Goal: Task Accomplishment & Management: Complete application form

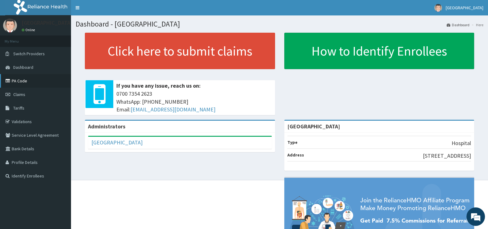
click at [22, 81] on link "PA Code" at bounding box center [35, 81] width 71 height 14
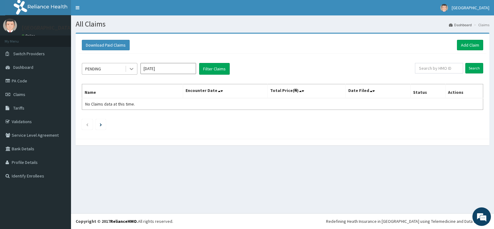
click at [132, 66] on icon at bounding box center [131, 69] width 6 height 6
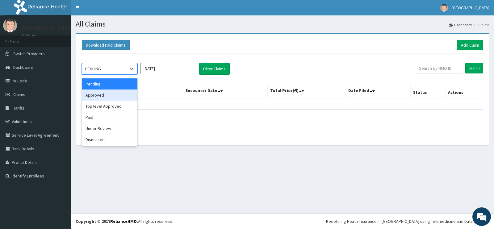
click at [119, 97] on div "Approved" at bounding box center [110, 95] width 56 height 11
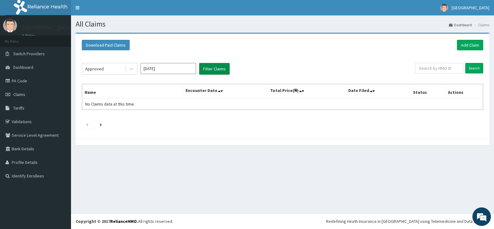
click at [222, 67] on button "Filter Claims" at bounding box center [214, 69] width 31 height 12
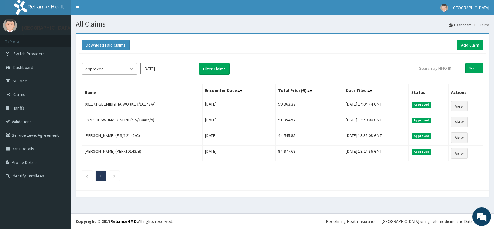
click at [131, 70] on icon at bounding box center [131, 69] width 6 height 6
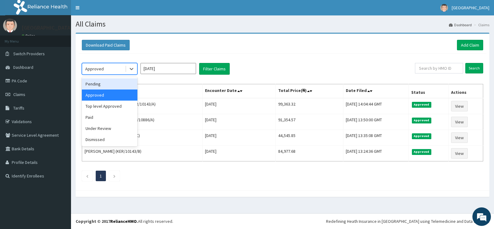
click at [97, 81] on div "Pending" at bounding box center [110, 83] width 56 height 11
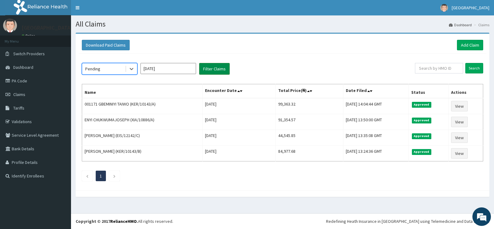
click at [215, 72] on button "Filter Claims" at bounding box center [214, 69] width 31 height 12
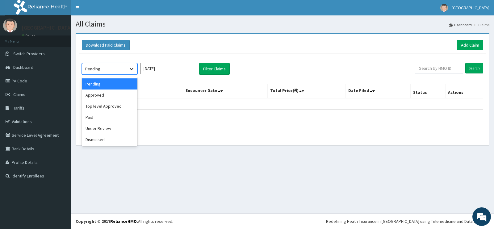
click at [133, 70] on icon at bounding box center [131, 69] width 6 height 6
click at [112, 127] on div "Under Review" at bounding box center [110, 128] width 56 height 11
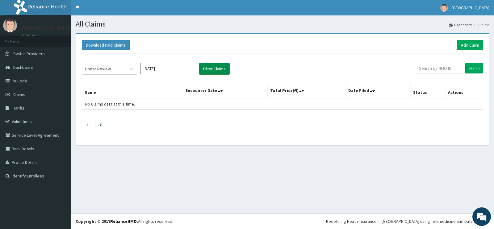
click at [207, 69] on button "Filter Claims" at bounding box center [214, 69] width 31 height 12
click at [137, 69] on div "Under Review" at bounding box center [110, 69] width 56 height 12
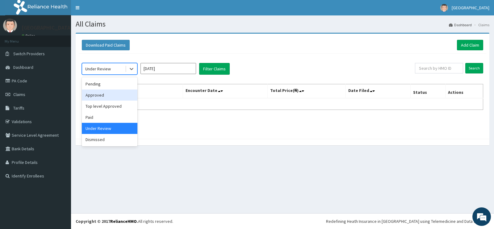
drag, startPoint x: 99, startPoint y: 94, endPoint x: 228, endPoint y: 59, distance: 134.1
click at [99, 94] on div "Approved" at bounding box center [110, 95] width 56 height 11
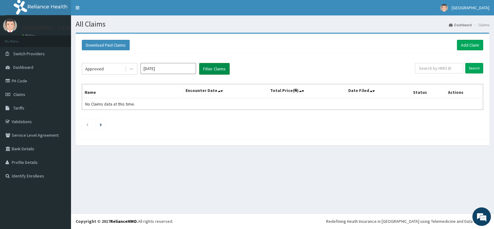
click at [227, 66] on button "Filter Claims" at bounding box center [214, 69] width 31 height 12
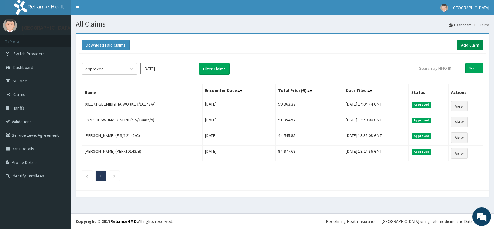
click at [468, 45] on link "Add Claim" at bounding box center [470, 45] width 26 height 10
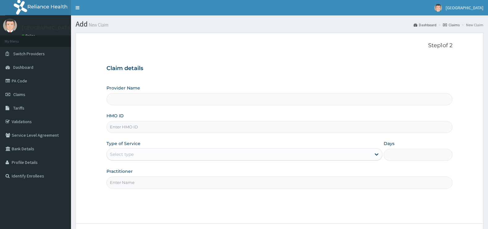
type input "[GEOGRAPHIC_DATA]"
click at [141, 128] on input "HMO ID" at bounding box center [280, 127] width 346 height 12
type input "b"
type input "BWL/10314/A"
click at [187, 155] on div "Select type" at bounding box center [239, 154] width 264 height 10
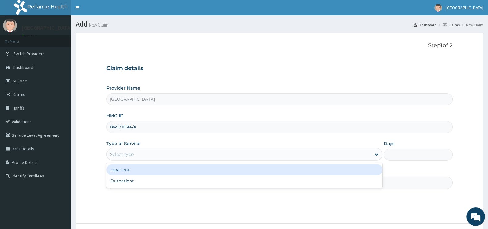
click at [163, 169] on div "Inpatient" at bounding box center [245, 169] width 276 height 11
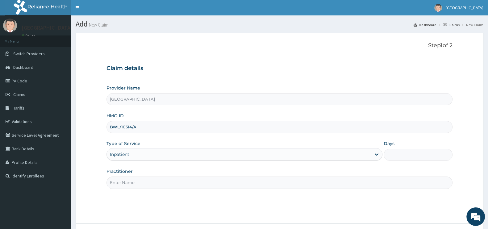
click at [397, 157] on input "Days" at bounding box center [418, 155] width 69 height 12
type input "2"
click at [181, 178] on input "Practitioner" at bounding box center [280, 183] width 346 height 12
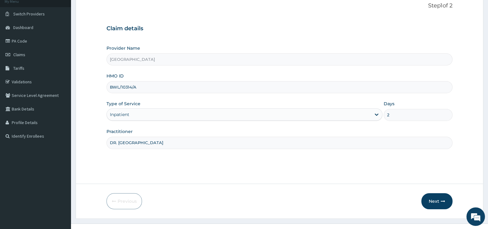
scroll to position [50, 0]
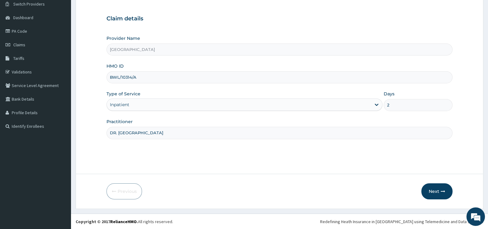
type input "DR. OSUNTOYINBO"
click at [440, 178] on form "Step 1 of 2 Claim details Provider Name Adelom Medical Center HMO ID BWL/10314/…" at bounding box center [280, 96] width 408 height 226
click at [439, 188] on button "Next" at bounding box center [436, 191] width 31 height 16
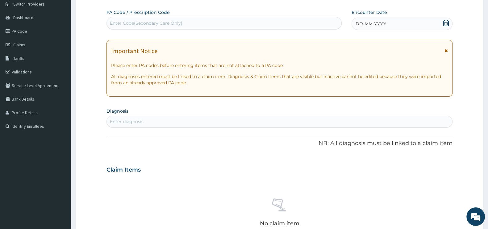
click at [194, 18] on div "Enter Code(Secondary Care Only)" at bounding box center [224, 23] width 235 height 10
paste input "PA/FD1BB2"
type input "PA/FD1BB2"
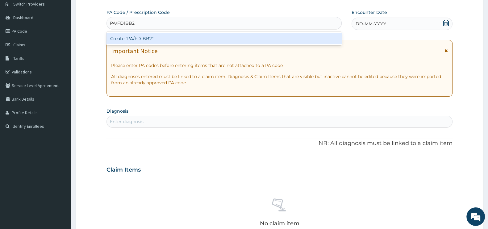
click at [192, 37] on div "Create "PA/FD1BB2"" at bounding box center [224, 38] width 235 height 11
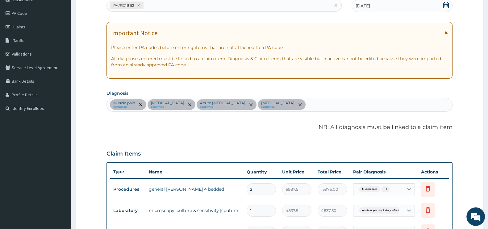
scroll to position [0, 0]
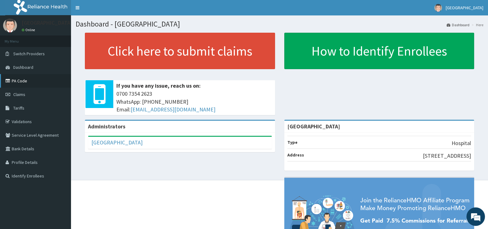
click at [34, 85] on link "PA Code" at bounding box center [35, 81] width 71 height 14
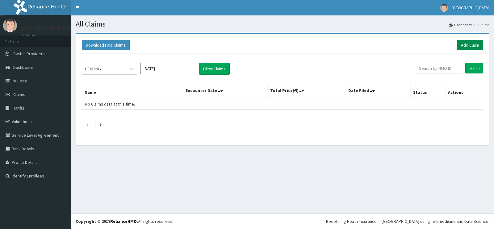
click at [469, 45] on link "Add Claim" at bounding box center [470, 45] width 26 height 10
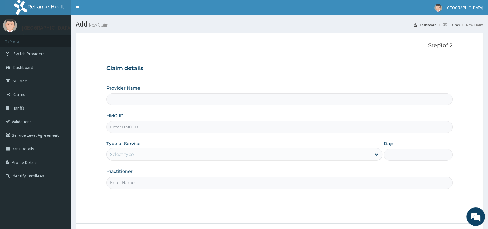
type input "[GEOGRAPHIC_DATA]"
click at [148, 128] on input "HMO ID" at bounding box center [280, 127] width 346 height 12
type input "BWL/10314/A"
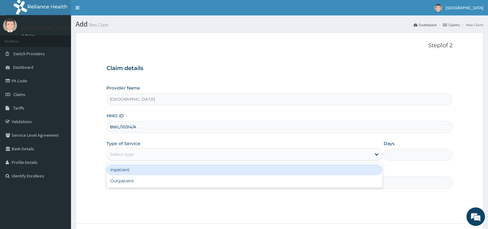
click at [150, 152] on div "Select type" at bounding box center [239, 154] width 264 height 10
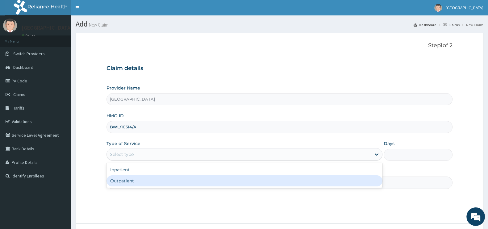
click at [140, 181] on div "Outpatient" at bounding box center [245, 180] width 276 height 11
type input "1"
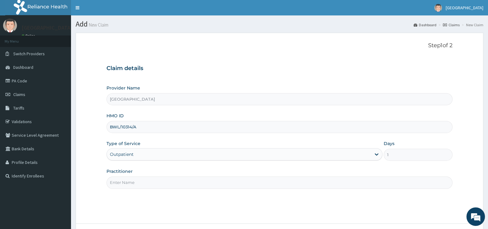
click at [145, 159] on div "Outpatient" at bounding box center [239, 154] width 264 height 10
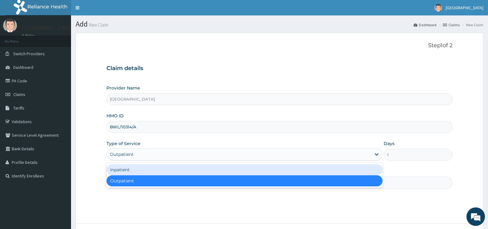
click at [146, 170] on div "Inpatient" at bounding box center [245, 169] width 276 height 11
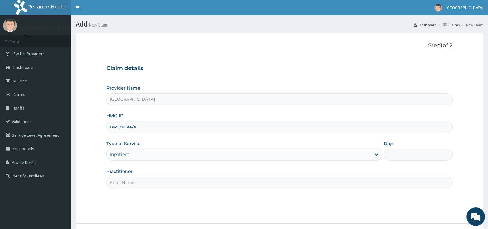
click at [398, 152] on input "Days" at bounding box center [418, 155] width 69 height 12
type input "2"
click at [186, 190] on div "Step 1 of 2 Claim details Provider Name [GEOGRAPHIC_DATA] HMO ID BWL/10314/A Ty…" at bounding box center [280, 128] width 346 height 172
click at [188, 185] on input "Practitioner" at bounding box center [280, 183] width 346 height 12
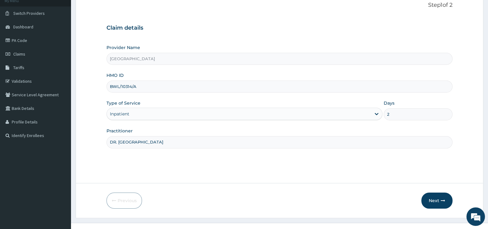
scroll to position [50, 0]
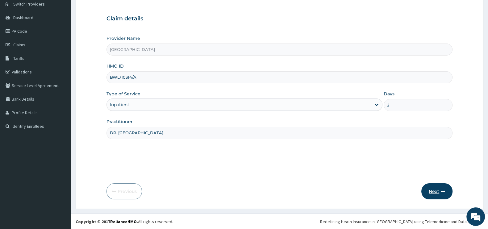
type input "DR. [GEOGRAPHIC_DATA]"
click at [438, 188] on button "Next" at bounding box center [436, 191] width 31 height 16
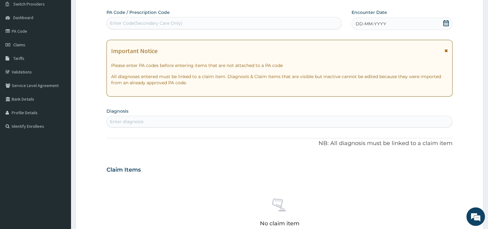
click at [122, 25] on div "Enter Code(Secondary Care Only)" at bounding box center [146, 23] width 73 height 6
paste input "PA/FD1BB2"
type input "PA/FD1BB2"
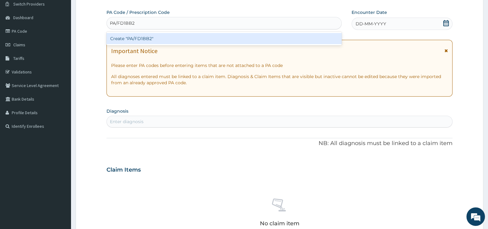
click at [148, 39] on div "Create "PA/FD1BB2"" at bounding box center [224, 38] width 235 height 11
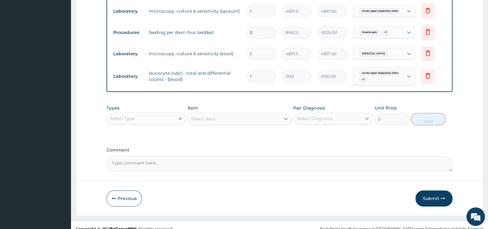
scroll to position [274, 0]
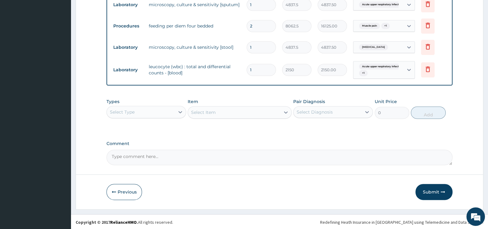
click at [217, 113] on div "Select Item" at bounding box center [240, 112] width 104 height 12
drag, startPoint x: 130, startPoint y: 116, endPoint x: 135, endPoint y: 107, distance: 10.5
click at [131, 115] on div "Select Type" at bounding box center [147, 112] width 80 height 12
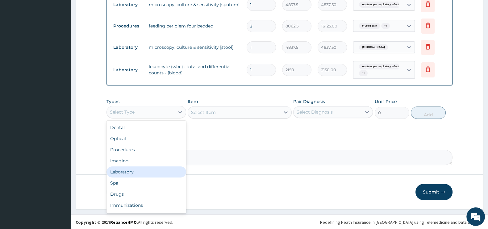
scroll to position [21, 0]
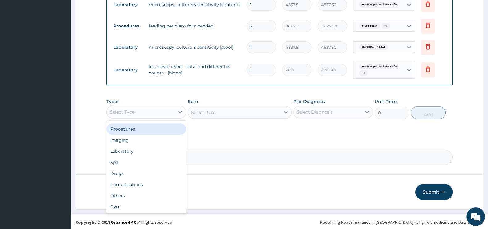
click at [138, 127] on div "Procedures" at bounding box center [147, 129] width 80 height 11
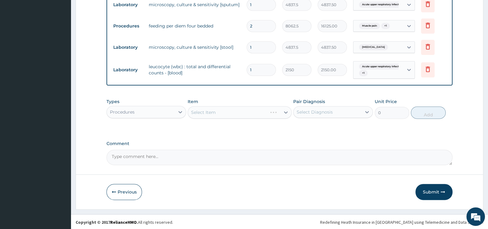
click at [230, 104] on div "Item Select Item" at bounding box center [240, 108] width 104 height 20
click at [232, 114] on div "Select Item" at bounding box center [240, 112] width 104 height 12
click at [259, 113] on div "Select Item" at bounding box center [234, 112] width 92 height 10
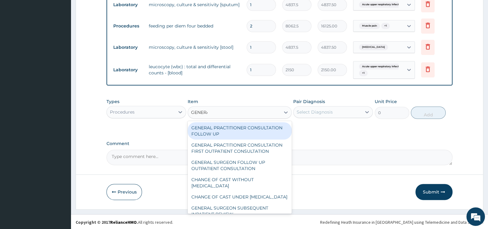
type input "GENERAL"
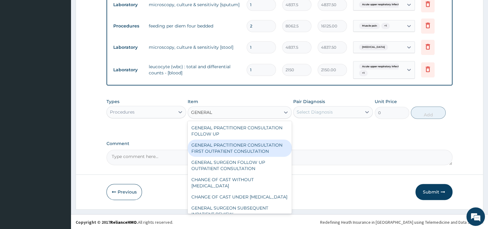
click at [240, 152] on div "GENERAL PRACTITIONER CONSULTATION FIRST OUTPATIENT CONSULTATION" at bounding box center [240, 148] width 104 height 17
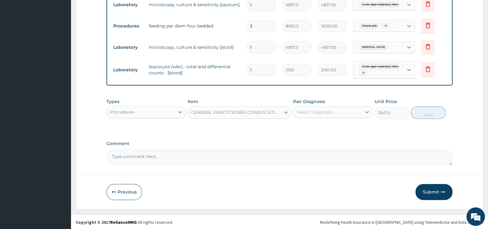
type input "3547.5"
click at [318, 110] on div "Select Diagnosis" at bounding box center [315, 112] width 36 height 6
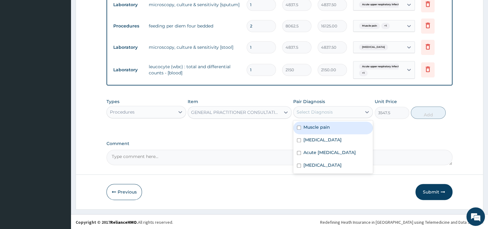
click at [299, 126] on input "checkbox" at bounding box center [299, 128] width 4 height 4
checkbox input "true"
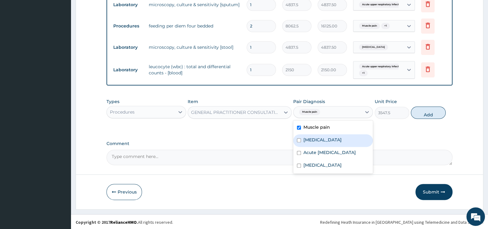
click at [297, 142] on div "Malaria" at bounding box center [333, 140] width 80 height 13
drag, startPoint x: 299, startPoint y: 139, endPoint x: 295, endPoint y: 129, distance: 11.2
click at [298, 140] on input "checkbox" at bounding box center [299, 140] width 4 height 4
checkbox input "false"
click at [295, 127] on div "Muscle pain" at bounding box center [333, 128] width 80 height 13
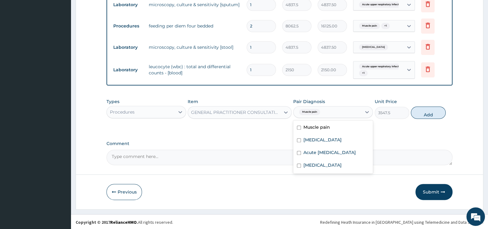
checkbox input "false"
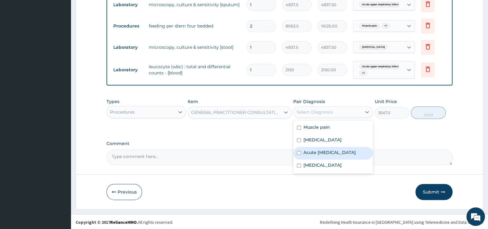
click at [296, 156] on div "Acute upper respiratory infection" at bounding box center [333, 153] width 80 height 13
checkbox input "true"
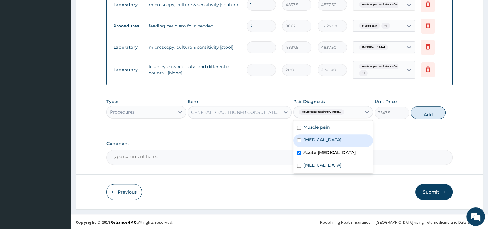
click at [299, 139] on input "checkbox" at bounding box center [299, 140] width 4 height 4
checkbox input "true"
click at [298, 126] on input "checkbox" at bounding box center [299, 128] width 4 height 4
checkbox input "true"
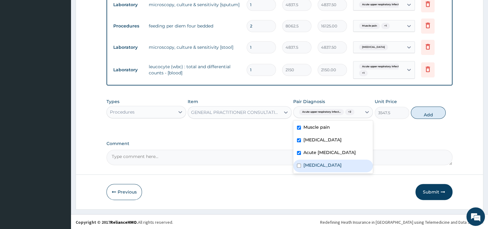
drag, startPoint x: 299, startPoint y: 170, endPoint x: 304, endPoint y: 166, distance: 6.4
click at [299, 168] on input "checkbox" at bounding box center [299, 166] width 4 height 4
checkbox input "true"
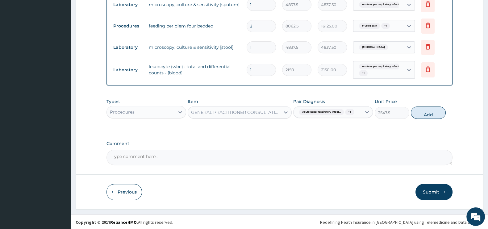
drag, startPoint x: 431, startPoint y: 107, endPoint x: 434, endPoint y: 111, distance: 4.6
click at [433, 110] on button "Add" at bounding box center [428, 113] width 35 height 12
type input "0"
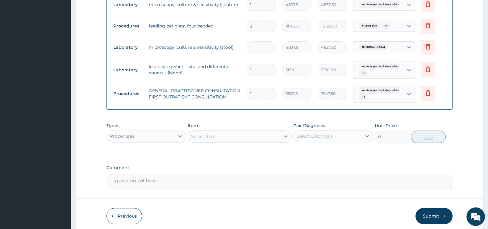
click at [203, 135] on div "Select Item" at bounding box center [203, 136] width 25 height 6
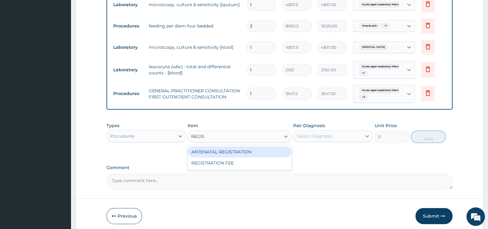
type input "REGIST"
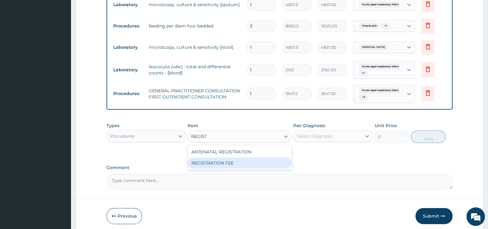
click at [230, 159] on div "REGISTRATION FEE" at bounding box center [240, 162] width 104 height 11
type input "2150"
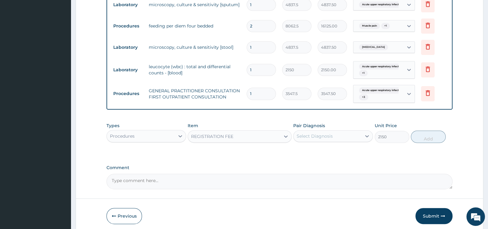
click at [304, 131] on div "Select Diagnosis" at bounding box center [328, 136] width 68 height 10
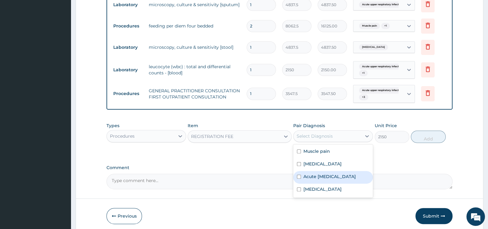
click at [299, 178] on input "checkbox" at bounding box center [299, 177] width 4 height 4
checkbox input "true"
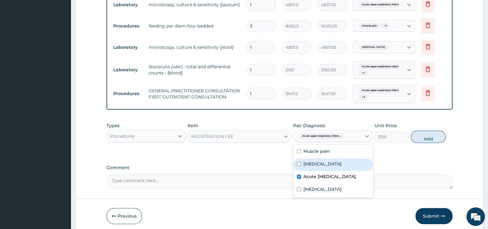
click at [299, 164] on input "checkbox" at bounding box center [299, 164] width 4 height 4
checkbox input "true"
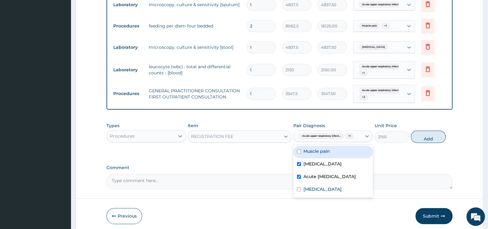
click at [302, 146] on div "Muscle pain" at bounding box center [333, 152] width 80 height 13
checkbox input "true"
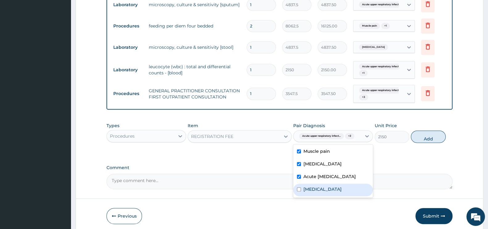
click at [301, 191] on input "checkbox" at bounding box center [299, 189] width 4 height 4
checkbox input "true"
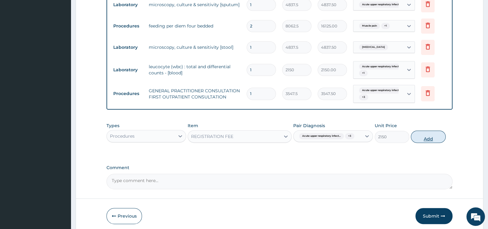
click at [424, 136] on button "Add" at bounding box center [428, 137] width 35 height 12
type input "0"
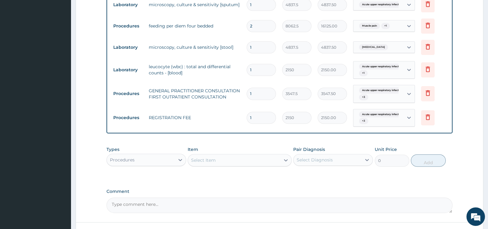
click at [208, 161] on div "Select Item" at bounding box center [203, 160] width 25 height 6
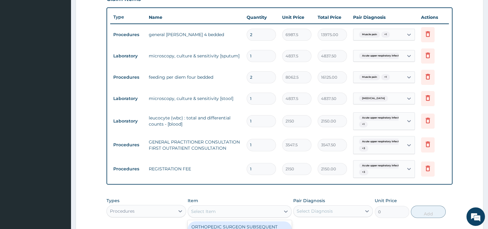
scroll to position [321, 0]
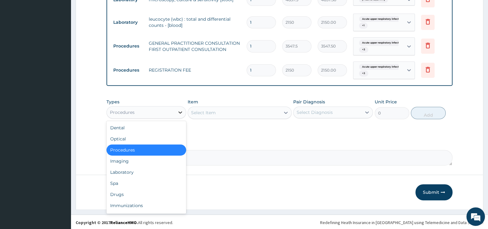
click at [175, 111] on div at bounding box center [180, 112] width 11 height 11
click at [143, 173] on div "Laboratory" at bounding box center [147, 172] width 80 height 11
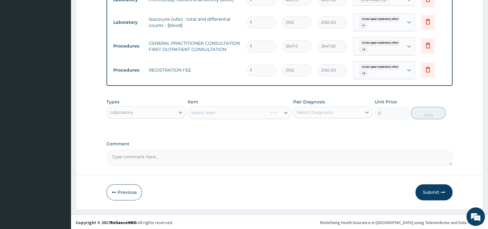
click at [210, 110] on div "Select Item" at bounding box center [240, 113] width 104 height 12
click at [224, 112] on div "Select Item" at bounding box center [234, 113] width 92 height 10
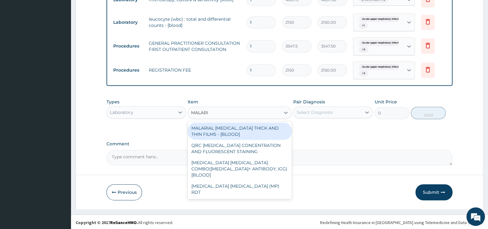
type input "MALARIA"
click at [256, 132] on div "MALARIAL PARASITE THICK AND THIN FILMS - [BLOOD]" at bounding box center [240, 131] width 104 height 17
type input "1612.5"
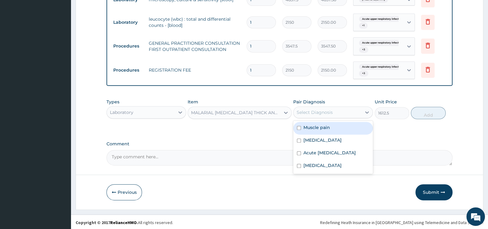
click at [309, 112] on div "Select Diagnosis" at bounding box center [315, 112] width 36 height 6
click at [316, 137] on label "Malaria" at bounding box center [323, 140] width 38 height 6
checkbox input "true"
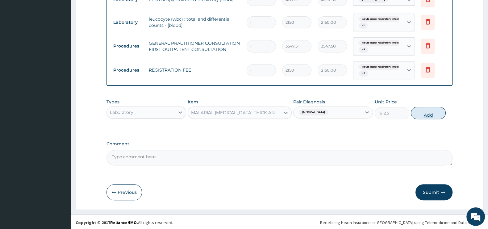
click at [426, 110] on button "Add" at bounding box center [428, 113] width 35 height 12
type input "0"
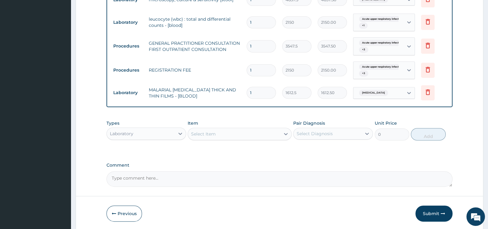
click at [210, 132] on div "Select Item" at bounding box center [203, 134] width 25 height 6
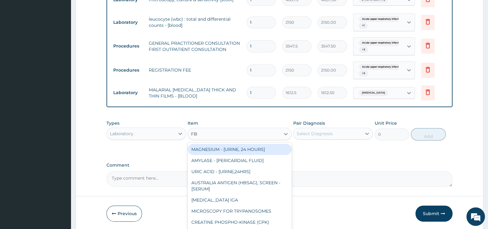
type input "FBC"
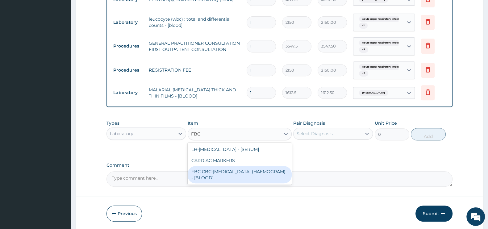
click at [256, 173] on div "FBC CBC-COMPLETE BLOOD COUNT (HAEMOGRAM) - [BLOOD]" at bounding box center [240, 174] width 104 height 17
type input "4300"
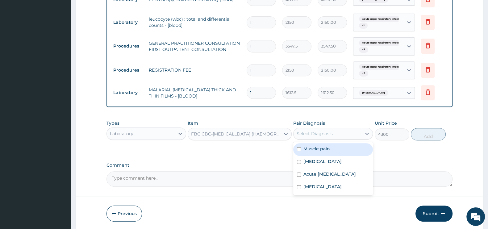
click at [324, 129] on div "Select Diagnosis" at bounding box center [328, 134] width 68 height 10
click at [304, 158] on label "Malaria" at bounding box center [323, 161] width 38 height 6
checkbox input "true"
click at [429, 128] on button "Add" at bounding box center [428, 134] width 35 height 12
type input "0"
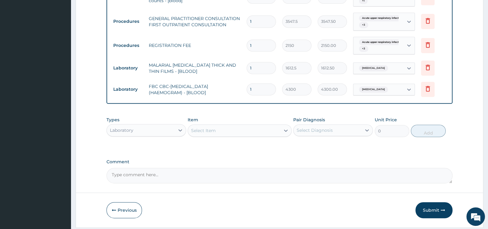
scroll to position [364, 0]
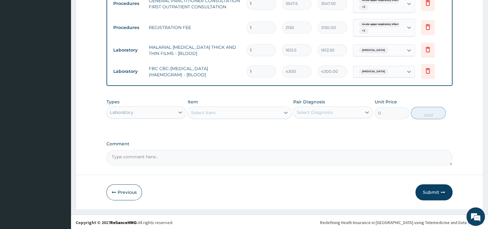
click at [145, 108] on div "Laboratory" at bounding box center [141, 112] width 68 height 10
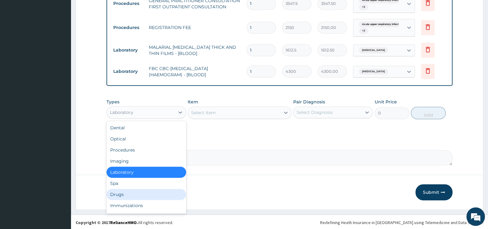
click at [127, 192] on div "Drugs" at bounding box center [147, 194] width 80 height 11
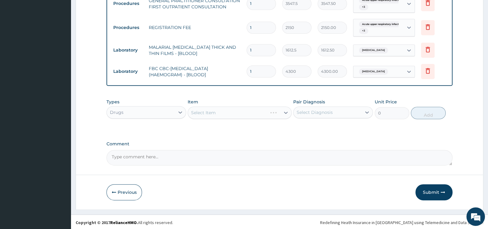
click at [228, 115] on div "Select Item" at bounding box center [240, 113] width 104 height 12
click at [229, 111] on div "Select Item" at bounding box center [234, 113] width 92 height 10
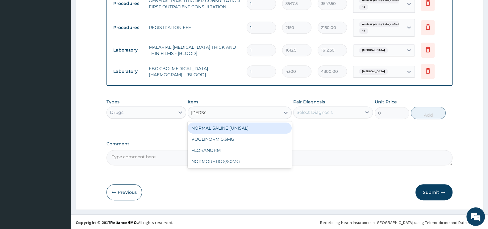
type input "NORMAL"
click at [216, 125] on div "NORMAL SALINE (UNISAL)" at bounding box center [240, 128] width 104 height 11
type input "1773.75"
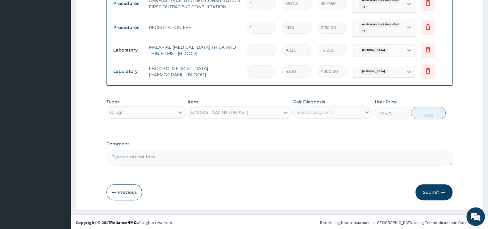
click at [320, 112] on div "Select Diagnosis" at bounding box center [315, 112] width 36 height 6
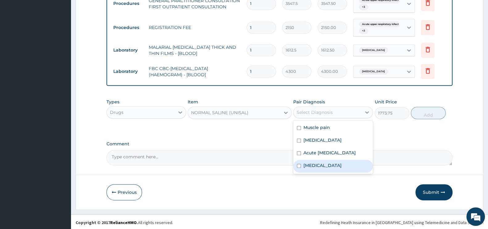
click at [317, 169] on label "Typhoid fever" at bounding box center [323, 165] width 38 height 6
checkbox input "true"
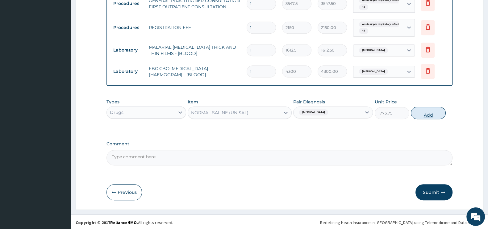
click at [435, 117] on button "Add" at bounding box center [428, 113] width 35 height 12
type input "0"
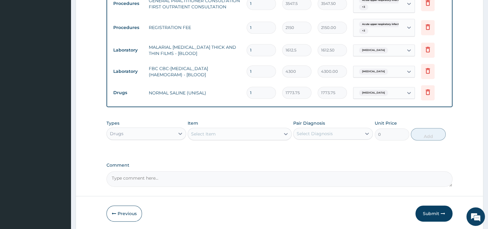
click at [223, 133] on div "Select Item" at bounding box center [234, 134] width 92 height 10
type input "4.3"
click at [231, 148] on div "4.3% [MEDICAL_DATA] SALINE (FIDSON)" at bounding box center [240, 149] width 104 height 11
type input "1773.75"
click at [340, 133] on div "Select Diagnosis" at bounding box center [328, 134] width 68 height 10
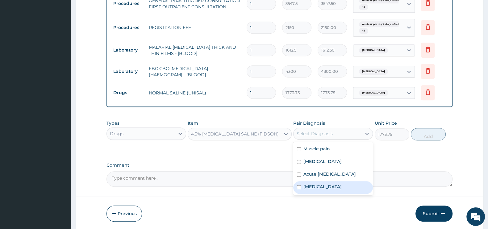
click at [306, 190] on label "[MEDICAL_DATA]" at bounding box center [323, 187] width 38 height 6
checkbox input "true"
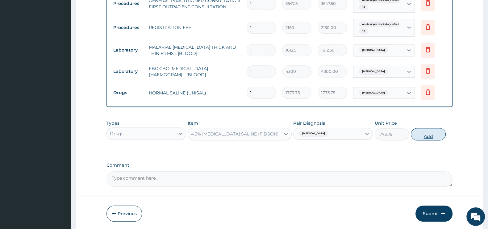
click at [431, 136] on button "Add" at bounding box center [428, 134] width 35 height 12
type input "0"
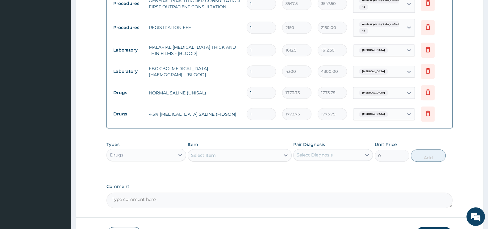
click at [215, 152] on div "Select Item" at bounding box center [203, 155] width 25 height 6
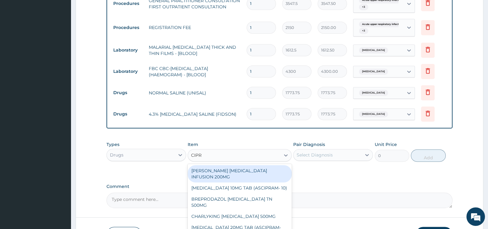
type input "CIPRO"
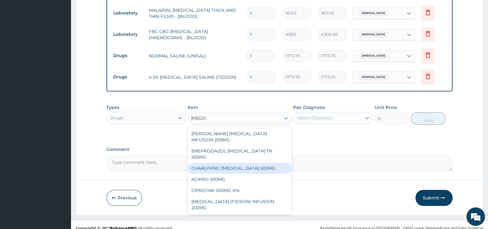
scroll to position [406, 0]
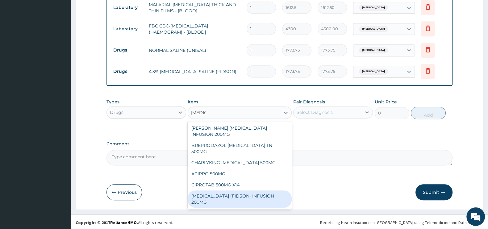
click at [248, 191] on div "CIPRO (FIDSON) INFUSION 200MG" at bounding box center [240, 199] width 104 height 17
type input "1182.5"
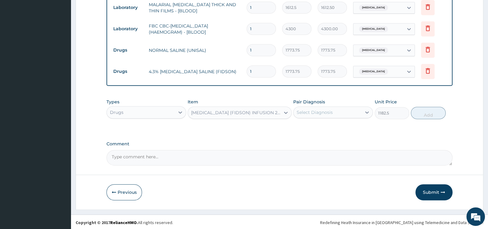
click at [333, 112] on div "Select Diagnosis" at bounding box center [328, 112] width 68 height 10
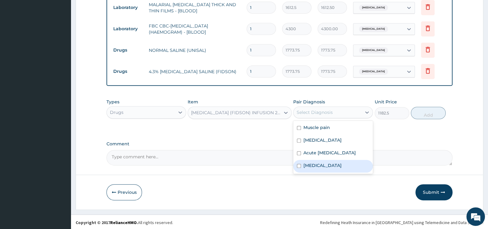
click at [310, 169] on label "[MEDICAL_DATA]" at bounding box center [323, 165] width 38 height 6
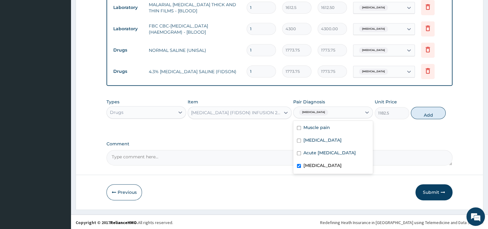
click at [299, 168] on input "checkbox" at bounding box center [299, 166] width 4 height 4
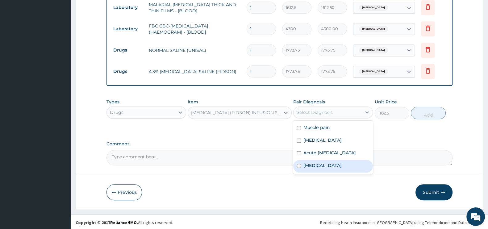
click at [298, 168] on input "checkbox" at bounding box center [299, 166] width 4 height 4
checkbox input "true"
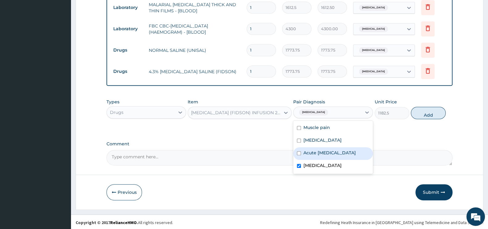
click at [333, 154] on label "Acute [MEDICAL_DATA]" at bounding box center [330, 153] width 52 height 6
checkbox input "true"
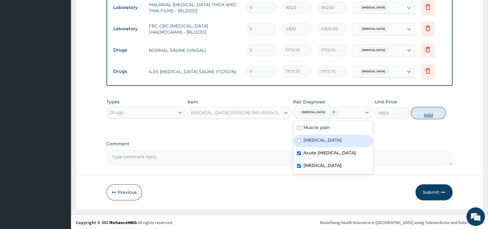
click at [432, 113] on button "Add" at bounding box center [428, 113] width 35 height 12
type input "0"
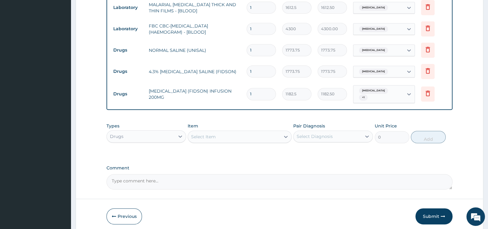
drag, startPoint x: 253, startPoint y: 92, endPoint x: 242, endPoint y: 94, distance: 11.4
click at [242, 94] on tr "Drugs CIPRO (FIDSON) INFUSION 200MG 1 1182.5 1182.50 Typhoid fever + 1 Delete" at bounding box center [279, 94] width 339 height 24
type input "4"
type input "4730.00"
type input "4"
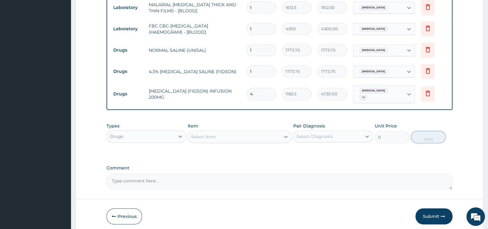
click at [210, 134] on div "Select Item" at bounding box center [203, 137] width 25 height 6
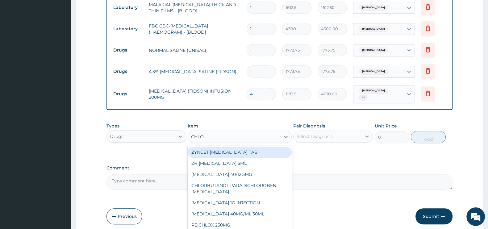
type input "CHLORO"
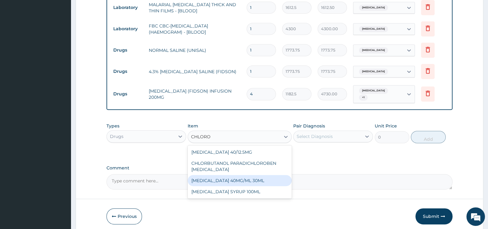
click at [269, 185] on div "CHLOROQUINE 40MG/ML 30ML" at bounding box center [240, 180] width 104 height 11
type input "1419"
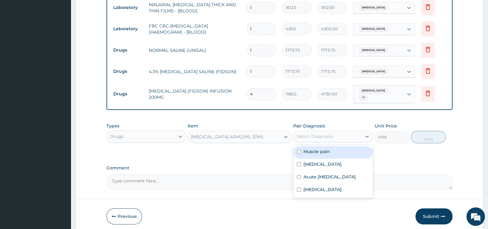
click at [314, 133] on div "Select Diagnosis" at bounding box center [315, 136] width 36 height 6
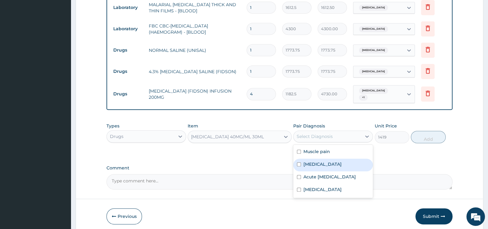
drag, startPoint x: 312, startPoint y: 161, endPoint x: 321, endPoint y: 149, distance: 14.5
click at [312, 161] on label "Malaria" at bounding box center [323, 164] width 38 height 6
checkbox input "true"
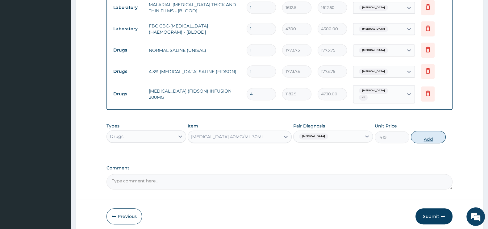
click at [432, 135] on button "Add" at bounding box center [428, 137] width 35 height 12
type input "0"
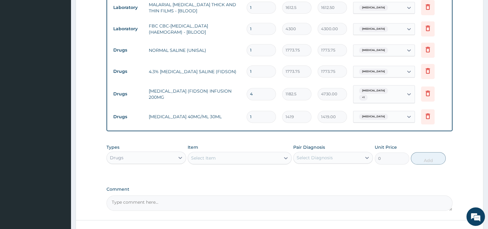
click at [244, 112] on td "1" at bounding box center [262, 117] width 36 height 18
type input "4"
type input "5676.00"
type input "4"
click at [209, 155] on div "Select Item" at bounding box center [203, 158] width 25 height 6
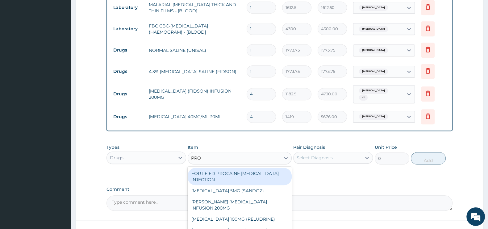
type input "PROM"
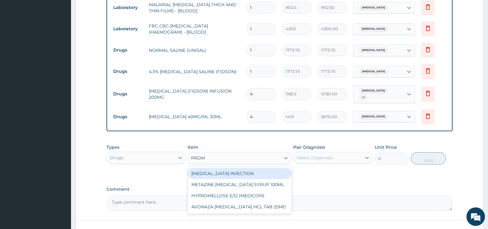
click at [232, 170] on div "PROMETHAZINE INJECTION" at bounding box center [240, 173] width 104 height 11
type input "354.75"
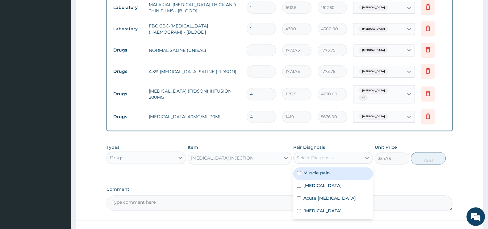
click at [313, 155] on div "Select Diagnosis" at bounding box center [315, 158] width 36 height 6
drag, startPoint x: 305, startPoint y: 180, endPoint x: 316, endPoint y: 175, distance: 12.2
click at [306, 182] on label "Malaria" at bounding box center [323, 185] width 38 height 6
checkbox input "true"
drag, startPoint x: 427, startPoint y: 154, endPoint x: 414, endPoint y: 148, distance: 14.5
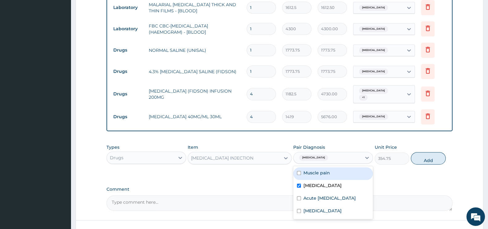
click at [427, 154] on button "Add" at bounding box center [428, 158] width 35 height 12
type input "0"
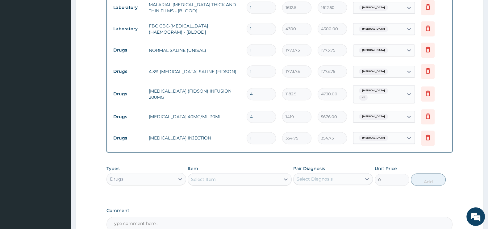
drag, startPoint x: 260, startPoint y: 135, endPoint x: 247, endPoint y: 133, distance: 13.2
click at [247, 133] on input "1" at bounding box center [261, 138] width 29 height 12
type input "4"
type input "1419.00"
type input "4"
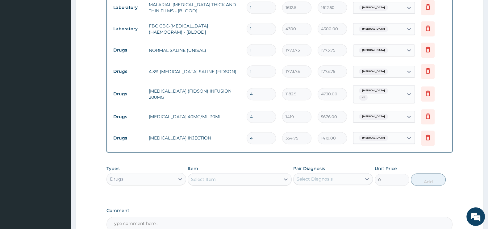
click at [209, 176] on div "Select Item" at bounding box center [203, 179] width 25 height 6
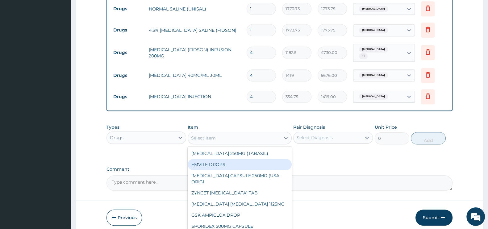
scroll to position [458, 0]
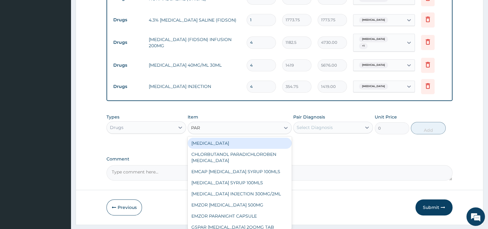
type input "PARA"
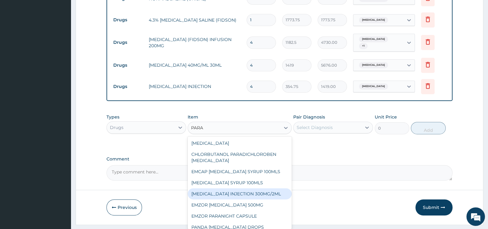
click at [270, 190] on div "PARACETAMOL INJECTION 300MG/2ML" at bounding box center [240, 193] width 104 height 11
type input "260.1499938964844"
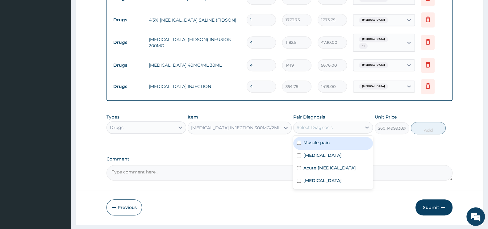
click at [332, 124] on div "Select Diagnosis" at bounding box center [315, 127] width 36 height 6
drag, startPoint x: 309, startPoint y: 154, endPoint x: 335, endPoint y: 144, distance: 28.3
click at [314, 152] on label "Malaria" at bounding box center [323, 155] width 38 height 6
checkbox input "true"
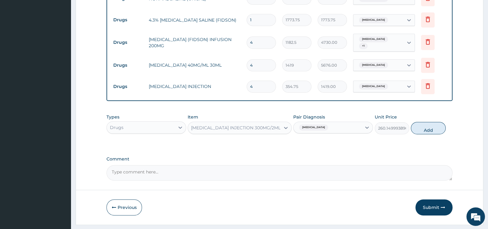
drag, startPoint x: 425, startPoint y: 124, endPoint x: 409, endPoint y: 125, distance: 15.5
click at [425, 124] on button "Add" at bounding box center [428, 128] width 35 height 12
type input "0"
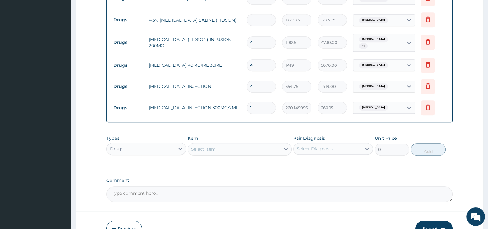
drag, startPoint x: 254, startPoint y: 106, endPoint x: 243, endPoint y: 105, distance: 11.1
click at [243, 105] on tr "Drugs PARACETAMOL INJECTION 300MG/2ML 1 260.1499938964844 260.15 Malaria Delete" at bounding box center [279, 107] width 339 height 21
type input "8"
type input "2081.20"
type input "8"
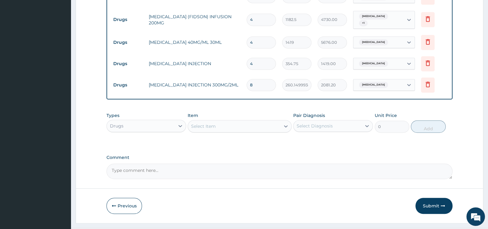
scroll to position [492, 0]
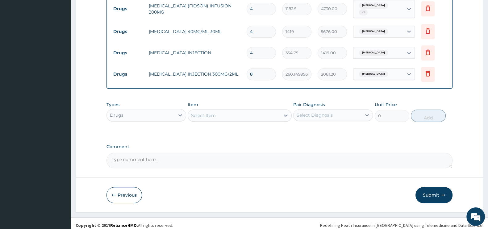
click at [222, 111] on div "Select Item" at bounding box center [234, 116] width 92 height 10
click at [221, 111] on div "Select Item" at bounding box center [234, 116] width 92 height 10
type input "DICLO"
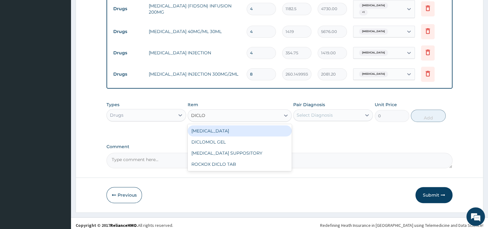
drag, startPoint x: 236, startPoint y: 129, endPoint x: 283, endPoint y: 112, distance: 49.3
click at [237, 128] on div "DICLOFENAC" at bounding box center [240, 130] width 104 height 11
type input "591.25"
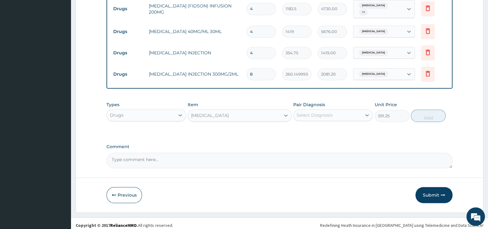
click at [319, 112] on div "Select Diagnosis" at bounding box center [315, 115] width 36 height 6
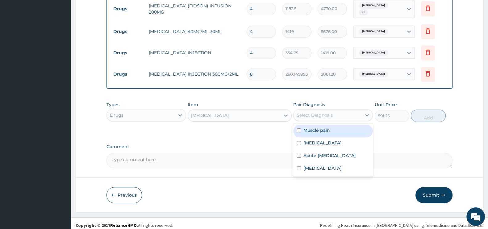
click at [321, 128] on label "Muscle pain" at bounding box center [317, 130] width 27 height 6
checkbox input "true"
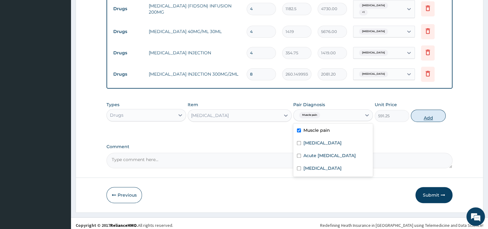
click at [431, 113] on button "Add" at bounding box center [428, 116] width 35 height 12
type input "0"
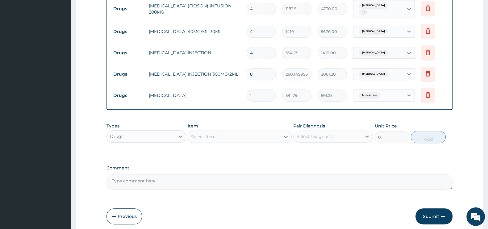
drag, startPoint x: 261, startPoint y: 94, endPoint x: 244, endPoint y: 90, distance: 17.1
click at [244, 90] on td "1" at bounding box center [262, 95] width 36 height 18
type input "2"
type input "1182.50"
type input "2"
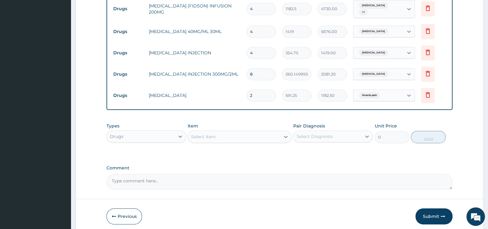
click at [207, 142] on div "Types Drugs Item Select Item Pair Diagnosis Select Diagnosis Unit Price 0 Add" at bounding box center [280, 133] width 346 height 27
click at [219, 132] on div "Select Item" at bounding box center [234, 137] width 92 height 10
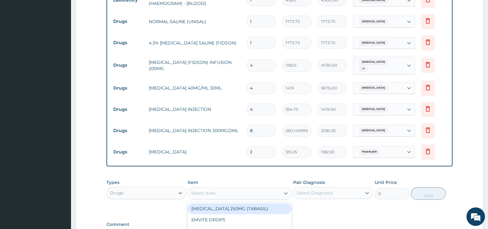
scroll to position [513, 0]
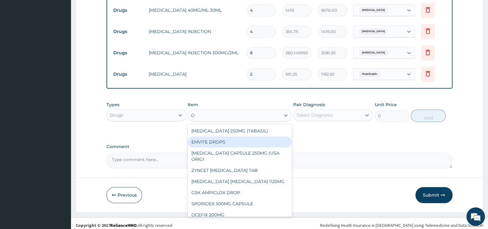
type input "COA"
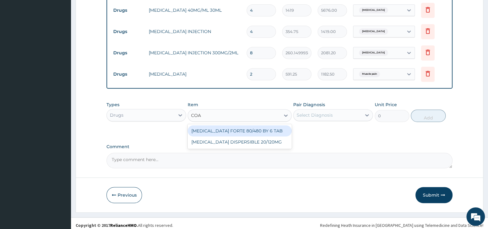
click at [264, 131] on div "COARTEM FORTE 80/480 BY 6 TAB" at bounding box center [240, 130] width 104 height 11
type input "449.3500061035156"
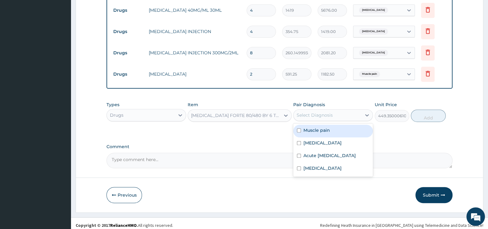
click at [310, 116] on div "Select Diagnosis" at bounding box center [328, 115] width 68 height 10
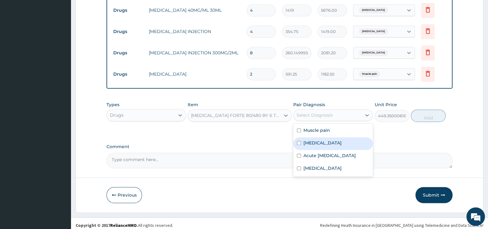
click at [316, 140] on label "Malaria" at bounding box center [323, 143] width 38 height 6
checkbox input "true"
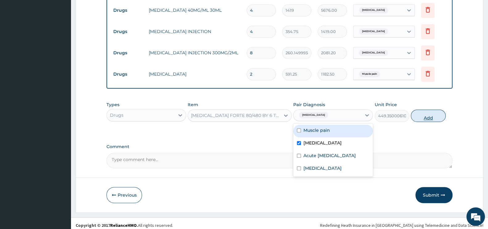
click at [437, 110] on button "Add" at bounding box center [428, 116] width 35 height 12
type input "0"
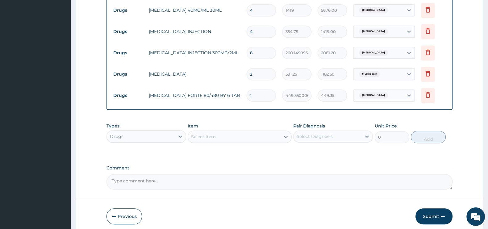
drag, startPoint x: 253, startPoint y: 92, endPoint x: 244, endPoint y: 94, distance: 9.7
click at [244, 94] on td "1" at bounding box center [262, 95] width 36 height 18
type input "6"
type input "2696.10"
type input "6"
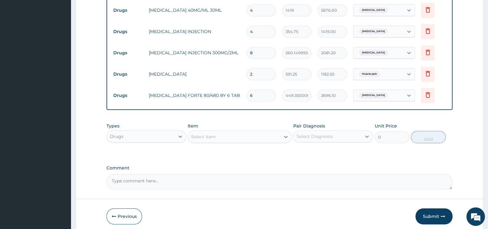
click at [209, 131] on div "Select Item" at bounding box center [240, 137] width 104 height 12
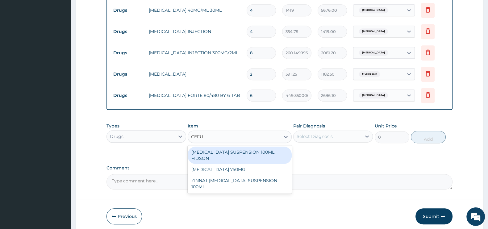
type input "CEFUR"
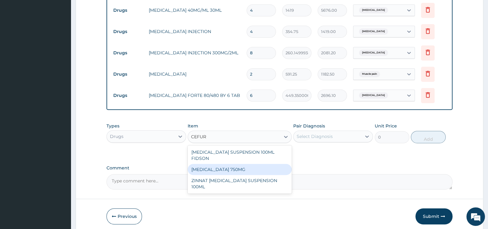
click at [233, 164] on div "CEFUROXIME 750MG" at bounding box center [240, 169] width 104 height 11
type input "1773.75"
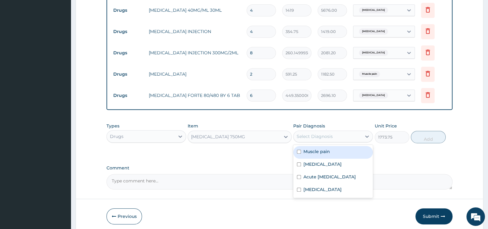
click at [303, 136] on div "Select Diagnosis" at bounding box center [328, 137] width 68 height 10
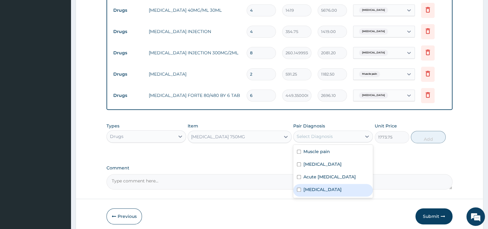
click at [309, 193] on label "Typhoid fever" at bounding box center [323, 189] width 38 height 6
checkbox input "true"
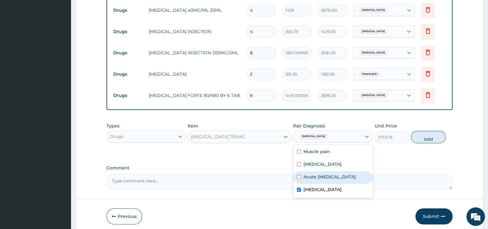
click at [309, 180] on label "Acute upper respiratory infection" at bounding box center [330, 177] width 52 height 6
checkbox input "true"
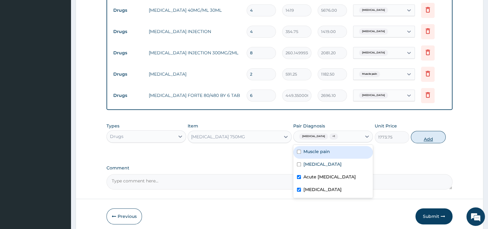
click at [433, 131] on button "Add" at bounding box center [428, 137] width 35 height 12
type input "0"
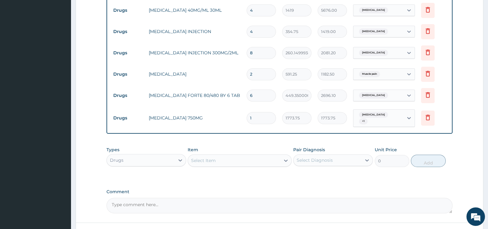
drag, startPoint x: 251, startPoint y: 115, endPoint x: 239, endPoint y: 113, distance: 12.1
click at [239, 113] on tr "Drugs CEFUROXIME 750MG 1 1773.75 1773.75 Typhoid fever + 1 Delete" at bounding box center [279, 118] width 339 height 24
drag, startPoint x: 252, startPoint y: 114, endPoint x: 247, endPoint y: 113, distance: 4.3
click at [247, 113] on input "1" at bounding box center [261, 118] width 29 height 12
type input "6"
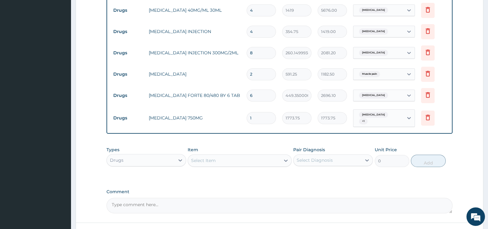
type input "10642.50"
type input "6"
click at [221, 156] on div "Select Item" at bounding box center [234, 161] width 92 height 10
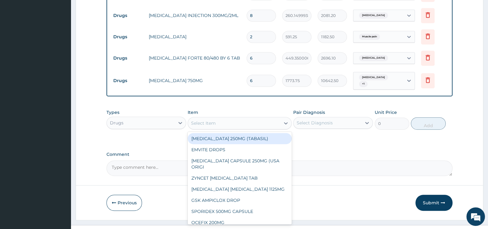
scroll to position [555, 0]
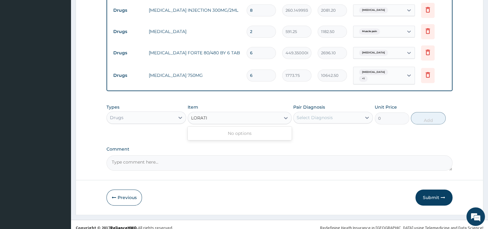
type input "LORAT"
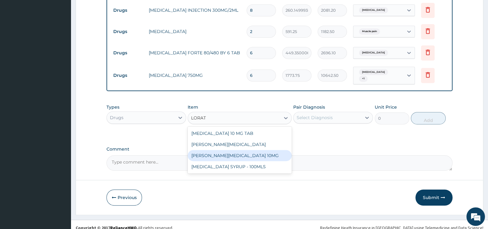
drag, startPoint x: 255, startPoint y: 148, endPoint x: 263, endPoint y: 143, distance: 9.4
click at [256, 150] on div "LORATYN LORATADINE 10MG" at bounding box center [240, 155] width 104 height 11
type input "88.6875"
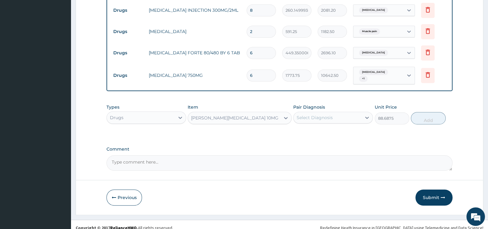
click at [304, 115] on div "Select Diagnosis" at bounding box center [315, 118] width 36 height 6
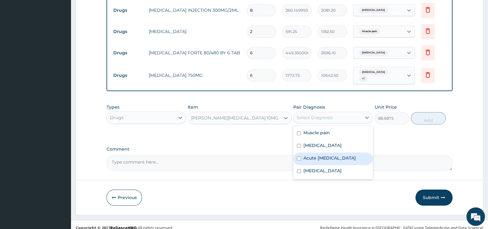
drag, startPoint x: 314, startPoint y: 149, endPoint x: 326, endPoint y: 144, distance: 12.2
click at [315, 155] on label "Acute upper respiratory infection" at bounding box center [330, 158] width 52 height 6
checkbox input "true"
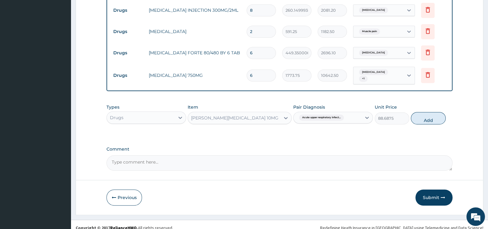
drag, startPoint x: 419, startPoint y: 110, endPoint x: 315, endPoint y: 106, distance: 103.8
click at [419, 112] on button "Add" at bounding box center [428, 118] width 35 height 12
type input "0"
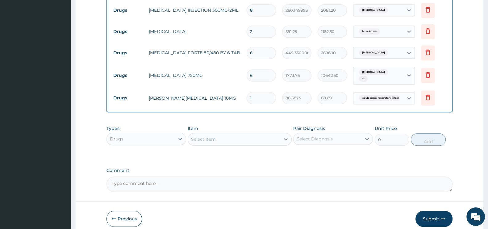
type input "10"
type input "886.88"
type input "10"
click at [206, 134] on div "Select Item" at bounding box center [234, 139] width 92 height 10
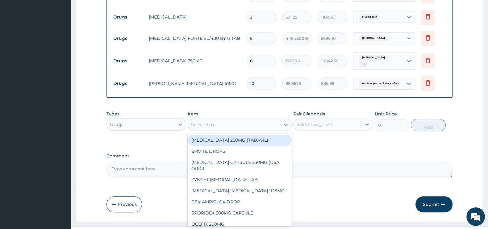
scroll to position [577, 0]
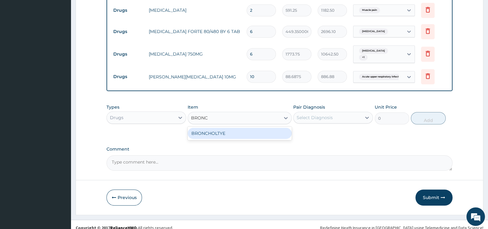
type input "BRONCH"
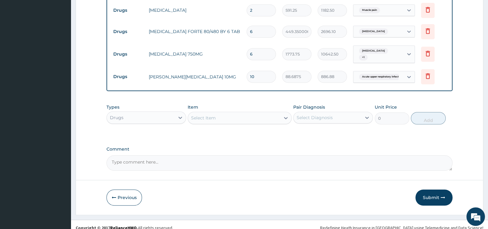
drag, startPoint x: 212, startPoint y: 115, endPoint x: 216, endPoint y: 124, distance: 10.2
click at [215, 120] on div "Types Drugs Item option LORATYN LORATADINE 10MG, selected. Select is focused ,t…" at bounding box center [280, 114] width 346 height 27
click at [220, 113] on div "Select Item" at bounding box center [234, 118] width 92 height 10
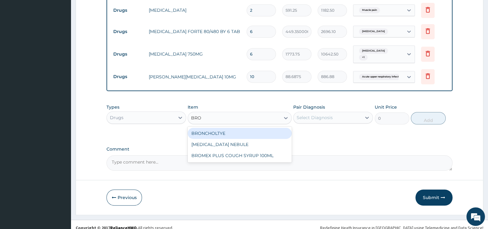
type input "BRON"
click at [220, 128] on div "BRONCHOLTYE" at bounding box center [240, 133] width 104 height 11
type input "1773.75"
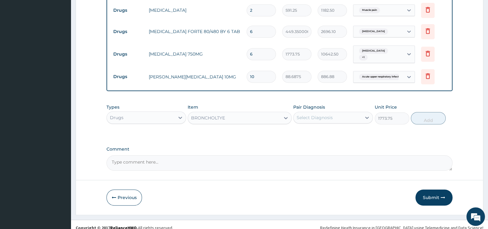
click at [313, 105] on div "Pair Diagnosis Select Diagnosis" at bounding box center [333, 114] width 80 height 20
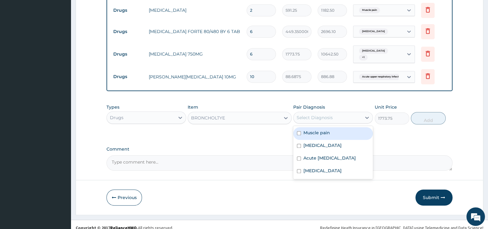
click at [315, 115] on div "Select Diagnosis" at bounding box center [315, 118] width 36 height 6
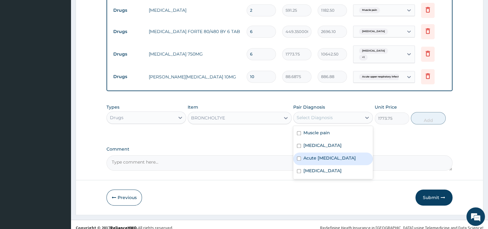
drag, startPoint x: 314, startPoint y: 156, endPoint x: 319, endPoint y: 155, distance: 5.0
click at [317, 155] on label "Acute upper respiratory infection" at bounding box center [330, 158] width 52 height 6
checkbox input "true"
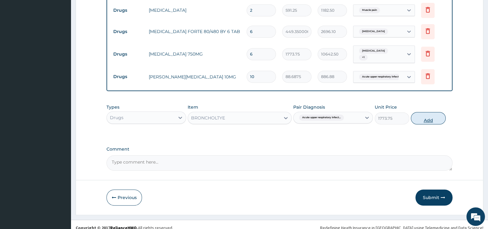
click at [434, 112] on button "Add" at bounding box center [428, 118] width 35 height 12
type input "0"
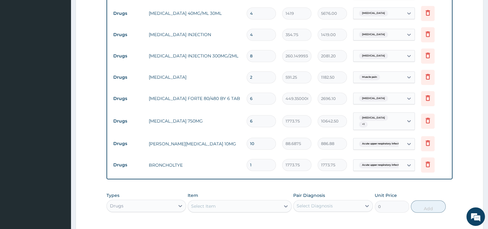
scroll to position [474, 0]
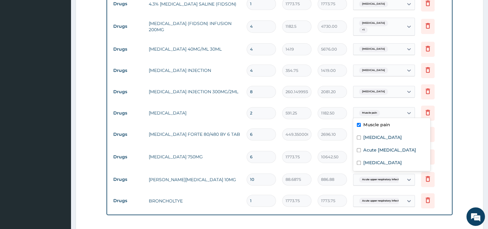
click at [365, 111] on span "Muscle pain" at bounding box center [369, 113] width 21 height 6
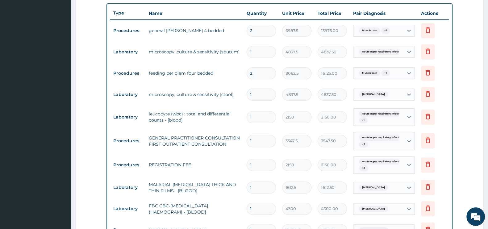
scroll to position [238, 0]
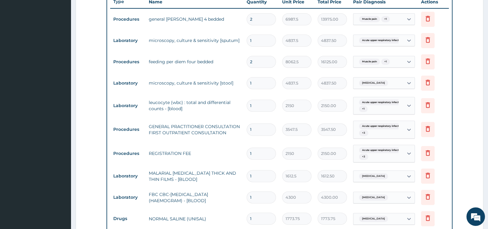
click at [456, 148] on form "Step 2 of 2 PA Code / Prescription Code PA/FD1BB2 Encounter Date 08-09-2025 Imp…" at bounding box center [280, 185] width 408 height 781
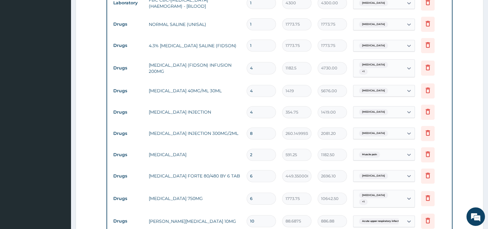
scroll to position [432, 0]
click at [444, 124] on td "Delete" at bounding box center [433, 133] width 31 height 21
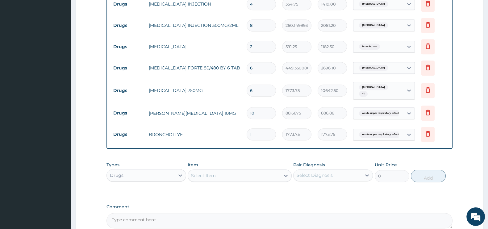
scroll to position [544, 0]
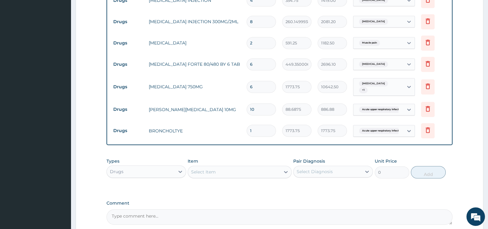
drag, startPoint x: 494, startPoint y: 21, endPoint x: 494, endPoint y: 1, distance: 20.4
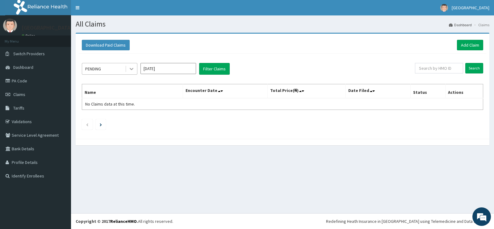
click at [128, 71] on icon at bounding box center [131, 69] width 6 height 6
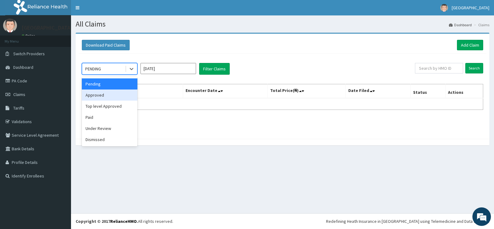
click at [114, 99] on div "Approved" at bounding box center [110, 95] width 56 height 11
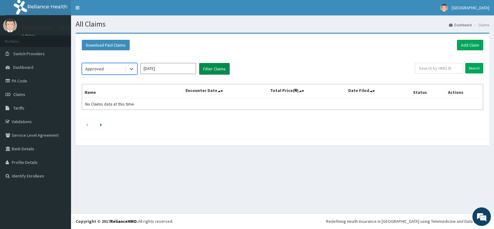
click at [217, 72] on button "Filter Claims" at bounding box center [214, 69] width 31 height 12
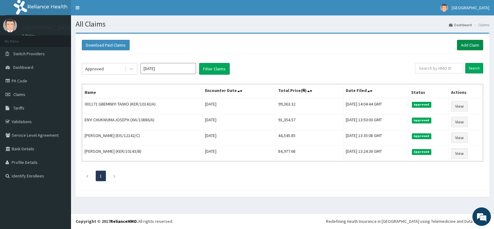
click at [465, 45] on link "Add Claim" at bounding box center [470, 45] width 26 height 10
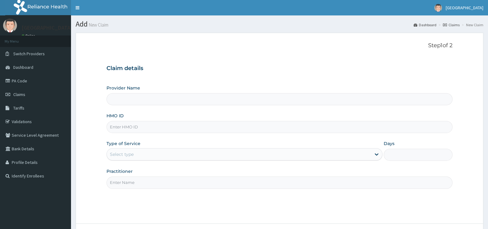
click at [144, 129] on input "HMO ID" at bounding box center [280, 127] width 346 height 12
type input "[GEOGRAPHIC_DATA]"
type input "BWL/10314/A"
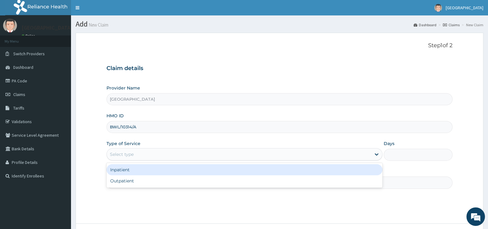
click at [144, 155] on div "Select type" at bounding box center [239, 154] width 264 height 10
click at [130, 172] on div "Inpatient" at bounding box center [245, 169] width 276 height 11
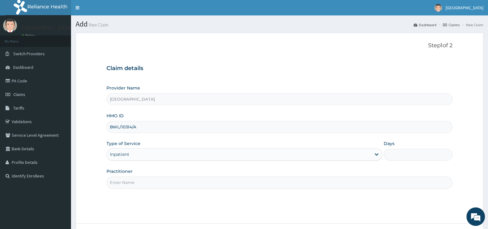
click at [394, 157] on input "Days" at bounding box center [418, 155] width 69 height 12
type input "2"
click at [194, 179] on input "Practitioner" at bounding box center [280, 183] width 346 height 12
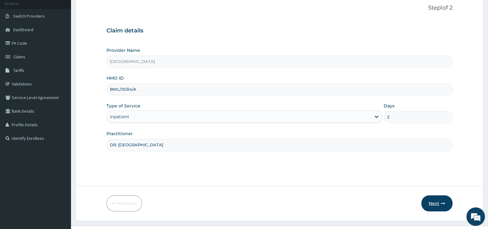
scroll to position [50, 0]
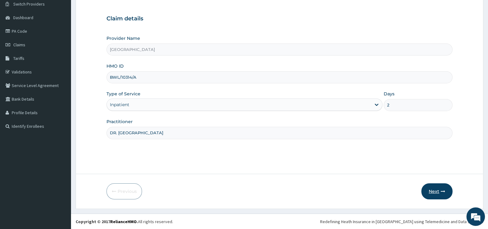
type input "DR. OSUNTOYINBO"
click at [441, 191] on icon "button" at bounding box center [443, 191] width 4 height 4
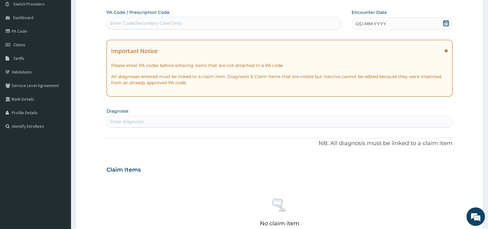
click at [184, 34] on div "PA Code / Prescription Code Enter Code(Secondary Care Only) Encounter Date DD-M…" at bounding box center [280, 169] width 346 height 320
click at [185, 28] on div "Enter Code(Secondary Care Only)" at bounding box center [224, 23] width 235 height 12
click at [189, 21] on div "Enter Code(Secondary Care Only)" at bounding box center [224, 23] width 235 height 10
paste input "PA/FD1BB2"
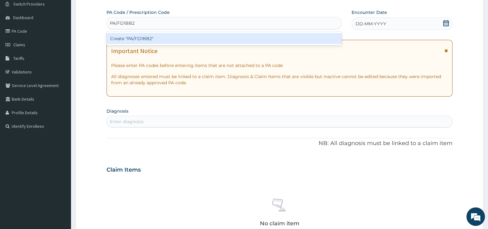
type input "PA/FD1BB2"
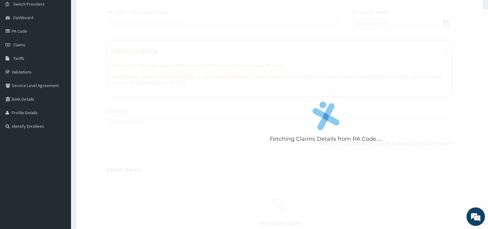
click at [170, 33] on div "Fetching Claims Details from PA Code..... PA Code / Prescription Code Enter Cod…" at bounding box center [280, 169] width 346 height 320
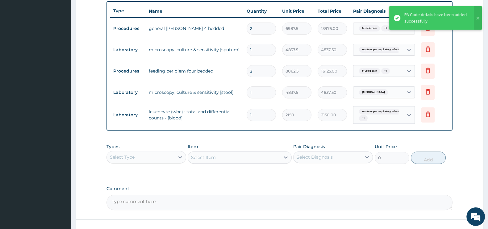
scroll to position [274, 0]
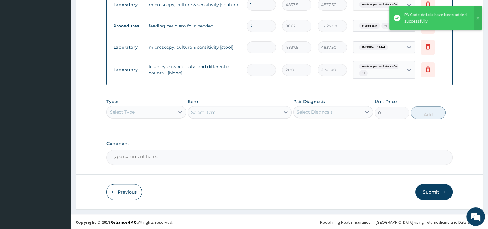
click at [147, 101] on div "Types Select Type" at bounding box center [147, 108] width 80 height 20
click at [147, 110] on div "Select Type" at bounding box center [141, 112] width 68 height 10
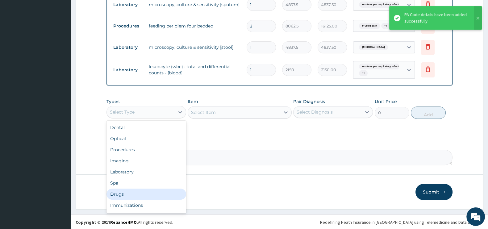
scroll to position [21, 0]
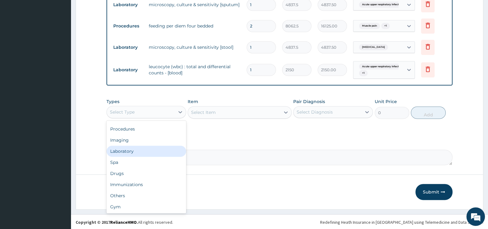
click at [136, 152] on div "Laboratory" at bounding box center [147, 151] width 80 height 11
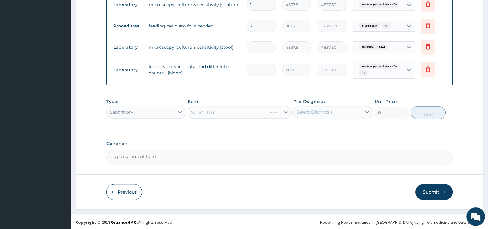
click at [206, 110] on div "Select Item" at bounding box center [240, 112] width 104 height 12
click at [241, 111] on div "Select Item" at bounding box center [240, 112] width 104 height 12
click at [241, 112] on div "Select Item" at bounding box center [234, 112] width 92 height 10
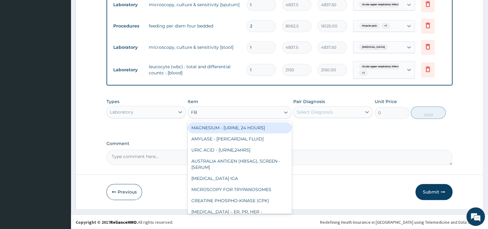
type input "FBC"
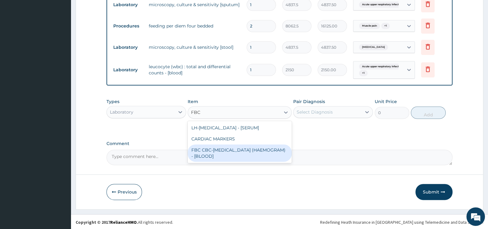
drag, startPoint x: 229, startPoint y: 150, endPoint x: 238, endPoint y: 145, distance: 9.9
click at [230, 150] on div "FBC CBC-[MEDICAL_DATA] (HAEMOGRAM) - [BLOOD]" at bounding box center [240, 152] width 104 height 17
type input "4300"
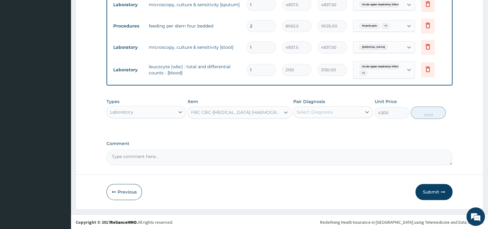
click at [310, 109] on div "Select Diagnosis" at bounding box center [315, 112] width 36 height 6
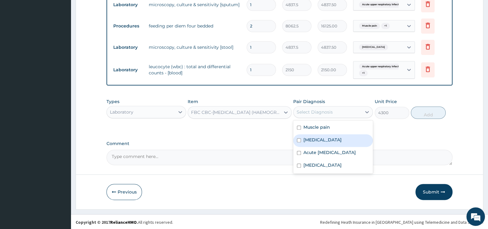
drag, startPoint x: 319, startPoint y: 140, endPoint x: 368, endPoint y: 128, distance: 50.5
click at [333, 136] on div "Malaria" at bounding box center [333, 140] width 80 height 13
checkbox input "true"
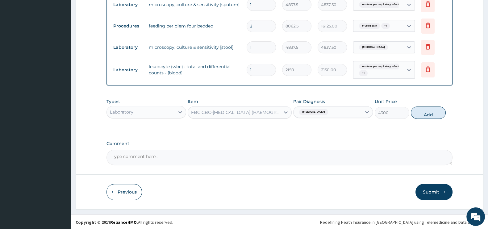
drag, startPoint x: 438, startPoint y: 111, endPoint x: 423, endPoint y: 110, distance: 14.8
click at [437, 111] on button "Add" at bounding box center [428, 113] width 35 height 12
type input "0"
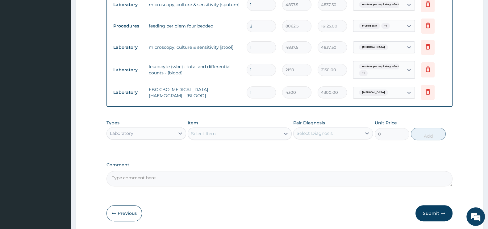
click at [235, 129] on div "Select Item" at bounding box center [234, 134] width 92 height 10
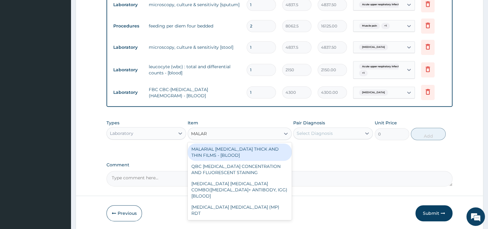
type input "MALARI"
click at [229, 153] on div "MALARIAL PARASITE THICK AND THIN FILMS - [BLOOD]" at bounding box center [240, 152] width 104 height 17
type input "1612.5"
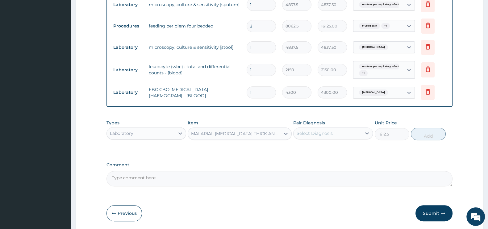
click at [315, 133] on div "Select Diagnosis" at bounding box center [315, 133] width 36 height 6
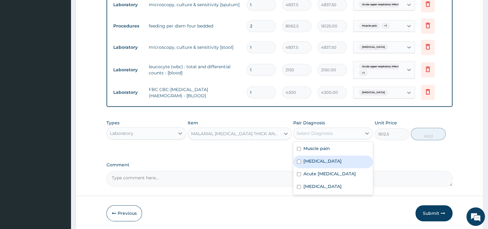
drag, startPoint x: 320, startPoint y: 159, endPoint x: 333, endPoint y: 153, distance: 15.1
click at [323, 157] on div "Malaria" at bounding box center [333, 162] width 80 height 13
checkbox input "true"
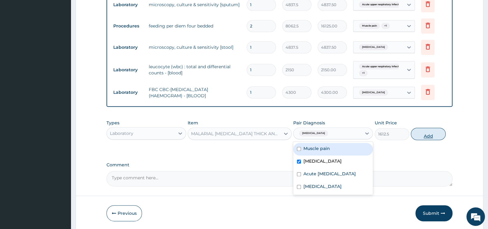
click at [434, 132] on button "Add" at bounding box center [428, 134] width 35 height 12
type input "0"
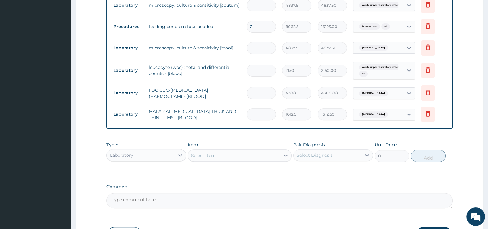
scroll to position [274, 0]
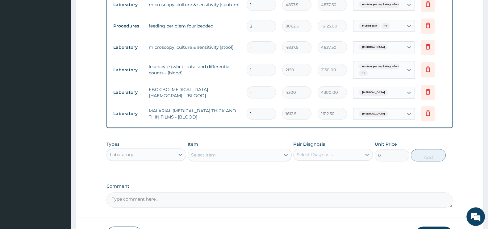
click at [167, 155] on div "Laboratory" at bounding box center [141, 155] width 68 height 10
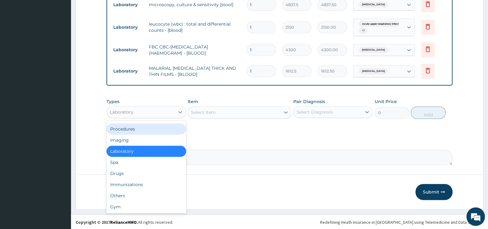
scroll to position [265, 0]
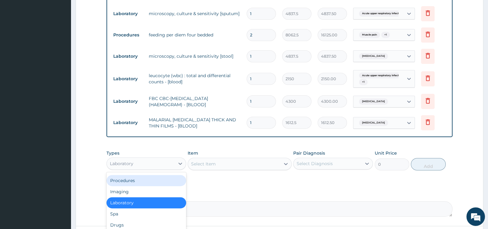
click at [139, 176] on div "Procedures" at bounding box center [147, 180] width 80 height 11
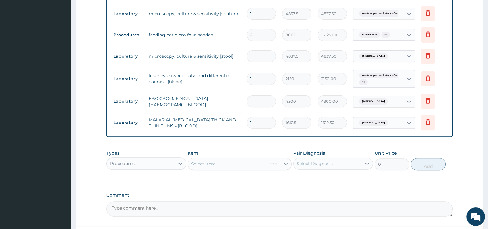
click at [220, 161] on div "Select Item" at bounding box center [240, 164] width 104 height 12
click at [219, 164] on div "Select Item" at bounding box center [234, 164] width 92 height 10
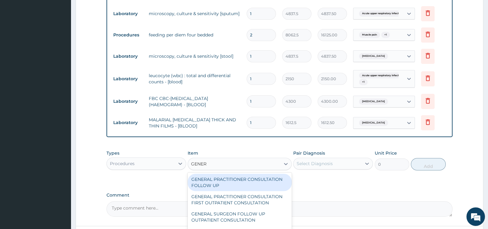
type input "GENERA"
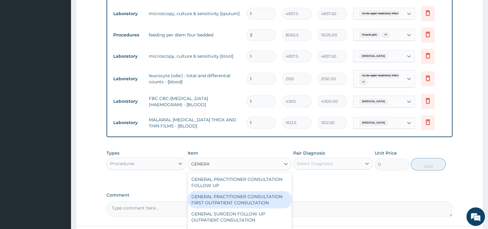
click at [247, 193] on div "GENERAL PRACTITIONER CONSULTATION FIRST OUTPATIENT CONSULTATION" at bounding box center [240, 199] width 104 height 17
type input "3547.5"
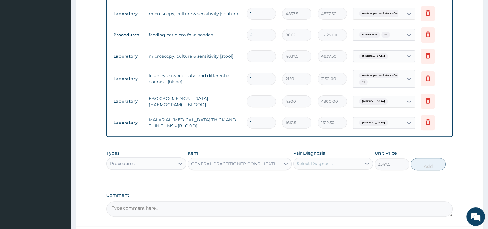
click at [327, 159] on div "Select Diagnosis" at bounding box center [328, 164] width 68 height 10
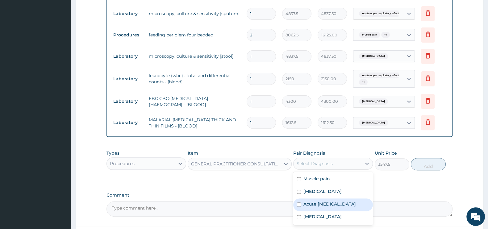
click at [297, 209] on div "Acute upper respiratory infection" at bounding box center [333, 205] width 80 height 13
checkbox input "true"
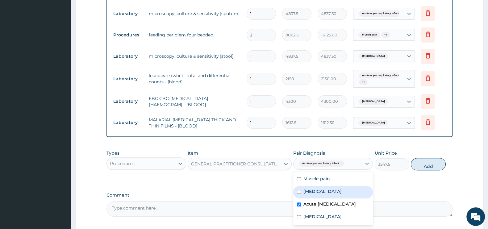
click at [301, 194] on div "Malaria" at bounding box center [333, 192] width 80 height 13
checkbox input "true"
drag, startPoint x: 300, startPoint y: 180, endPoint x: 300, endPoint y: 224, distance: 43.8
click at [300, 182] on div "Muscle pain" at bounding box center [333, 179] width 80 height 13
checkbox input "true"
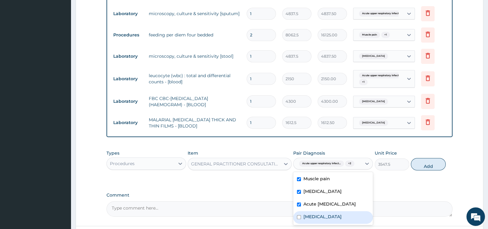
click at [308, 220] on label "Typhoid fever" at bounding box center [323, 217] width 38 height 6
checkbox input "true"
click at [419, 163] on button "Add" at bounding box center [428, 164] width 35 height 12
type input "0"
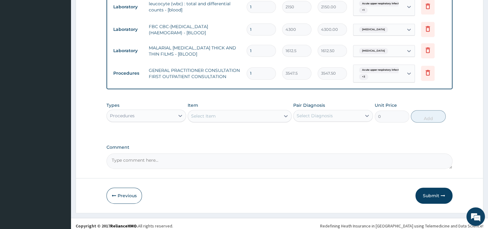
scroll to position [340, 0]
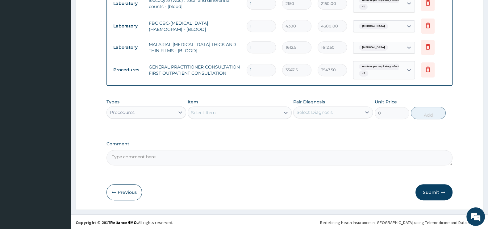
click at [237, 111] on div "Select Item" at bounding box center [234, 113] width 92 height 10
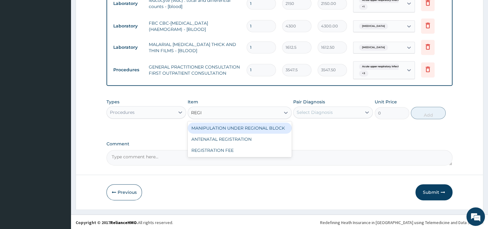
type input "REGIS"
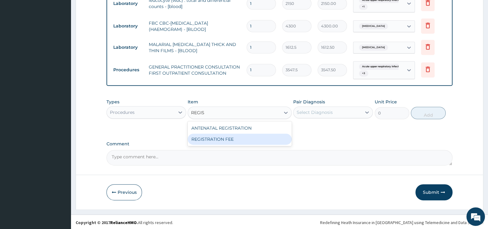
click at [222, 134] on div "REGISTRATION FEE" at bounding box center [240, 139] width 104 height 11
type input "2150"
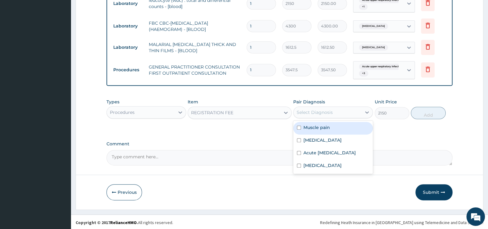
click at [328, 111] on div "Select Diagnosis" at bounding box center [315, 112] width 36 height 6
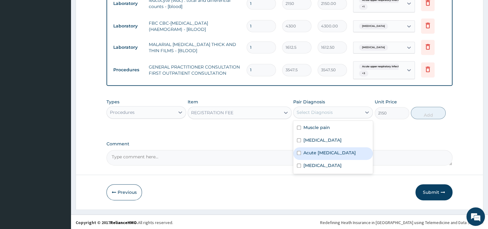
click at [299, 153] on input "checkbox" at bounding box center [299, 153] width 4 height 4
checkbox input "true"
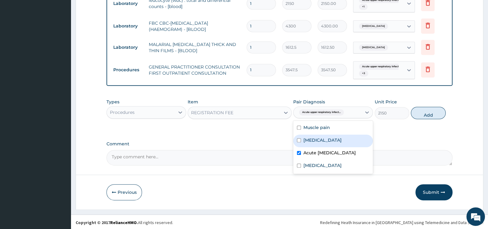
drag, startPoint x: 299, startPoint y: 139, endPoint x: 300, endPoint y: 133, distance: 6.2
click at [300, 138] on input "checkbox" at bounding box center [299, 140] width 4 height 4
checkbox input "true"
drag, startPoint x: 300, startPoint y: 125, endPoint x: 300, endPoint y: 131, distance: 6.2
click at [301, 126] on input "checkbox" at bounding box center [299, 128] width 4 height 4
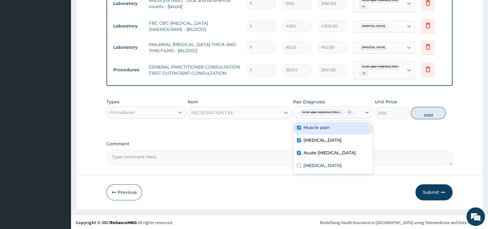
checkbox input "true"
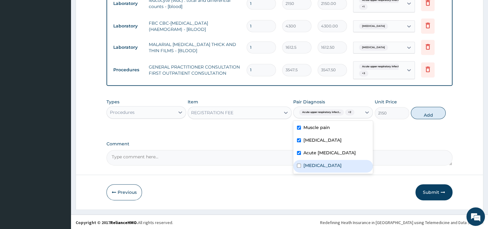
click at [300, 168] on div "[MEDICAL_DATA]" at bounding box center [333, 166] width 80 height 13
checkbox input "true"
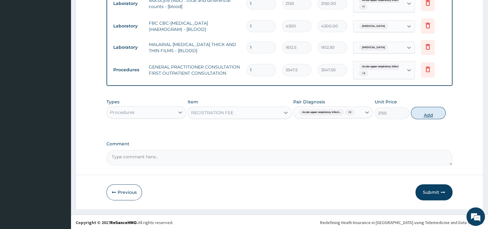
click at [430, 111] on button "Add" at bounding box center [428, 113] width 35 height 12
type input "0"
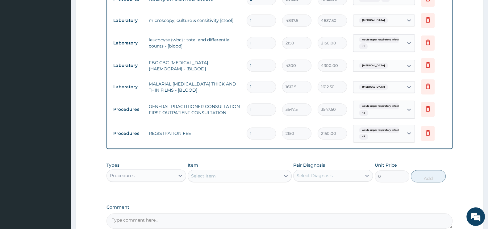
scroll to position [364, 0]
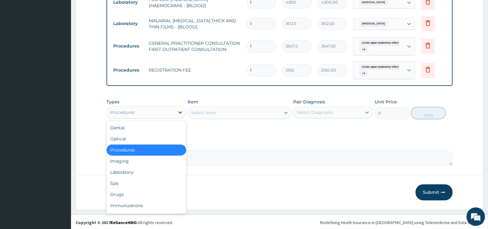
click at [181, 109] on icon at bounding box center [180, 112] width 6 height 6
click at [120, 191] on div "Drugs" at bounding box center [147, 194] width 80 height 11
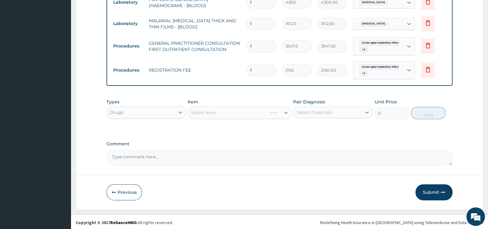
click at [208, 111] on div "Select Item" at bounding box center [240, 113] width 104 height 12
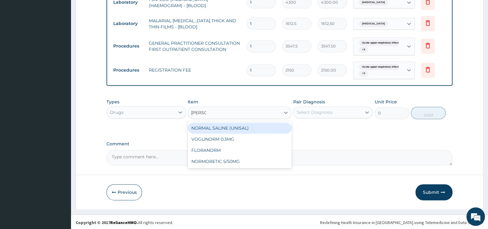
type input "NORMAL"
click at [253, 124] on div "NORMAL SALINE (UNISAL)" at bounding box center [240, 128] width 104 height 11
type input "1773.75"
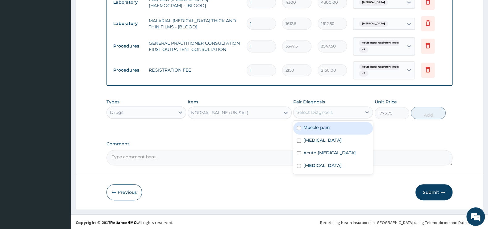
click at [332, 160] on div "Acute upper respiratory infection" at bounding box center [333, 153] width 80 height 13
checkbox input "true"
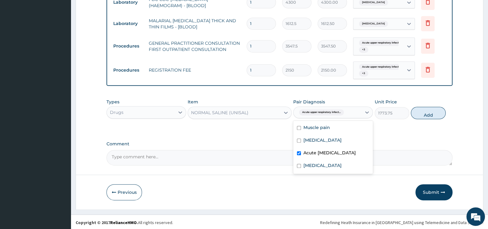
click at [322, 169] on label "Typhoid fever" at bounding box center [323, 165] width 38 height 6
checkbox input "true"
click at [313, 156] on label "Acute upper respiratory infection" at bounding box center [330, 153] width 52 height 6
checkbox input "false"
click at [430, 115] on button "Add" at bounding box center [428, 113] width 35 height 12
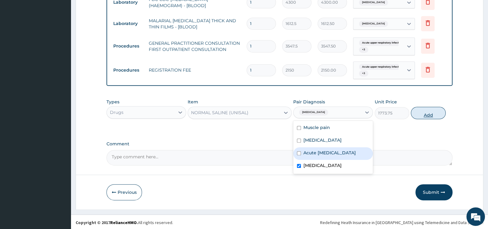
type input "0"
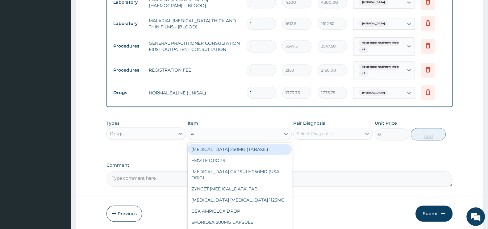
type input "4."
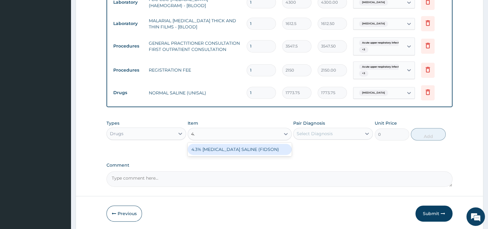
click at [244, 149] on div "4.3% DEXTROSE SALINE (FIDSON)" at bounding box center [240, 149] width 104 height 11
type input "1773.75"
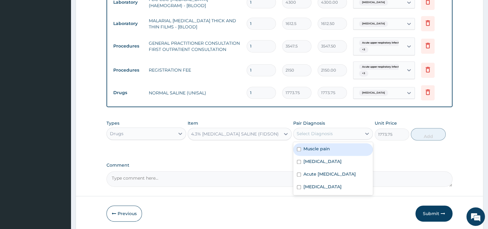
click at [333, 194] on div "Typhoid fever" at bounding box center [333, 187] width 80 height 13
checkbox input "true"
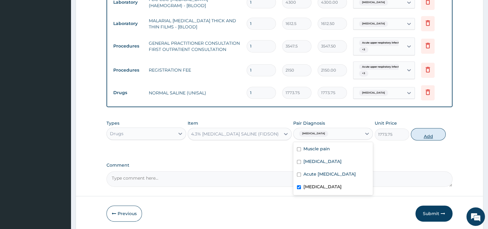
click at [432, 132] on button "Add" at bounding box center [428, 134] width 35 height 12
type input "0"
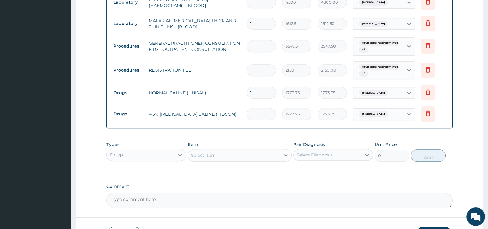
click at [230, 153] on div "Select Item" at bounding box center [234, 155] width 92 height 10
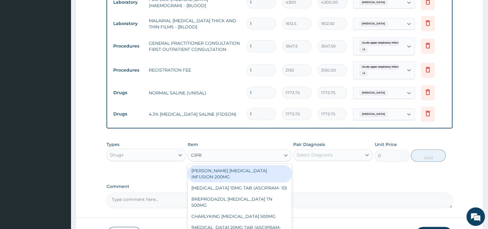
type input "CIPRO"
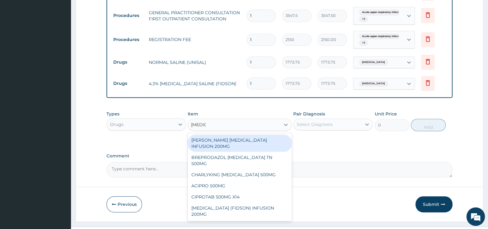
scroll to position [406, 0]
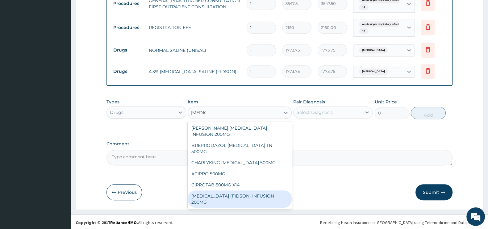
click at [241, 191] on div "CIPRO (FIDSON) INFUSION 200MG" at bounding box center [240, 199] width 104 height 17
type input "1182.5"
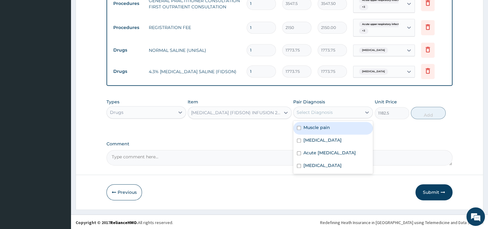
click at [345, 113] on div "Select Diagnosis" at bounding box center [328, 112] width 68 height 10
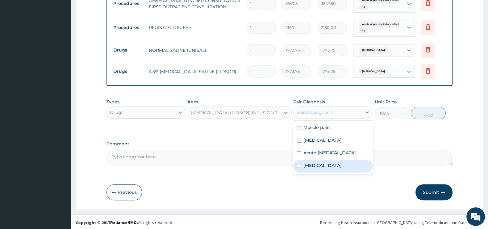
click at [309, 169] on label "Typhoid fever" at bounding box center [323, 165] width 38 height 6
checkbox input "true"
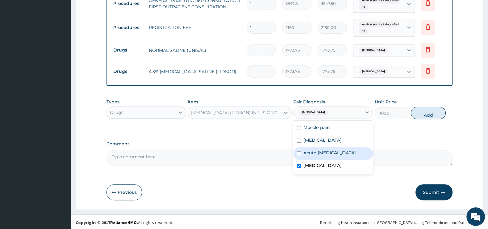
click at [316, 153] on label "Acute upper respiratory infection" at bounding box center [330, 153] width 52 height 6
checkbox input "true"
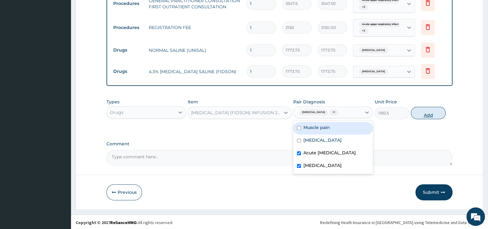
click at [425, 110] on button "Add" at bounding box center [428, 113] width 35 height 12
type input "0"
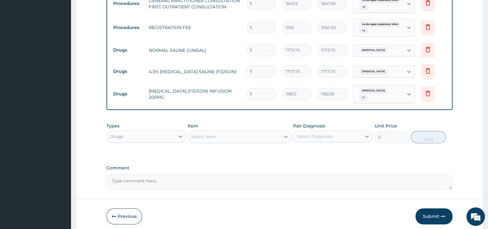
click at [205, 134] on div "Select Item" at bounding box center [203, 137] width 25 height 6
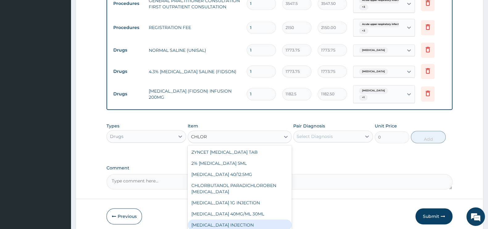
type input "CHLORO"
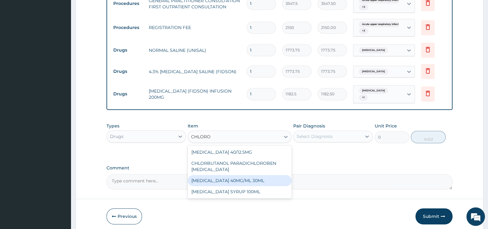
click at [266, 184] on div "CHLOROQUINE 40MG/ML 30ML" at bounding box center [240, 180] width 104 height 11
type input "1419"
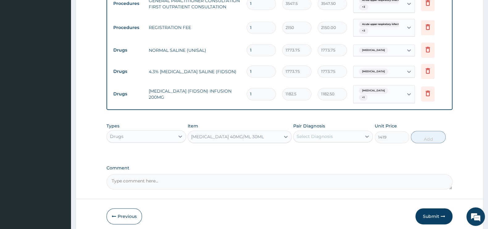
click at [321, 142] on div "Types Drugs Item option CHLOROQUINE 40MG/ML 30ML, selected. Select is focused ,…" at bounding box center [280, 138] width 346 height 36
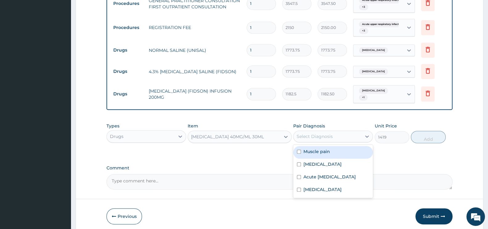
click at [325, 135] on div "Select Diagnosis" at bounding box center [315, 136] width 36 height 6
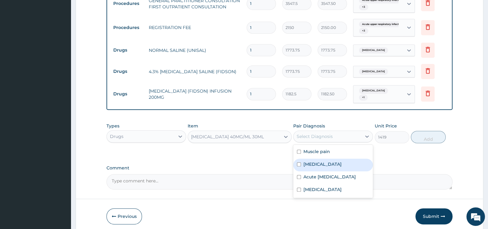
drag, startPoint x: 303, startPoint y: 162, endPoint x: 368, endPoint y: 140, distance: 68.5
click at [304, 161] on div "Malaria" at bounding box center [333, 165] width 80 height 13
checkbox input "true"
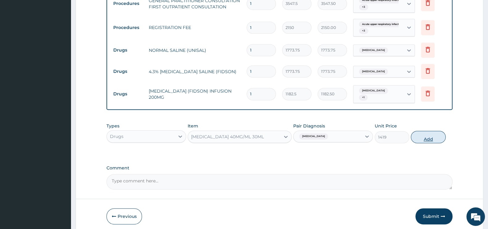
click at [423, 131] on button "Add" at bounding box center [428, 137] width 35 height 12
type input "0"
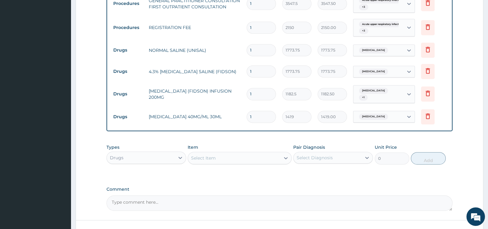
drag, startPoint x: 255, startPoint y: 114, endPoint x: 235, endPoint y: 116, distance: 20.8
click at [235, 116] on tr "Drugs CHLOROQUINE 40MG/ML 30ML 1 1419 1419.00 Malaria Delete" at bounding box center [279, 116] width 339 height 21
type input "4"
type input "5676.00"
type input "4"
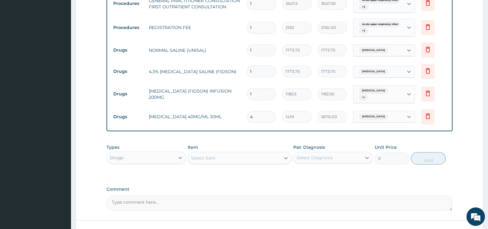
click at [237, 161] on div "Types Drugs Item Select Item Pair Diagnosis Select Diagnosis Unit Price 0 Add" at bounding box center [280, 154] width 346 height 27
click at [238, 153] on div "Select Item" at bounding box center [234, 158] width 92 height 10
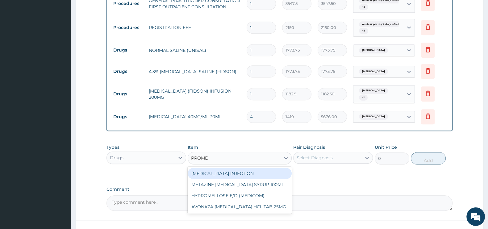
type input "PROMET"
click at [241, 173] on div "PROMETHAZINE INJECTION" at bounding box center [240, 173] width 104 height 11
type input "354.75"
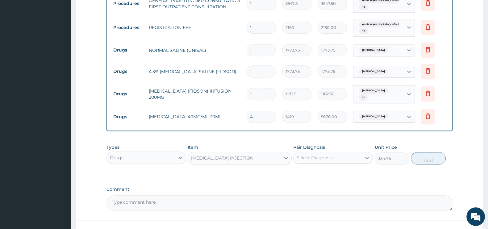
click at [319, 155] on div "Select Diagnosis" at bounding box center [315, 158] width 36 height 6
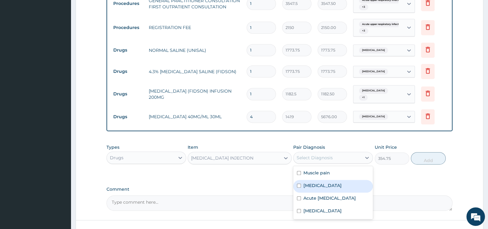
click at [324, 180] on div "Malaria" at bounding box center [333, 186] width 80 height 13
checkbox input "true"
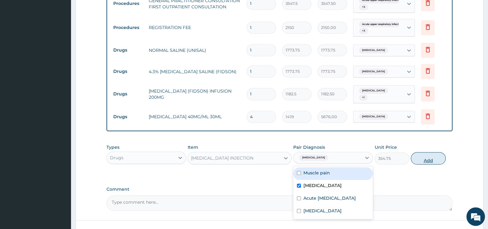
click at [435, 155] on button "Add" at bounding box center [428, 158] width 35 height 12
type input "0"
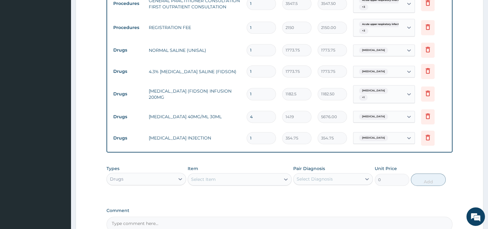
drag, startPoint x: 257, startPoint y: 132, endPoint x: 249, endPoint y: 135, distance: 8.9
click at [249, 135] on input "1" at bounding box center [261, 138] width 29 height 12
type input "4"
type input "1419.00"
type input "4"
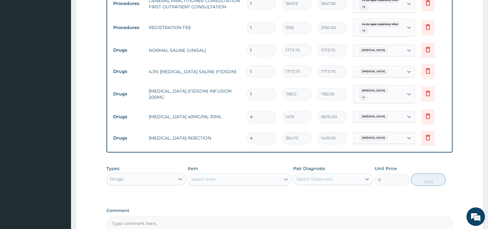
click at [213, 176] on div "Select Item" at bounding box center [203, 179] width 25 height 6
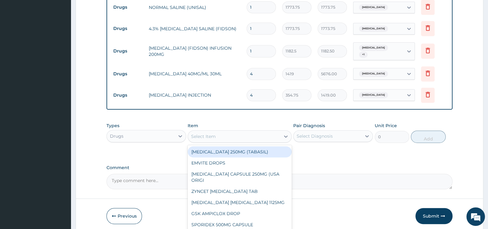
scroll to position [458, 0]
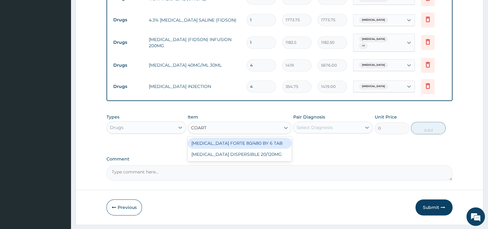
type input "COARTE"
click at [247, 139] on div "COARTEM FORTE 80/480 BY 6 TAB" at bounding box center [240, 143] width 104 height 11
type input "449.3500061035156"
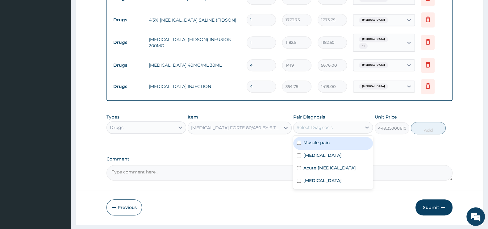
click at [333, 123] on div "Select Diagnosis" at bounding box center [328, 128] width 68 height 10
drag, startPoint x: 305, startPoint y: 149, endPoint x: 309, endPoint y: 147, distance: 4.3
click at [307, 150] on div "Malaria" at bounding box center [333, 156] width 80 height 13
checkbox input "true"
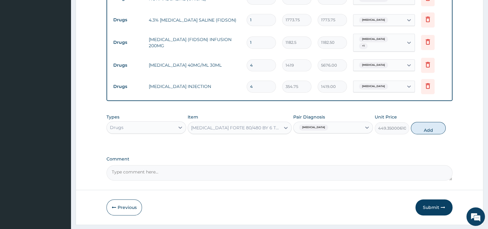
drag, startPoint x: 430, startPoint y: 123, endPoint x: 394, endPoint y: 128, distance: 37.2
click at [430, 123] on button "Add" at bounding box center [428, 128] width 35 height 12
type input "0"
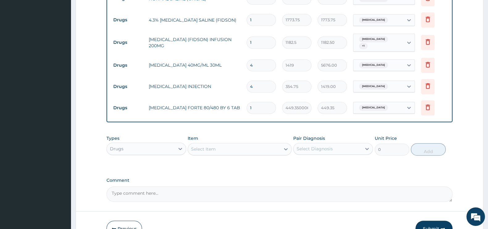
drag, startPoint x: 257, startPoint y: 103, endPoint x: 236, endPoint y: 101, distance: 21.1
click at [236, 101] on tr "Drugs COARTEM FORTE 80/480 BY 6 TAB 1 449.3500061035156 449.35 Malaria Delete" at bounding box center [279, 107] width 339 height 21
type input "6"
type input "2696.10"
type input "6"
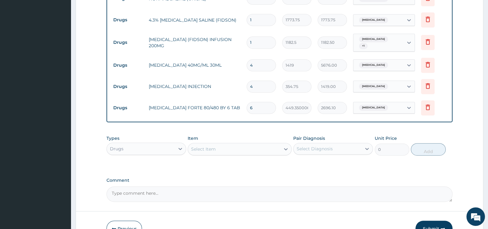
click at [205, 146] on div "Select Item" at bounding box center [203, 149] width 25 height 6
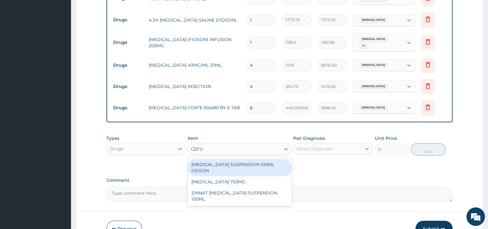
type input "CEFUR"
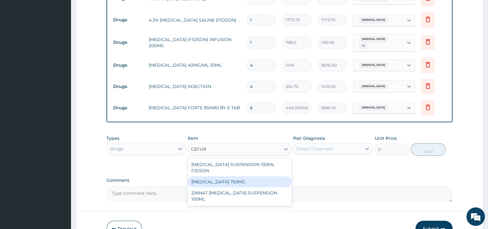
click at [244, 176] on div "CEFUROXIME 750MG" at bounding box center [240, 181] width 104 height 11
type input "1773.75"
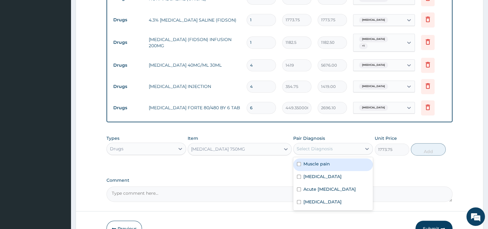
click at [321, 146] on div "Select Diagnosis" at bounding box center [315, 149] width 36 height 6
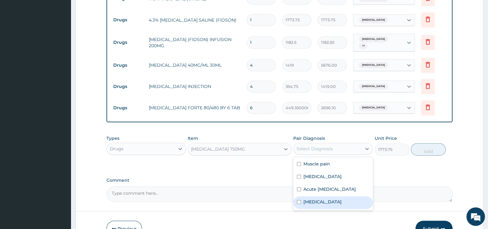
click at [315, 203] on label "Typhoid fever" at bounding box center [323, 202] width 38 height 6
checkbox input "true"
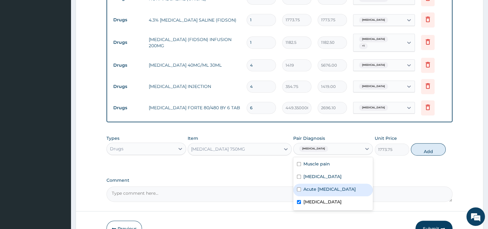
click at [323, 188] on label "Acute upper respiratory infection" at bounding box center [330, 189] width 52 height 6
checkbox input "true"
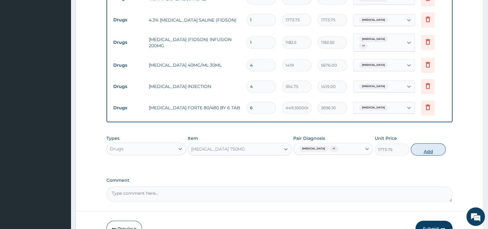
drag, startPoint x: 433, startPoint y: 142, endPoint x: 428, endPoint y: 141, distance: 5.1
click at [428, 143] on button "Add" at bounding box center [428, 149] width 35 height 12
type input "0"
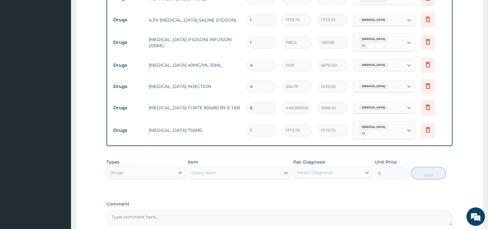
drag, startPoint x: 252, startPoint y: 126, endPoint x: 245, endPoint y: 127, distance: 7.3
click at [245, 127] on td "1" at bounding box center [262, 130] width 36 height 18
type input "6"
type input "10642.50"
type input "6"
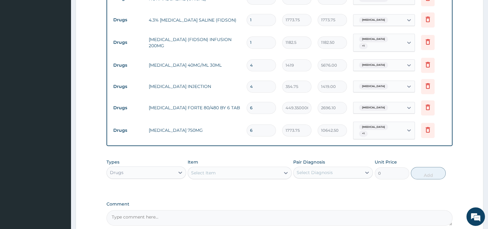
click at [208, 170] on div "Select Item" at bounding box center [203, 173] width 25 height 6
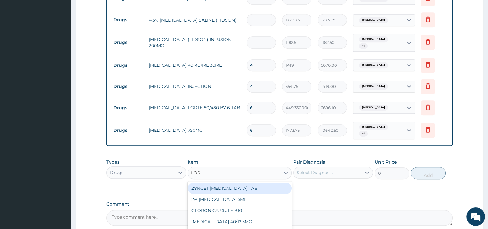
type input "LORA"
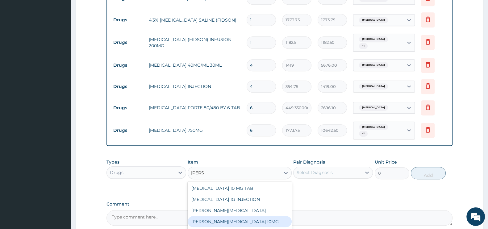
click at [260, 216] on div "LORATYN LORATADINE 10MG" at bounding box center [240, 221] width 104 height 11
type input "88.6875"
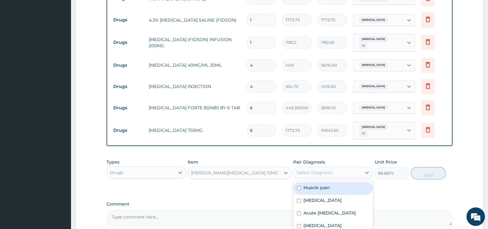
click at [329, 170] on div "Select Diagnosis" at bounding box center [315, 173] width 36 height 6
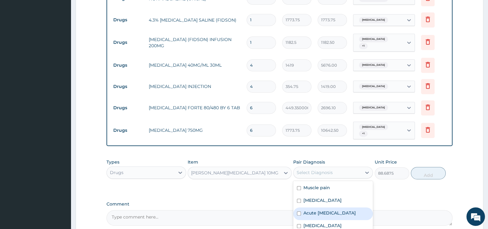
click at [306, 212] on label "Acute upper respiratory infection" at bounding box center [330, 213] width 52 height 6
checkbox input "true"
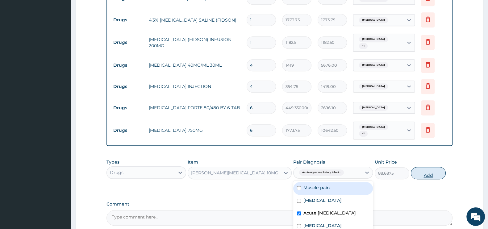
click at [426, 167] on button "Add" at bounding box center [428, 173] width 35 height 12
type input "0"
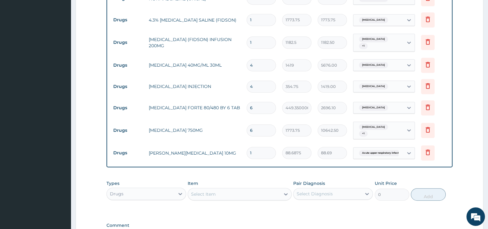
type input "10"
type input "886.88"
type input "10"
click at [426, 149] on icon at bounding box center [427, 152] width 7 height 7
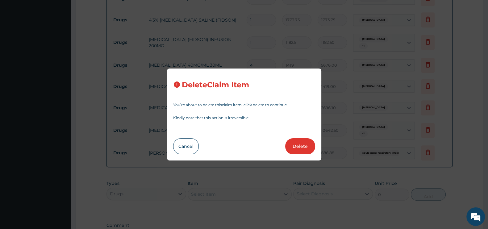
drag, startPoint x: 303, startPoint y: 142, endPoint x: 372, endPoint y: 142, distance: 69.8
click at [306, 142] on button "Delete" at bounding box center [300, 146] width 30 height 16
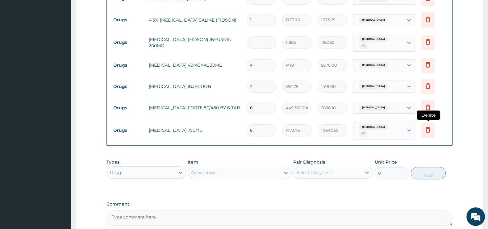
click at [429, 128] on icon at bounding box center [427, 129] width 7 height 7
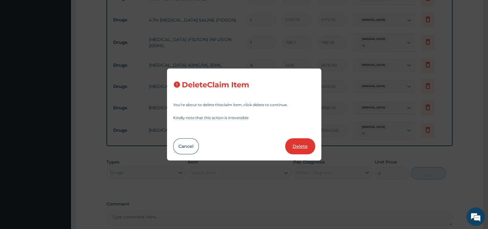
click at [299, 145] on button "Delete" at bounding box center [300, 146] width 30 height 16
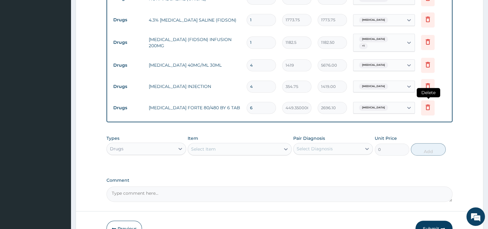
drag, startPoint x: 421, startPoint y: 109, endPoint x: 425, endPoint y: 108, distance: 3.5
click at [425, 108] on icon at bounding box center [428, 107] width 14 height 15
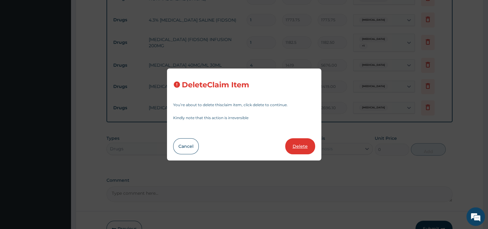
click at [290, 151] on button "Delete" at bounding box center [300, 146] width 30 height 16
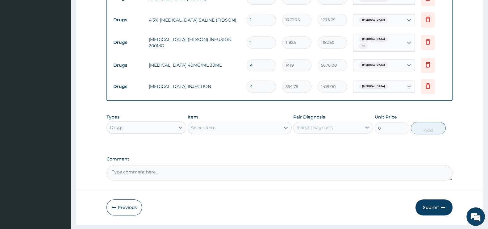
click at [213, 125] on div "Select Item" at bounding box center [203, 128] width 25 height 6
type input "PARACETA"
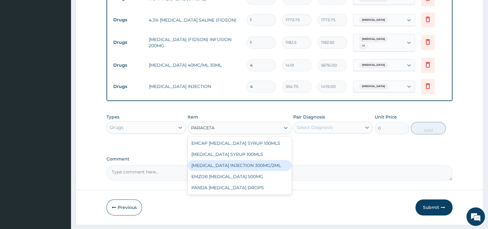
click at [281, 163] on div "PARACETAMOL INJECTION 300MG/2ML" at bounding box center [240, 165] width 104 height 11
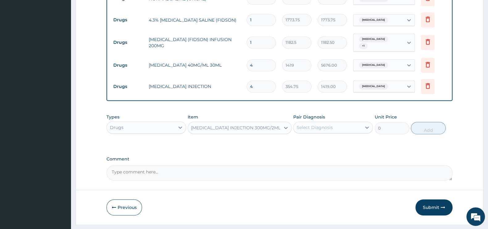
type input "260.1499938964844"
click at [327, 130] on div "Pair Diagnosis Select Diagnosis" at bounding box center [333, 124] width 80 height 20
click at [327, 126] on div "Select Diagnosis" at bounding box center [315, 127] width 36 height 6
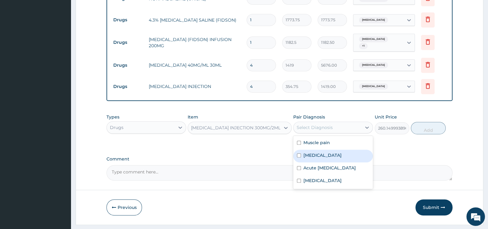
click at [316, 152] on label "Malaria" at bounding box center [323, 155] width 38 height 6
checkbox input "true"
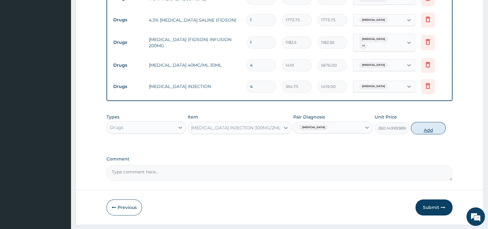
click at [437, 127] on button "Add" at bounding box center [428, 128] width 35 height 12
type input "0"
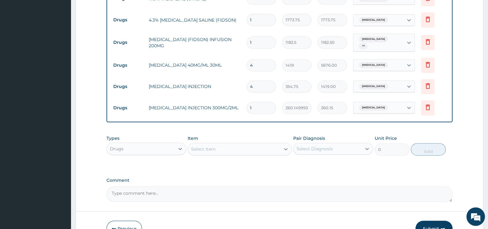
type input "0.00"
type input "8"
type input "2081.20"
type input "8"
click at [223, 146] on div "Select Item" at bounding box center [234, 149] width 92 height 10
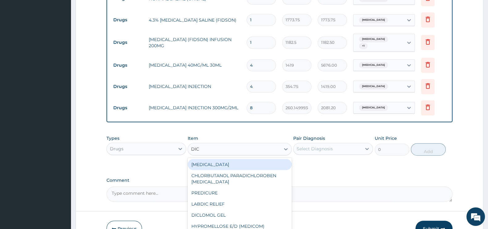
type input "DICL"
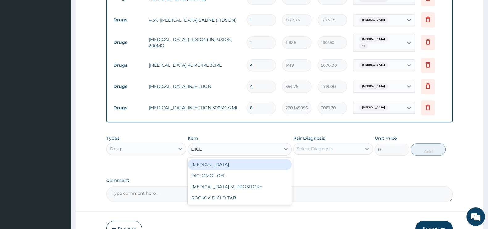
drag, startPoint x: 227, startPoint y: 162, endPoint x: 362, endPoint y: 142, distance: 136.1
click at [227, 161] on div "DICLOFENAC" at bounding box center [240, 164] width 104 height 11
type input "591.25"
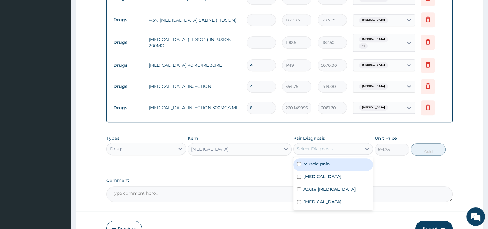
click at [355, 144] on div "Select Diagnosis" at bounding box center [328, 149] width 68 height 10
click at [334, 160] on div "Muscle pain" at bounding box center [333, 164] width 80 height 13
checkbox input "true"
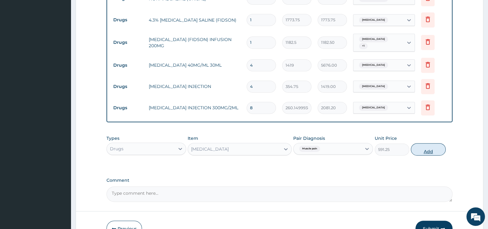
click at [433, 143] on button "Add" at bounding box center [428, 149] width 35 height 12
type input "0"
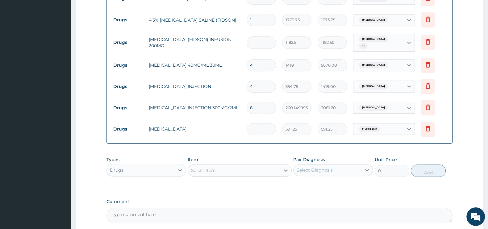
drag, startPoint x: 252, startPoint y: 127, endPoint x: 246, endPoint y: 128, distance: 5.6
click at [246, 128] on td "1" at bounding box center [262, 129] width 36 height 18
type input "2"
type input "1182.50"
type input "2"
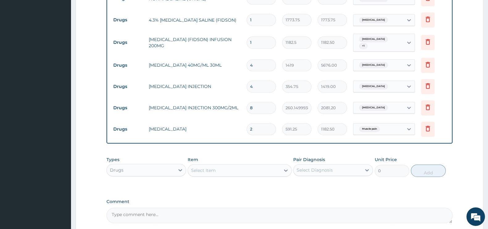
click at [217, 168] on div "Select Item" at bounding box center [234, 170] width 92 height 10
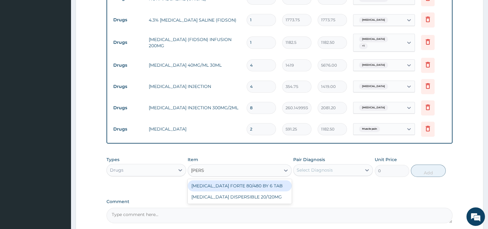
type input "COART"
click at [222, 180] on div "COARTEM FORTE 80/480 BY 6 TAB" at bounding box center [240, 185] width 104 height 11
type input "449.3500061035156"
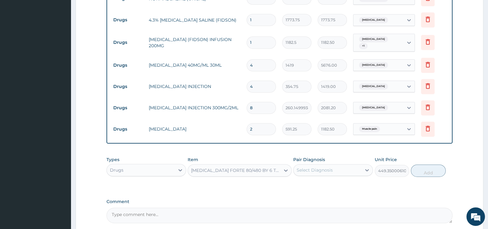
click at [320, 164] on div "Select Diagnosis" at bounding box center [333, 170] width 80 height 12
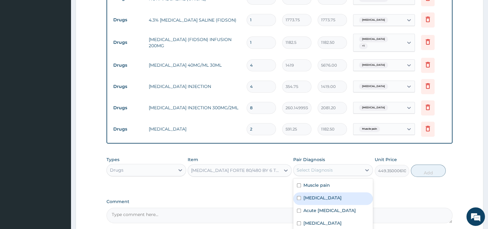
drag, startPoint x: 320, startPoint y: 192, endPoint x: 334, endPoint y: 186, distance: 15.8
click at [329, 188] on div "Muscle pain Malaria Acute upper respiratory infection Typhoid fever" at bounding box center [333, 204] width 80 height 53
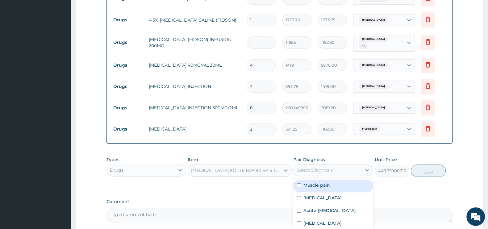
click at [341, 165] on div "Select Diagnosis" at bounding box center [328, 170] width 68 height 10
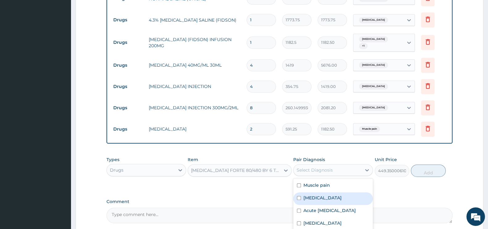
drag, startPoint x: 323, startPoint y: 190, endPoint x: 410, endPoint y: 174, distance: 89.1
click at [324, 192] on div "Malaria" at bounding box center [333, 198] width 80 height 13
checkbox input "true"
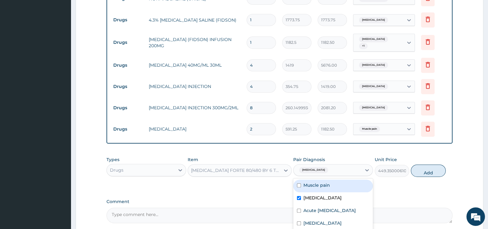
click at [428, 165] on button "Add" at bounding box center [428, 171] width 35 height 12
type input "0"
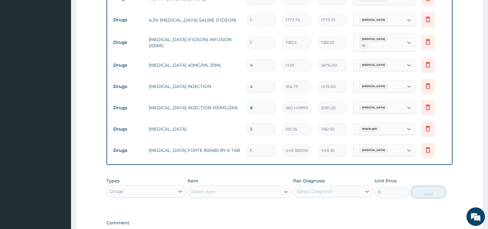
drag, startPoint x: 254, startPoint y: 144, endPoint x: 245, endPoint y: 148, distance: 9.9
click at [245, 148] on td "1" at bounding box center [262, 150] width 36 height 18
type input "6"
type input "2696.10"
type input "6"
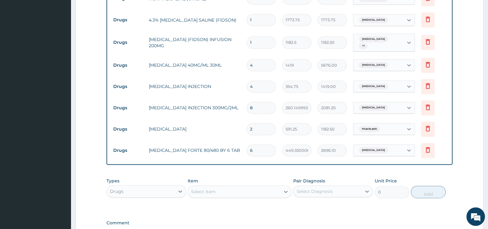
click at [207, 189] on div "Select Item" at bounding box center [203, 192] width 25 height 6
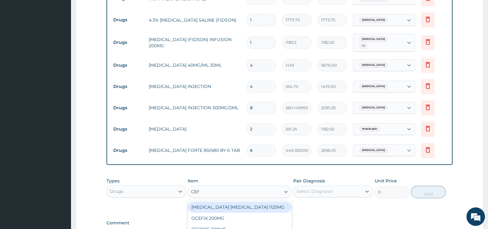
type input "CEFU"
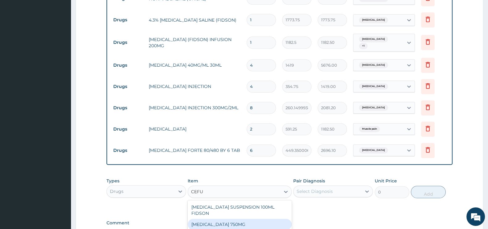
drag, startPoint x: 227, startPoint y: 211, endPoint x: 310, endPoint y: 192, distance: 85.5
click at [229, 219] on div "CEFUROXIME 750MG" at bounding box center [240, 224] width 104 height 11
type input "1773.75"
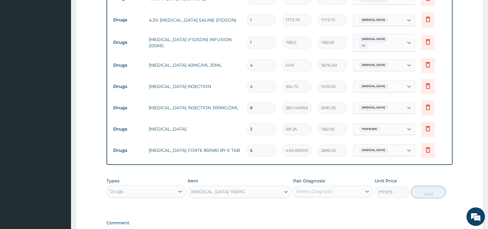
click at [328, 186] on div "Select Diagnosis" at bounding box center [333, 192] width 80 height 12
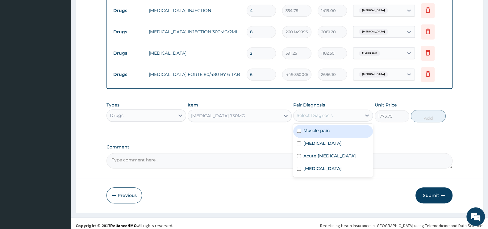
scroll to position [534, 0]
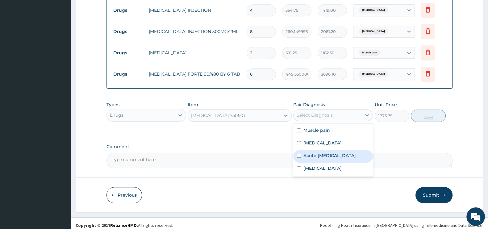
click at [338, 154] on label "Acute upper respiratory infection" at bounding box center [330, 156] width 52 height 6
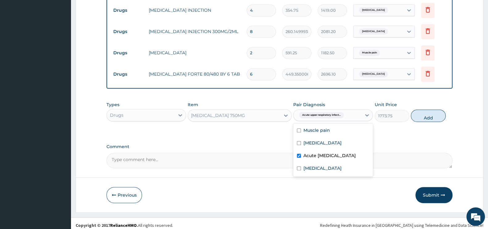
checkbox input "true"
drag, startPoint x: 323, startPoint y: 175, endPoint x: 333, endPoint y: 170, distance: 11.5
click at [324, 175] on div "Typhoid fever" at bounding box center [333, 169] width 80 height 13
checkbox input "true"
click at [435, 112] on button "Add" at bounding box center [428, 116] width 35 height 12
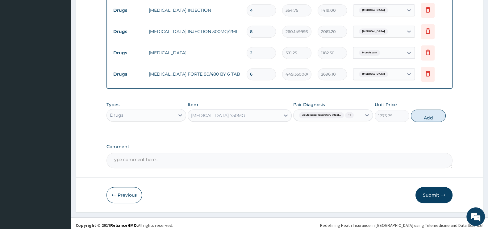
type input "0"
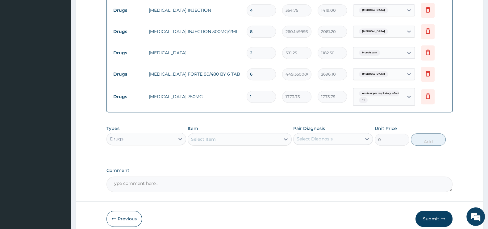
drag, startPoint x: 256, startPoint y: 95, endPoint x: 250, endPoint y: 97, distance: 6.7
click at [250, 97] on input "1" at bounding box center [261, 97] width 29 height 12
type input "6"
type input "10642.50"
type input "6"
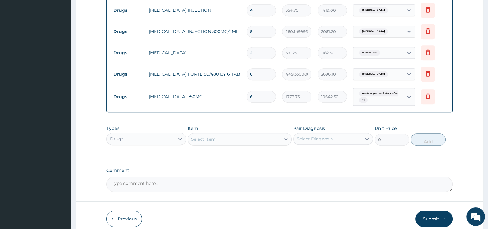
click at [224, 134] on div "Select Item" at bounding box center [234, 139] width 92 height 10
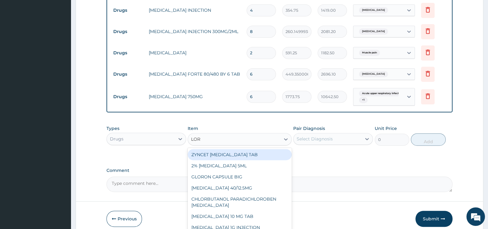
type input "LORA"
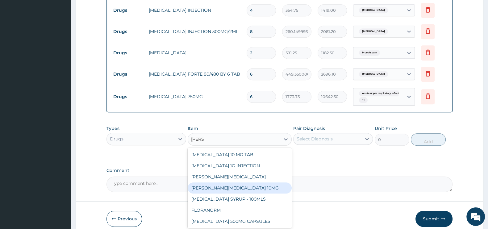
drag, startPoint x: 228, startPoint y: 182, endPoint x: 272, endPoint y: 171, distance: 45.3
click at [232, 182] on div "LORATYN LORATADINE 10MG" at bounding box center [240, 187] width 104 height 11
type input "88.6875"
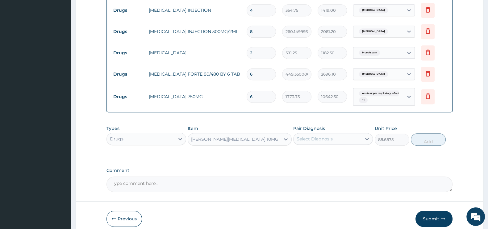
click at [324, 136] on div "Select Diagnosis" at bounding box center [315, 139] width 36 height 6
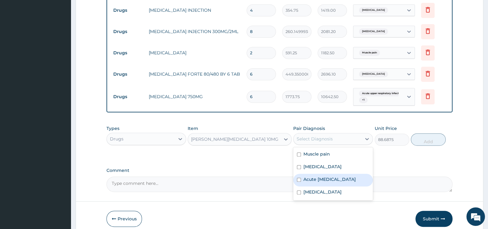
drag, startPoint x: 314, startPoint y: 180, endPoint x: 365, endPoint y: 161, distance: 53.9
click at [319, 179] on label "Acute upper respiratory infection" at bounding box center [330, 179] width 52 height 6
checkbox input "true"
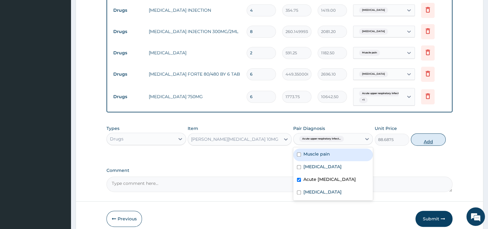
click at [435, 136] on button "Add" at bounding box center [428, 139] width 35 height 12
type input "0"
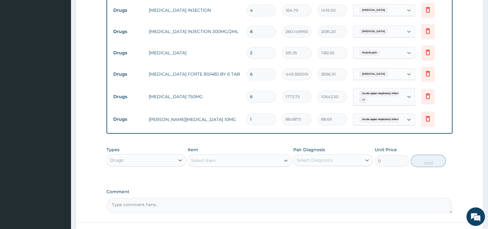
click at [211, 156] on div "Select Item" at bounding box center [234, 161] width 92 height 10
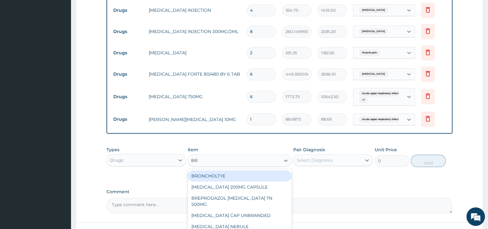
type input "B"
type input "PARAC"
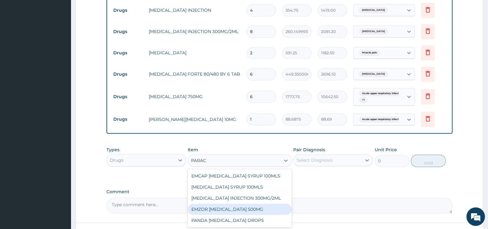
click at [259, 204] on div "EMZOR PARACETAMOL 500MG" at bounding box center [240, 209] width 104 height 11
type input "23.64999961853027"
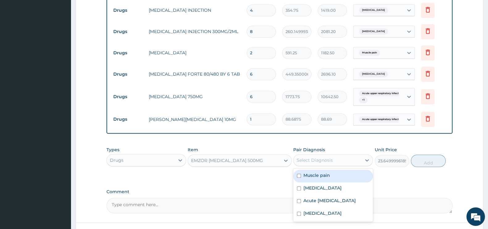
click at [332, 161] on div "Select Diagnosis" at bounding box center [328, 160] width 68 height 10
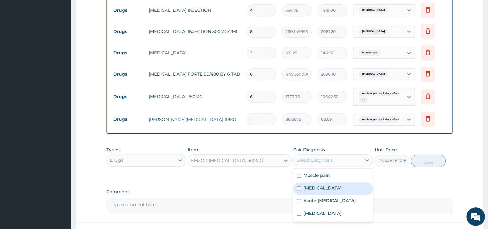
click at [316, 185] on label "Malaria" at bounding box center [323, 188] width 38 height 6
checkbox input "true"
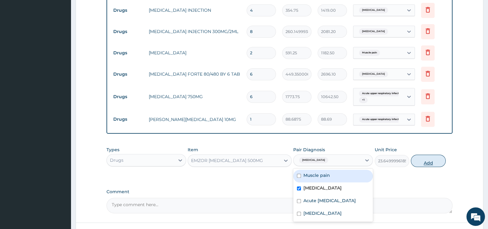
click at [425, 155] on button "Add" at bounding box center [428, 161] width 35 height 12
type input "0"
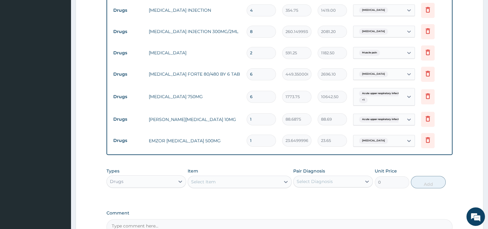
type input "15"
type input "354.75"
type input "15"
click at [228, 177] on div "Select Item" at bounding box center [234, 182] width 92 height 10
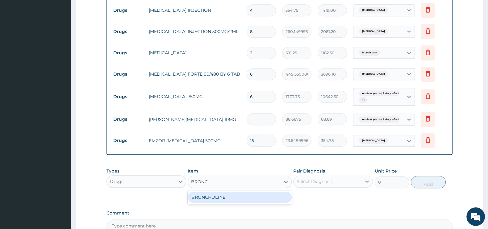
type input "BRONCH"
drag, startPoint x: 220, startPoint y: 191, endPoint x: 316, endPoint y: 179, distance: 96.2
click at [224, 192] on div "BRONCHOLTYE" at bounding box center [240, 197] width 104 height 11
type input "1773.75"
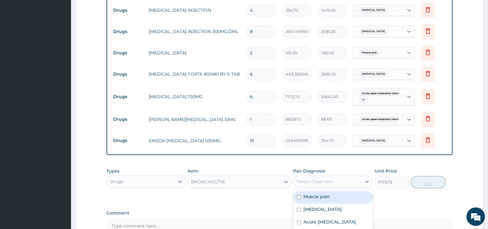
click at [349, 178] on div "Select Diagnosis" at bounding box center [328, 182] width 68 height 10
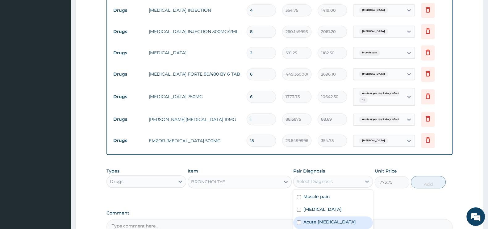
drag, startPoint x: 330, startPoint y: 218, endPoint x: 351, endPoint y: 214, distance: 21.4
click at [331, 219] on label "Acute upper respiratory infection" at bounding box center [330, 222] width 52 height 6
checkbox input "true"
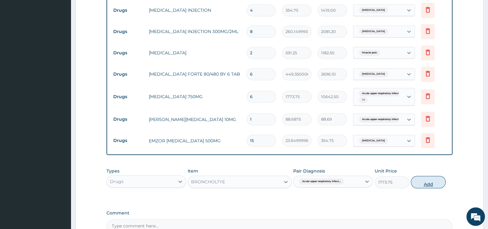
click at [433, 176] on button "Add" at bounding box center [428, 182] width 35 height 12
type input "0"
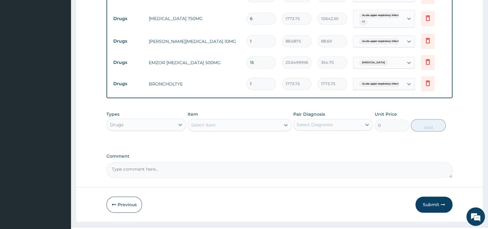
scroll to position [622, 0]
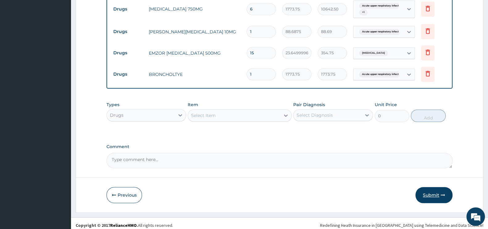
click at [432, 189] on button "Submit" at bounding box center [434, 195] width 37 height 16
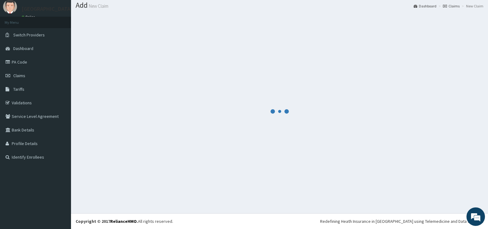
scroll to position [19, 0]
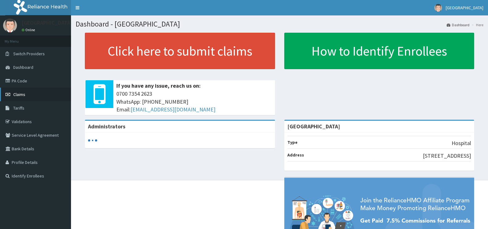
click at [19, 94] on span "Claims" at bounding box center [19, 95] width 12 height 6
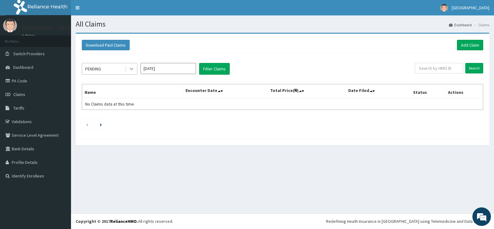
click at [134, 69] on icon at bounding box center [131, 69] width 6 height 6
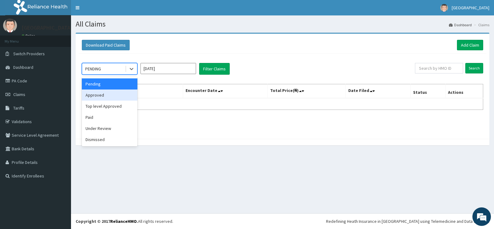
click at [106, 96] on div "Approved" at bounding box center [110, 95] width 56 height 11
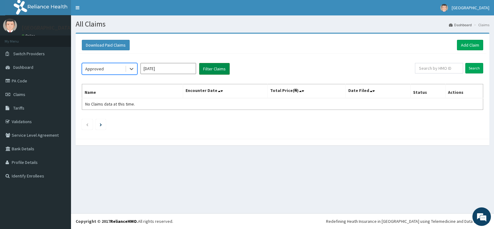
click at [212, 69] on button "Filter Claims" at bounding box center [214, 69] width 31 height 12
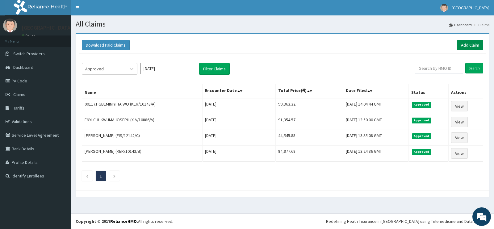
click at [476, 44] on link "Add Claim" at bounding box center [470, 45] width 26 height 10
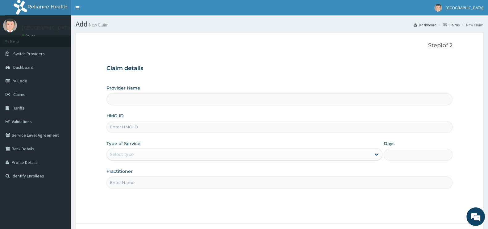
type input "[GEOGRAPHIC_DATA]"
click at [150, 127] on input "HMO ID" at bounding box center [280, 127] width 346 height 12
type input "BWL/10314/A"
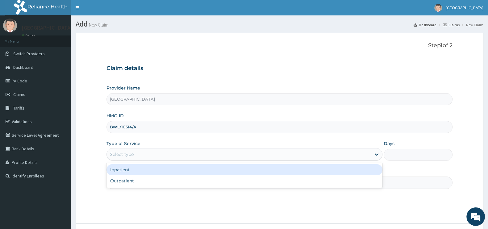
click at [159, 157] on div "Select type" at bounding box center [239, 154] width 264 height 10
click at [147, 171] on div "Inpatient" at bounding box center [245, 169] width 276 height 11
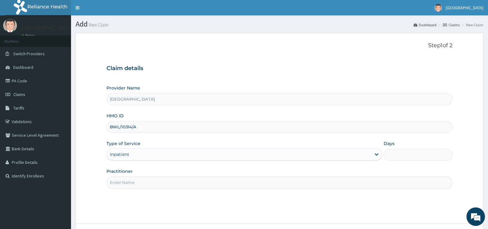
click at [390, 152] on input "Days" at bounding box center [418, 155] width 69 height 12
type input "2"
click at [144, 180] on input "Practitioner" at bounding box center [280, 183] width 346 height 12
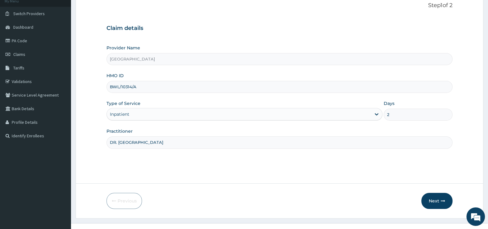
scroll to position [50, 0]
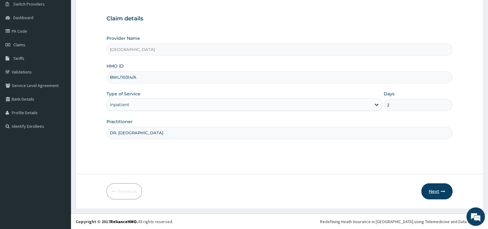
type input "DR. [GEOGRAPHIC_DATA]"
click at [433, 195] on button "Next" at bounding box center [436, 191] width 31 height 16
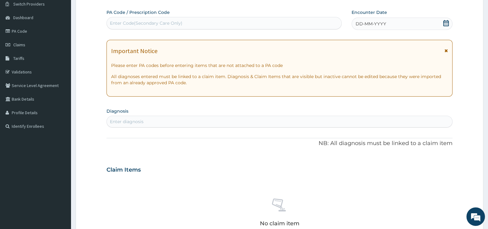
click at [154, 26] on div "Enter Code(Secondary Care Only)" at bounding box center [224, 23] width 235 height 10
paste input "PA/FD1BB2"
type input "PA/FD1BB2"
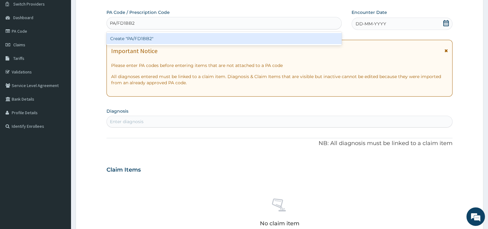
click at [161, 39] on div "Create "PA/FD1BB2"" at bounding box center [224, 38] width 235 height 11
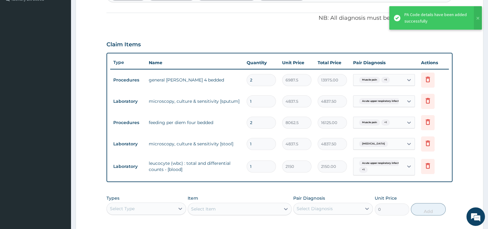
scroll to position [228, 0]
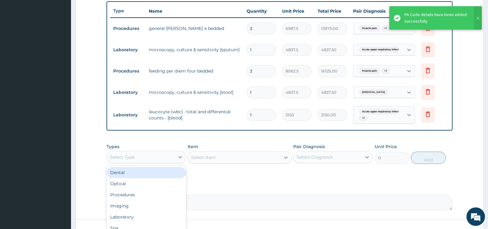
drag, startPoint x: 178, startPoint y: 154, endPoint x: 164, endPoint y: 177, distance: 26.8
click at [178, 155] on icon at bounding box center [180, 157] width 6 height 6
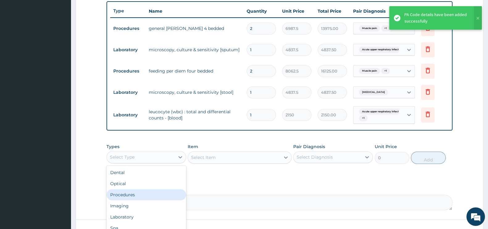
scroll to position [21, 0]
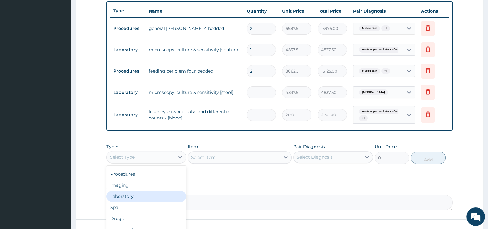
drag, startPoint x: 133, startPoint y: 194, endPoint x: 166, endPoint y: 186, distance: 33.7
click at [134, 194] on div "Laboratory" at bounding box center [147, 196] width 80 height 11
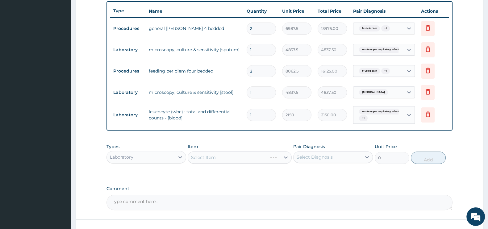
click at [216, 155] on div "Item Select Item" at bounding box center [240, 154] width 104 height 20
click at [216, 161] on div "Select Item" at bounding box center [240, 157] width 104 height 12
click at [240, 161] on div "Select Item" at bounding box center [240, 157] width 104 height 12
click at [237, 157] on div "Select Item" at bounding box center [234, 158] width 92 height 10
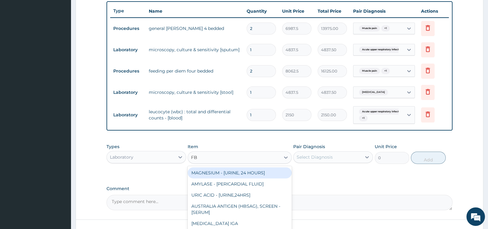
type input "FBC"
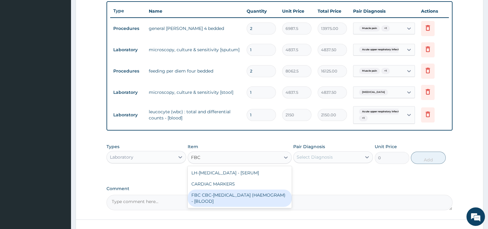
drag, startPoint x: 238, startPoint y: 198, endPoint x: 313, endPoint y: 157, distance: 85.6
click at [250, 192] on div "FBC CBC-COMPLETE BLOOD COUNT (HAEMOGRAM) - [BLOOD]" at bounding box center [240, 198] width 104 height 17
type input "4300"
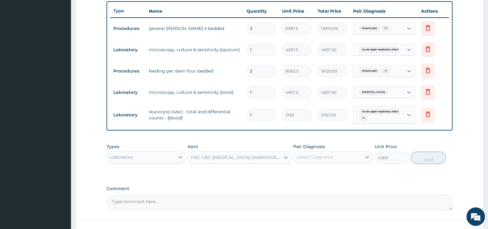
click at [319, 154] on div "Select Diagnosis" at bounding box center [315, 157] width 36 height 6
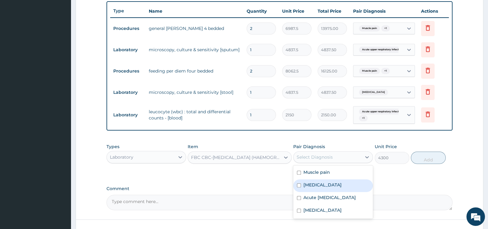
click at [314, 184] on label "Malaria" at bounding box center [323, 185] width 38 height 6
checkbox input "true"
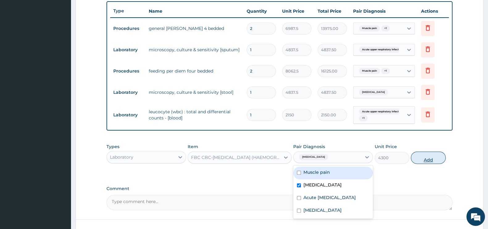
click at [427, 158] on button "Add" at bounding box center [428, 158] width 35 height 12
type input "0"
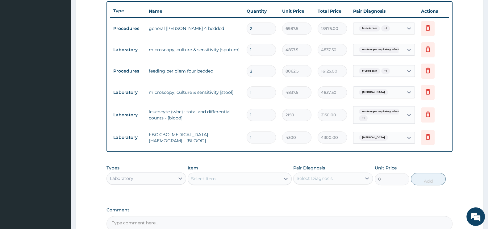
click at [193, 176] on div "Select Item" at bounding box center [203, 179] width 25 height 6
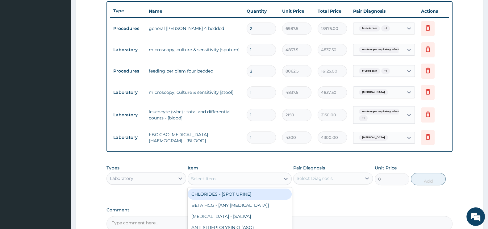
type input ","
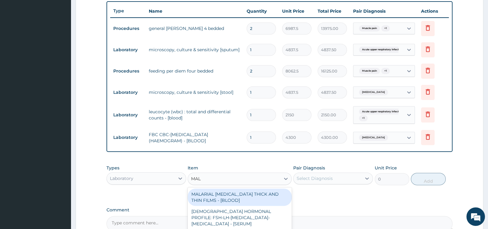
type input "MALA"
drag, startPoint x: 232, startPoint y: 194, endPoint x: 291, endPoint y: 174, distance: 63.3
click at [238, 192] on div "MALARIAL PARASITE THICK AND THIN FILMS - [BLOOD]" at bounding box center [240, 197] width 104 height 17
type input "1612.5"
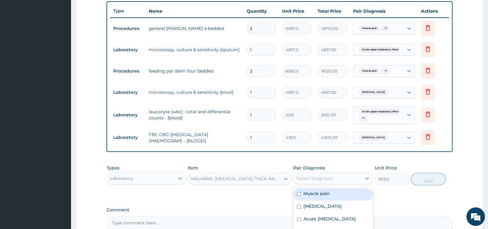
click at [304, 178] on div "Select Diagnosis" at bounding box center [315, 178] width 36 height 6
drag, startPoint x: 318, startPoint y: 207, endPoint x: 369, endPoint y: 184, distance: 56.2
click at [322, 204] on div "[MEDICAL_DATA]" at bounding box center [333, 207] width 80 height 13
checkbox input "true"
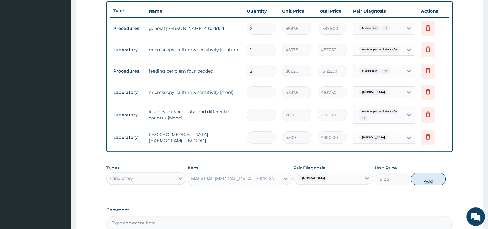
click at [437, 175] on button "Add" at bounding box center [428, 179] width 35 height 12
type input "0"
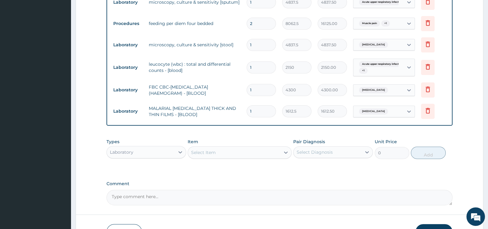
scroll to position [316, 0]
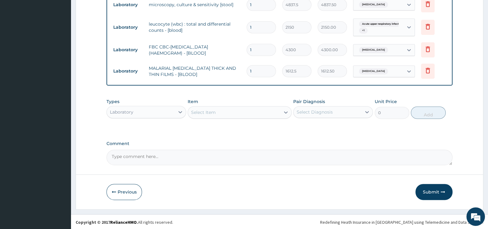
click at [162, 107] on div "Laboratory" at bounding box center [141, 112] width 68 height 10
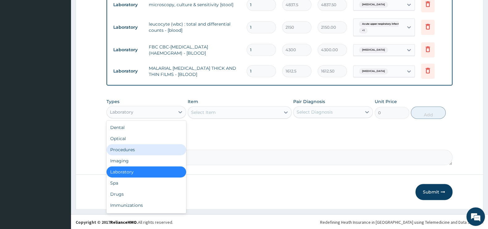
click at [133, 149] on div "Procedures" at bounding box center [147, 149] width 80 height 11
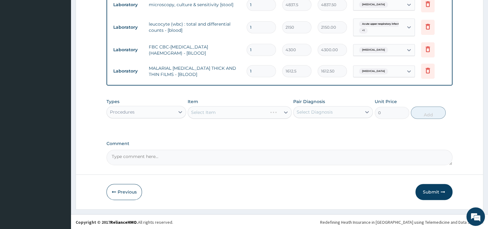
click at [257, 107] on div "Select Item" at bounding box center [240, 112] width 104 height 12
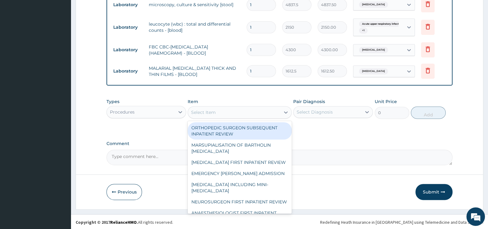
type input "A"
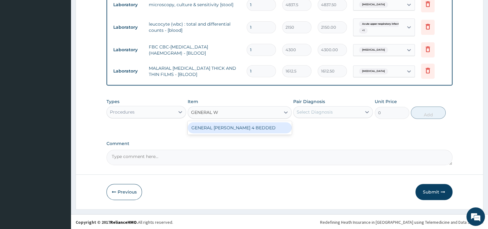
type input "GENERAL WA"
drag, startPoint x: 254, startPoint y: 122, endPoint x: 267, endPoint y: 123, distance: 13.6
click at [255, 123] on div "GENERAL WARD 4 BEDDED" at bounding box center [240, 127] width 104 height 11
type input "6987.5"
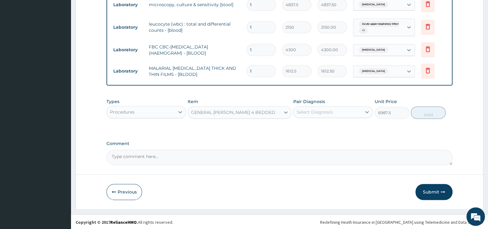
drag, startPoint x: 318, startPoint y: 113, endPoint x: 317, endPoint y: 116, distance: 3.8
click at [318, 112] on div "Select Diagnosis" at bounding box center [315, 112] width 36 height 6
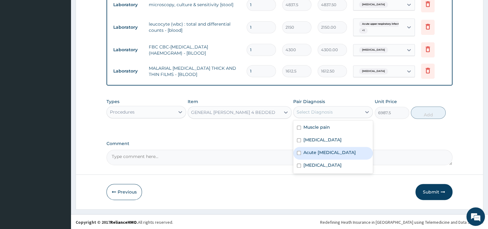
click at [299, 153] on input "checkbox" at bounding box center [299, 153] width 4 height 4
checkbox input "true"
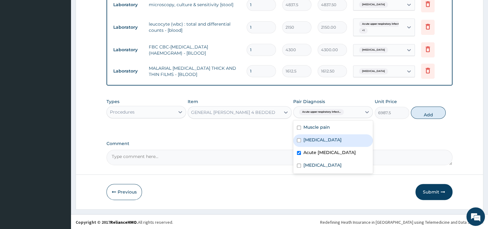
drag, startPoint x: 301, startPoint y: 141, endPoint x: 303, endPoint y: 133, distance: 8.3
click at [301, 140] on input "checkbox" at bounding box center [299, 140] width 4 height 4
checkbox input "true"
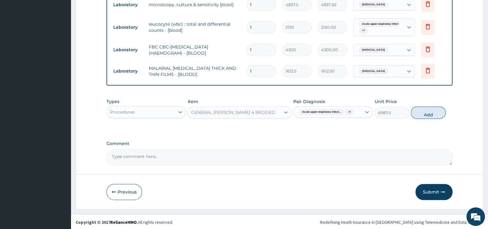
click at [305, 117] on div "Acute upper respiratory infect... + 1" at bounding box center [333, 112] width 80 height 12
click at [317, 116] on div "Acute upper respiratory infect... + 1" at bounding box center [328, 112] width 68 height 10
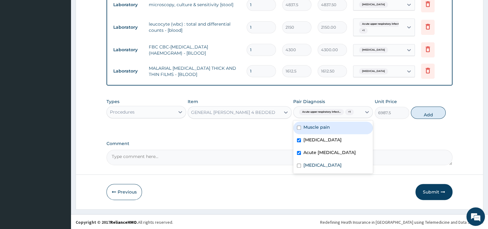
click at [307, 129] on label "Muscle pain" at bounding box center [317, 127] width 27 height 6
checkbox input "true"
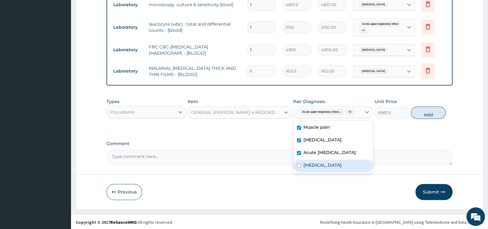
drag, startPoint x: 307, startPoint y: 172, endPoint x: 328, endPoint y: 157, distance: 25.6
click at [309, 168] on label "Typhoid fever" at bounding box center [323, 165] width 38 height 6
checkbox input "true"
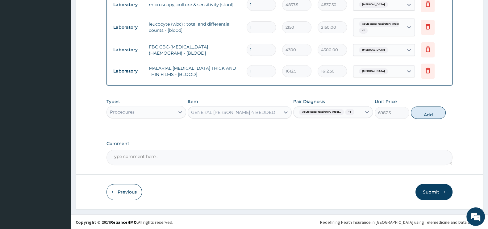
click at [444, 115] on button "Add" at bounding box center [428, 113] width 35 height 12
type input "0"
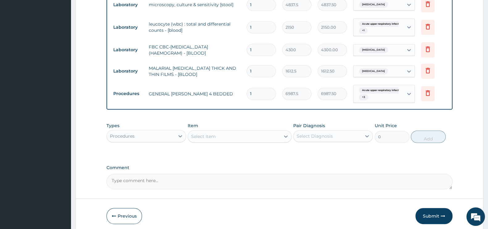
click at [216, 136] on div "Select Item" at bounding box center [234, 137] width 92 height 10
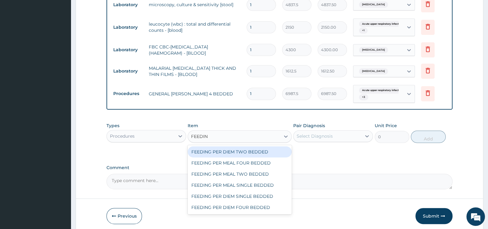
type input "FEEDING"
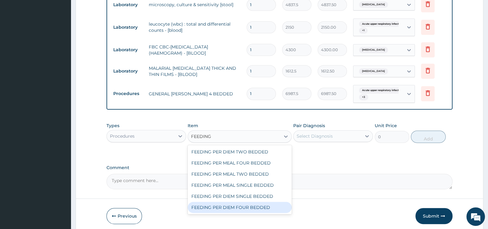
drag, startPoint x: 235, startPoint y: 206, endPoint x: 295, endPoint y: 156, distance: 78.0
click at [235, 205] on div "FEEDING PER DIEM FOUR BEDDED" at bounding box center [240, 207] width 104 height 11
type input "8062.5"
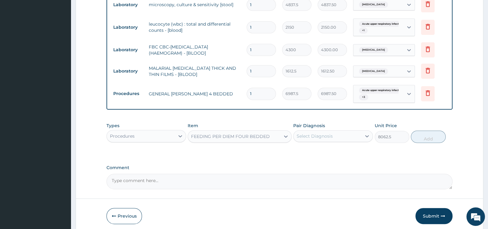
click at [317, 129] on div "Pair Diagnosis Select Diagnosis" at bounding box center [333, 133] width 80 height 20
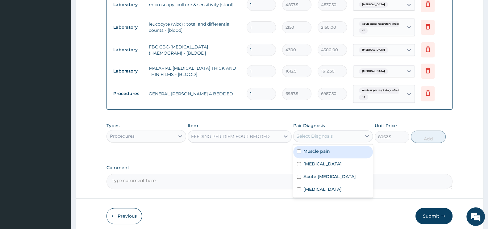
click at [317, 135] on div "Select Diagnosis" at bounding box center [315, 136] width 36 height 6
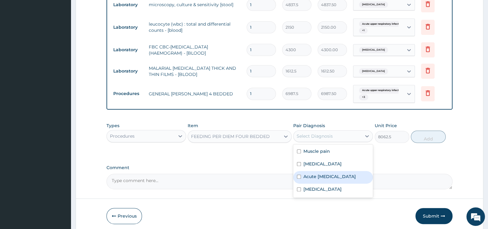
click at [301, 175] on div "Acute upper respiratory infection" at bounding box center [333, 177] width 80 height 13
checkbox input "true"
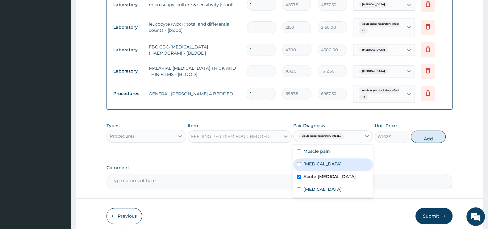
click at [304, 162] on label "Malaria" at bounding box center [323, 164] width 38 height 6
checkbox input "true"
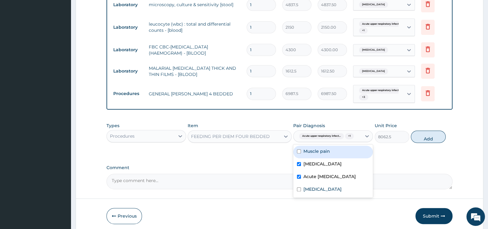
drag, startPoint x: 307, startPoint y: 152, endPoint x: 307, endPoint y: 156, distance: 4.3
click at [308, 152] on label "Muscle pain" at bounding box center [317, 151] width 27 height 6
checkbox input "true"
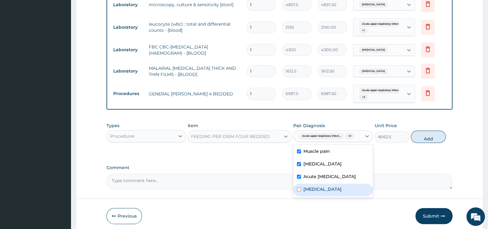
click at [310, 192] on label "Typhoid fever" at bounding box center [323, 189] width 38 height 6
checkbox input "true"
click at [430, 136] on button "Add" at bounding box center [428, 137] width 35 height 12
type input "0"
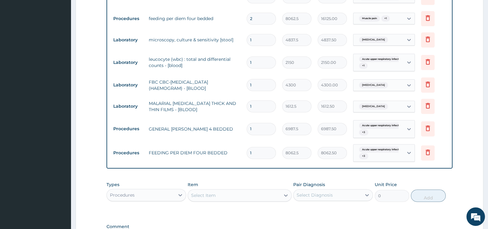
scroll to position [364, 0]
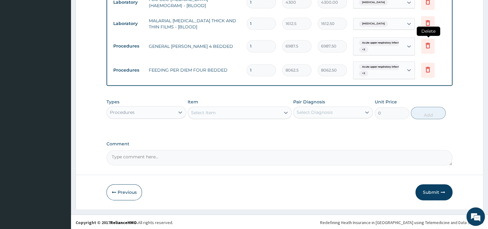
click at [432, 46] on icon at bounding box center [428, 46] width 14 height 15
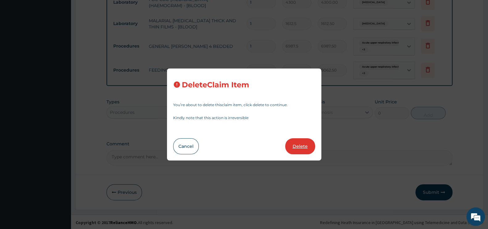
click at [298, 149] on button "Delete" at bounding box center [300, 146] width 30 height 16
type input "8062.5"
type input "8062.50"
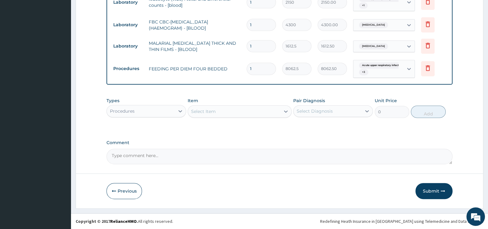
scroll to position [340, 0]
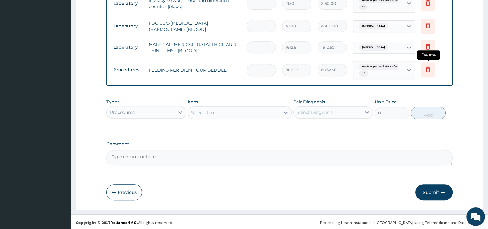
click at [428, 69] on icon at bounding box center [427, 68] width 7 height 7
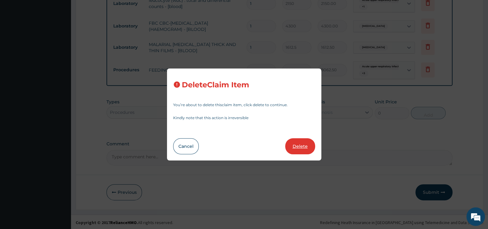
click at [307, 143] on button "Delete" at bounding box center [300, 146] width 30 height 16
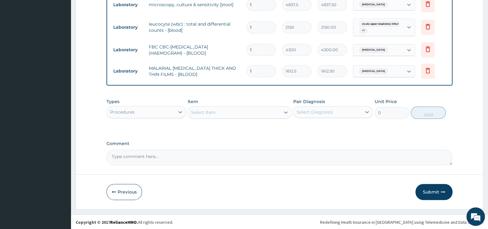
click at [215, 110] on div "Select Item" at bounding box center [203, 112] width 25 height 6
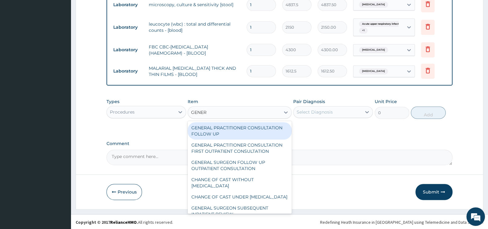
type input "GENERA"
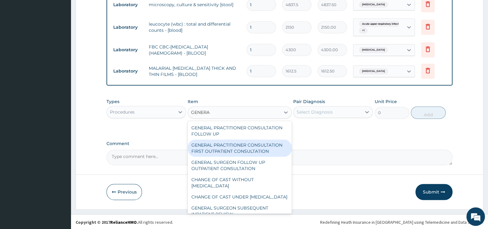
click at [241, 153] on div "GENERAL PRACTITIONER CONSULTATION FIRST OUTPATIENT CONSULTATION" at bounding box center [240, 148] width 104 height 17
type input "3547.5"
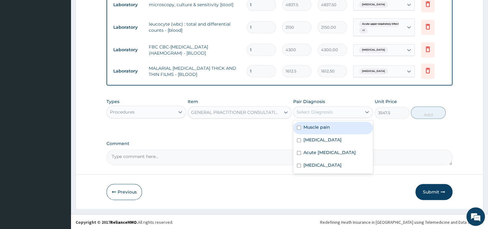
click at [333, 106] on div "Select Diagnosis" at bounding box center [333, 112] width 80 height 12
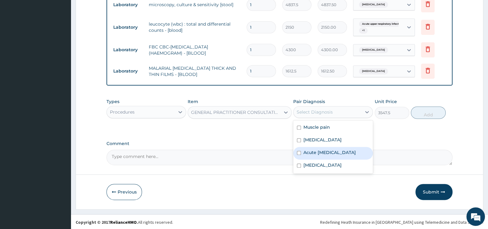
click at [300, 147] on div "Acute upper respiratory infection" at bounding box center [333, 153] width 80 height 13
checkbox input "true"
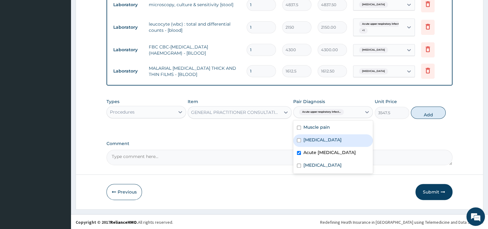
click at [304, 139] on label "Malaria" at bounding box center [323, 140] width 38 height 6
checkbox input "true"
click at [313, 124] on label "Muscle pain" at bounding box center [317, 127] width 27 height 6
checkbox input "true"
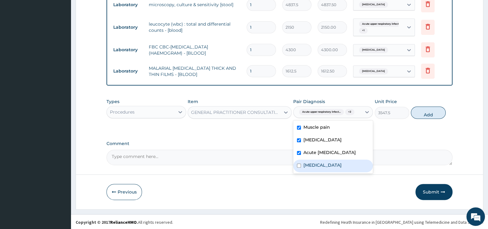
click at [304, 166] on div "Typhoid fever" at bounding box center [333, 166] width 80 height 13
checkbox input "true"
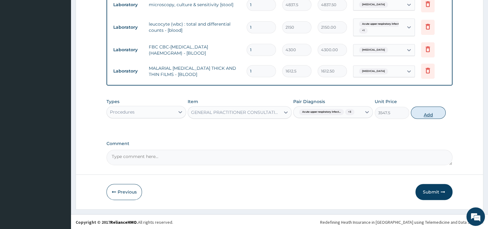
click at [417, 114] on button "Add" at bounding box center [428, 113] width 35 height 12
type input "0"
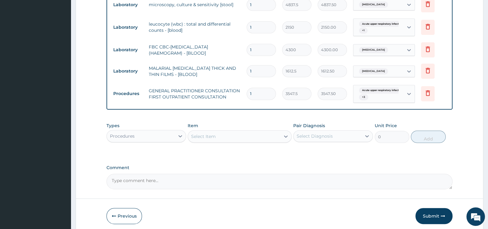
click at [203, 133] on div "Select Item" at bounding box center [203, 136] width 25 height 6
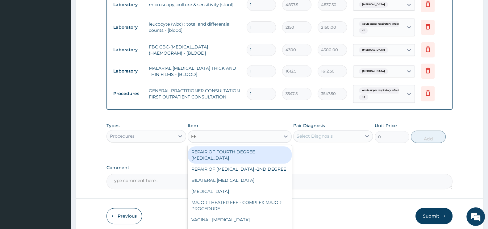
type input "F"
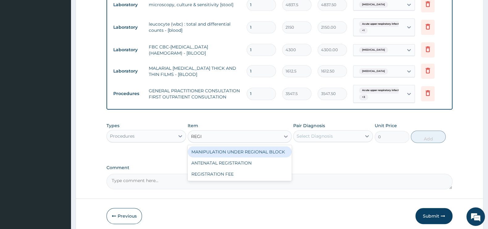
type input "REGIS"
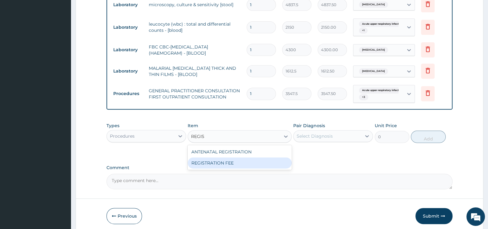
drag, startPoint x: 245, startPoint y: 163, endPoint x: 273, endPoint y: 152, distance: 29.9
click at [246, 162] on div "REGISTRATION FEE" at bounding box center [240, 162] width 104 height 11
type input "2150"
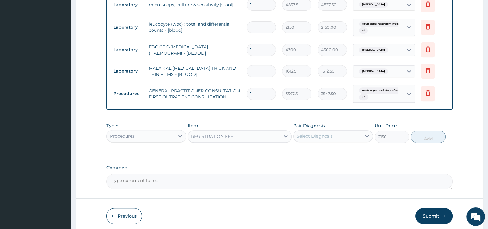
click at [321, 134] on div "Select Diagnosis" at bounding box center [315, 136] width 36 height 6
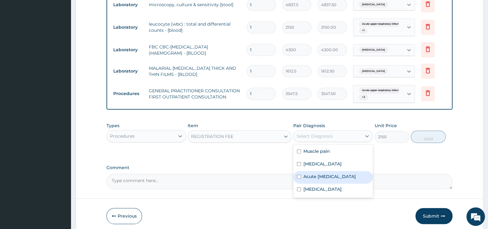
drag, startPoint x: 296, startPoint y: 183, endPoint x: 301, endPoint y: 166, distance: 17.1
click at [297, 176] on div "Acute upper respiratory infection" at bounding box center [333, 177] width 80 height 13
checkbox input "true"
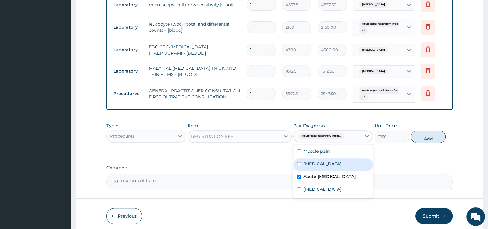
drag, startPoint x: 304, startPoint y: 162, endPoint x: 306, endPoint y: 157, distance: 5.6
click at [304, 162] on label "Malaria" at bounding box center [323, 164] width 38 height 6
checkbox input "true"
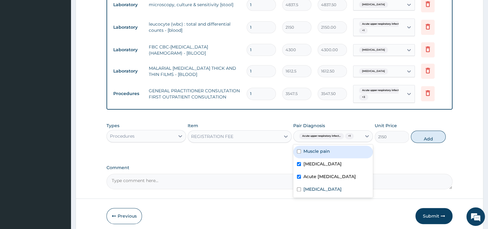
click at [309, 151] on label "Muscle pain" at bounding box center [317, 151] width 27 height 6
checkbox input "true"
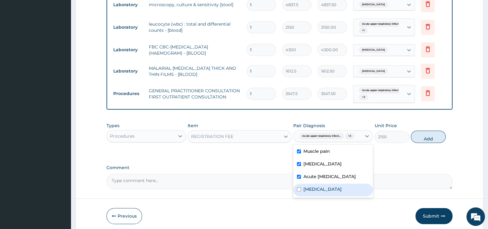
drag, startPoint x: 315, startPoint y: 192, endPoint x: 381, endPoint y: 158, distance: 74.2
click at [317, 191] on div "Typhoid fever" at bounding box center [333, 190] width 80 height 13
checkbox input "true"
drag, startPoint x: 441, startPoint y: 129, endPoint x: 437, endPoint y: 132, distance: 5.1
click at [439, 130] on div "Types Procedures Item REGISTRATION FEE Pair Diagnosis option Typhoid fever, sel…" at bounding box center [280, 132] width 346 height 27
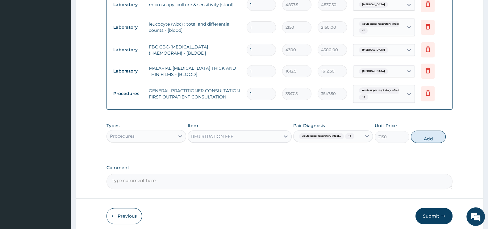
click at [434, 136] on button "Add" at bounding box center [428, 137] width 35 height 12
type input "0"
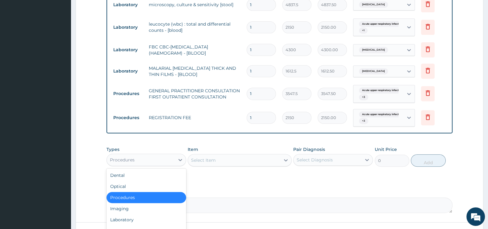
click at [172, 158] on div "Procedures" at bounding box center [141, 160] width 68 height 10
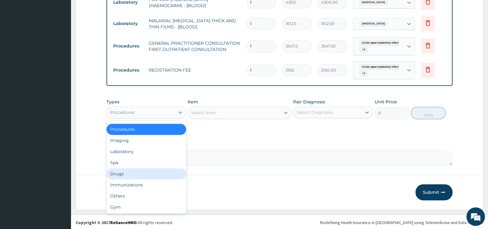
scroll to position [0, 0]
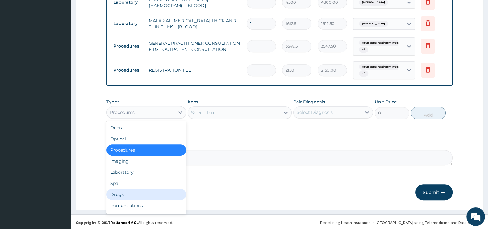
click at [130, 194] on div "Drugs" at bounding box center [147, 194] width 80 height 11
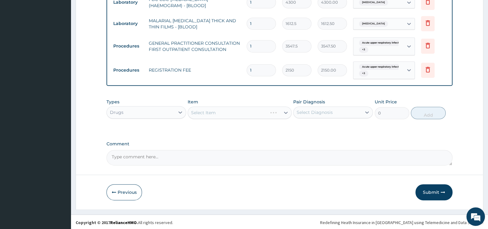
click at [217, 115] on div "Select Item" at bounding box center [240, 113] width 104 height 12
click at [221, 109] on div "Select Item" at bounding box center [240, 113] width 104 height 12
click at [222, 115] on div "Select Item" at bounding box center [240, 113] width 104 height 12
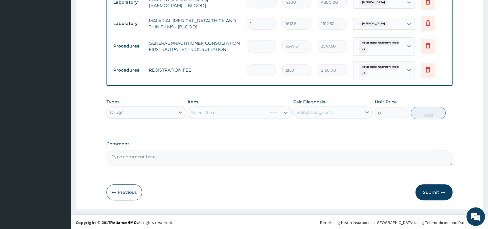
click at [258, 112] on div "Select Item" at bounding box center [240, 113] width 104 height 12
click at [286, 110] on icon at bounding box center [286, 113] width 6 height 6
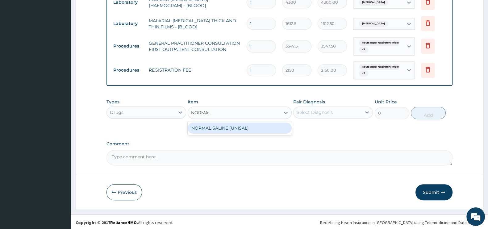
drag, startPoint x: 258, startPoint y: 127, endPoint x: 340, endPoint y: 105, distance: 85.0
click at [280, 119] on div "Types Drugs Item option REGISTRATION FEE, selected. option NORMAL SALINE (UNISA…" at bounding box center [280, 109] width 346 height 27
type input "NORMAL"
click at [337, 107] on div "Select Diagnosis" at bounding box center [333, 113] width 80 height 12
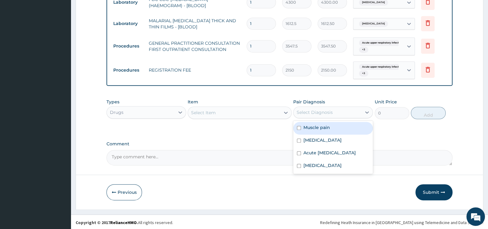
click at [239, 105] on div "Item Select Item" at bounding box center [240, 109] width 104 height 20
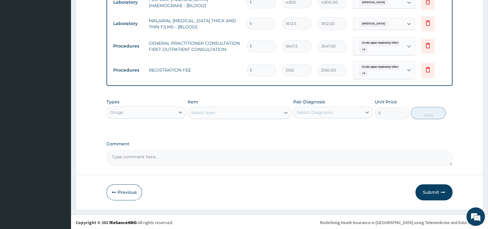
click at [237, 112] on div "Select Item" at bounding box center [234, 113] width 92 height 10
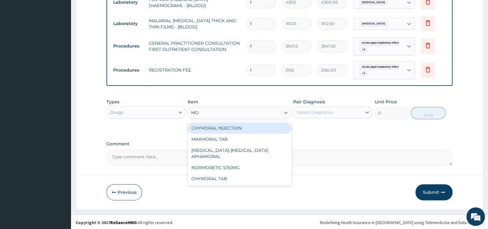
type input "M"
type input "NORM"
click at [253, 124] on div "NORMAL SALINE (UNISAL)" at bounding box center [240, 128] width 104 height 11
type input "1773.75"
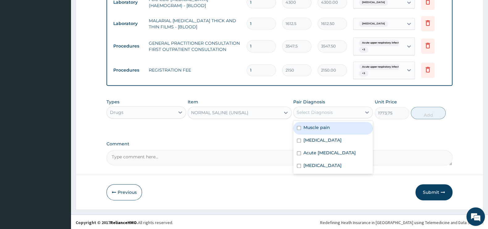
click at [301, 114] on div "Select Diagnosis" at bounding box center [315, 112] width 36 height 6
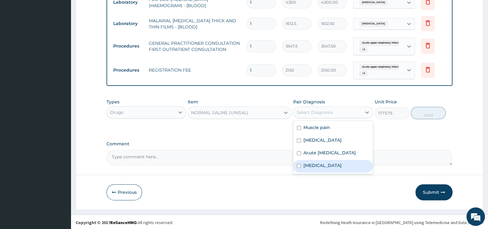
click at [324, 165] on div "Typhoid fever" at bounding box center [333, 166] width 80 height 13
checkbox input "true"
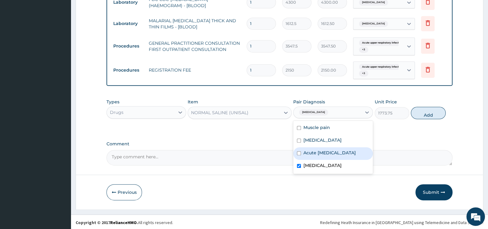
drag, startPoint x: 414, startPoint y: 112, endPoint x: 403, endPoint y: 115, distance: 11.4
click at [414, 113] on button "Add" at bounding box center [428, 113] width 35 height 12
type input "0"
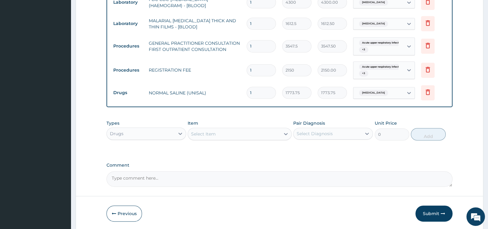
click at [239, 133] on div "Select Item" at bounding box center [234, 134] width 92 height 10
type input "4.3"
drag, startPoint x: 239, startPoint y: 148, endPoint x: 307, endPoint y: 135, distance: 69.0
click at [245, 147] on div "4.3% DEXTROSE SALINE (FIDSON)" at bounding box center [240, 149] width 104 height 11
type input "1773.75"
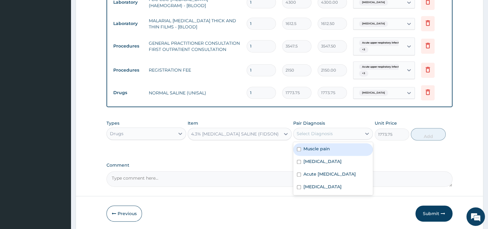
drag, startPoint x: 318, startPoint y: 129, endPoint x: 316, endPoint y: 137, distance: 8.6
click at [318, 129] on div "Select Diagnosis" at bounding box center [328, 134] width 68 height 10
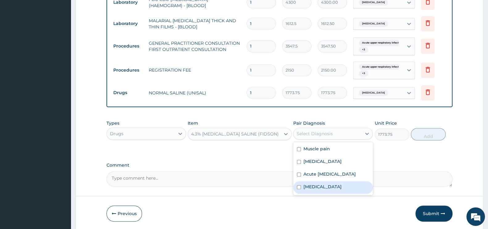
click at [310, 187] on div "Typhoid fever" at bounding box center [333, 187] width 80 height 13
checkbox input "true"
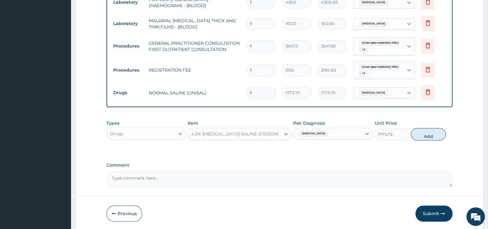
click at [426, 122] on div "Types Drugs Item 4.3% DEXTROSE SALINE (FIDSON) Pair Diagnosis Typhoid fever Uni…" at bounding box center [280, 130] width 346 height 27
click at [423, 131] on button "Add" at bounding box center [428, 134] width 35 height 12
type input "0"
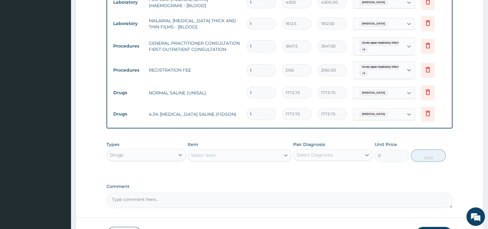
click at [232, 150] on div "Select Item" at bounding box center [234, 155] width 92 height 10
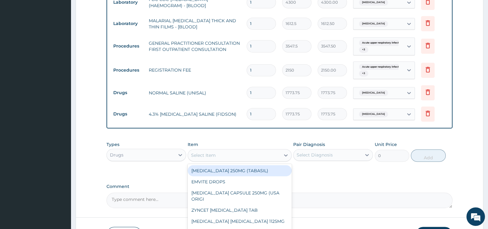
click at [233, 156] on div "Select Item" at bounding box center [234, 155] width 92 height 10
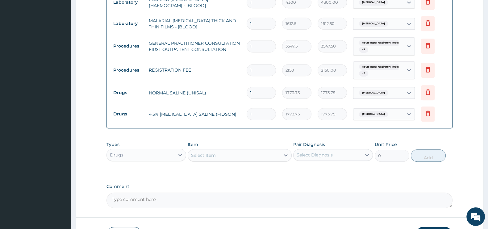
click at [236, 153] on div "Select Item" at bounding box center [234, 155] width 92 height 10
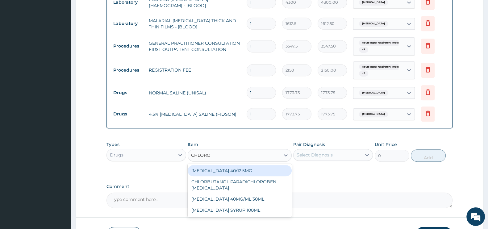
type input "CHLOROQ"
click at [260, 170] on div "CHLOROQUINE 40MG/ML 30ML" at bounding box center [240, 170] width 104 height 11
type input "1419"
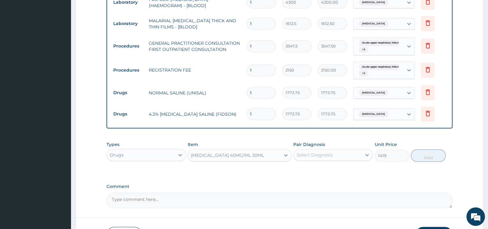
click at [318, 157] on div "Select Diagnosis" at bounding box center [315, 155] width 36 height 6
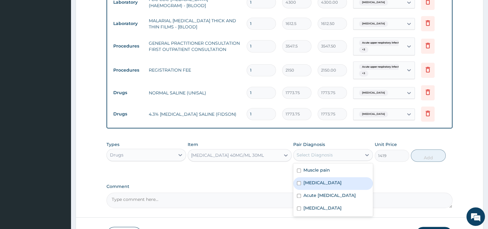
drag, startPoint x: 315, startPoint y: 180, endPoint x: 472, endPoint y: 131, distance: 165.0
click at [315, 180] on label "Malaria" at bounding box center [323, 183] width 38 height 6
checkbox input "true"
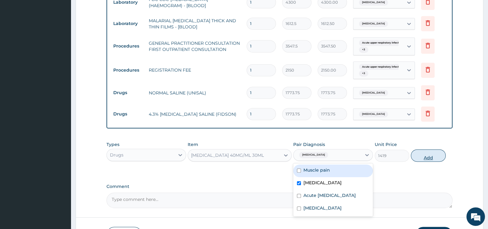
click at [428, 155] on button "Add" at bounding box center [428, 155] width 35 height 12
type input "0"
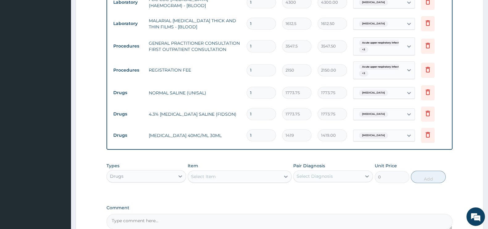
drag, startPoint x: 255, startPoint y: 134, endPoint x: 247, endPoint y: 136, distance: 8.3
click at [247, 136] on div "1" at bounding box center [261, 135] width 29 height 12
type input "4"
type input "5676.00"
type input "4"
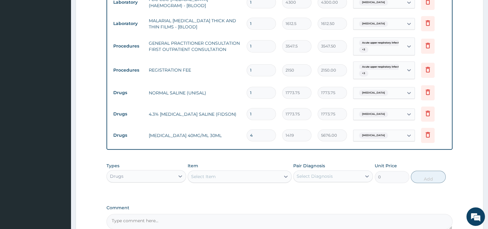
click at [230, 177] on div "Select Item" at bounding box center [234, 177] width 92 height 10
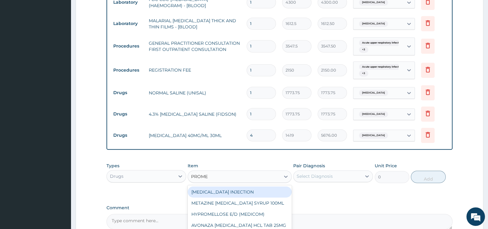
type input "PROMET"
click at [255, 187] on div "PROMETHAZINE INJECTION" at bounding box center [240, 191] width 104 height 11
type input "354.75"
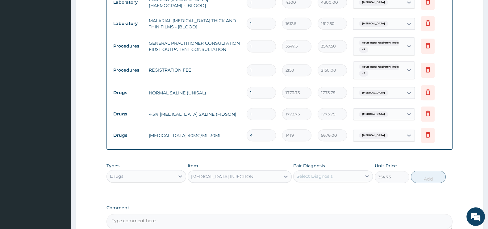
click at [310, 178] on div "Select Diagnosis" at bounding box center [315, 176] width 36 height 6
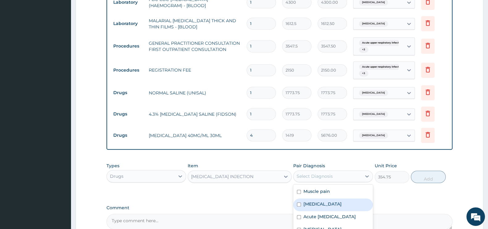
drag, startPoint x: 308, startPoint y: 202, endPoint x: 356, endPoint y: 195, distance: 47.7
click at [311, 202] on label "Malaria" at bounding box center [323, 204] width 38 height 6
checkbox input "true"
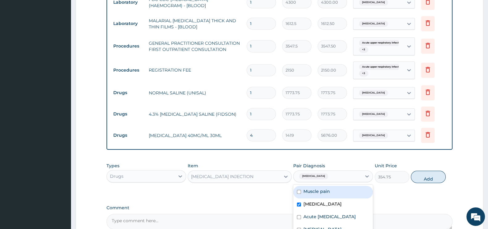
drag, startPoint x: 424, startPoint y: 178, endPoint x: 407, endPoint y: 172, distance: 18.5
click at [423, 179] on button "Add" at bounding box center [428, 177] width 35 height 12
type input "0"
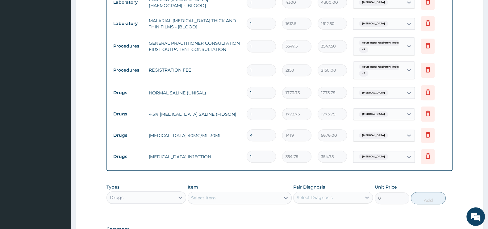
drag, startPoint x: 249, startPoint y: 153, endPoint x: 252, endPoint y: 152, distance: 3.1
click at [252, 152] on input "1" at bounding box center [261, 157] width 29 height 12
type input "4"
type input "1419.00"
type input "4"
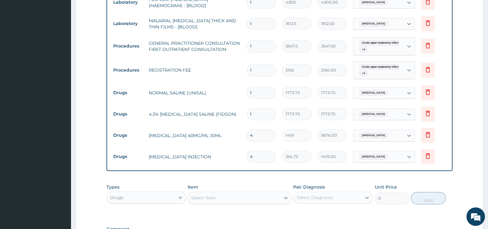
click at [210, 197] on div "Select Item" at bounding box center [203, 198] width 25 height 6
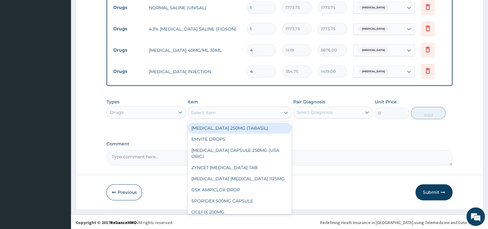
scroll to position [449, 0]
click at [225, 119] on div "Types Drugs Item option PROMETHAZINE INJECTION, selected. option TERBINAFINE 25…" at bounding box center [280, 108] width 346 height 27
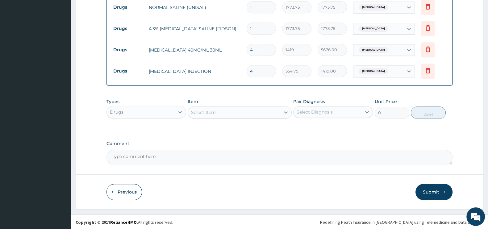
click at [230, 115] on div "Select Item" at bounding box center [234, 112] width 92 height 10
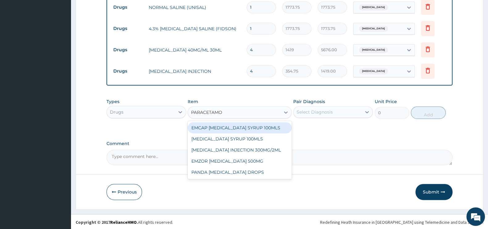
type input "PARACETAMOL"
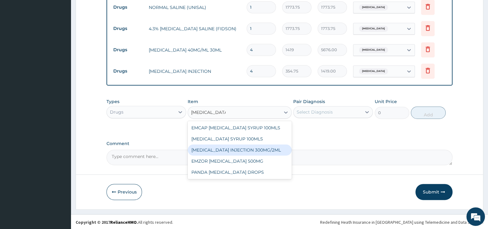
click at [278, 151] on div "PARACETAMOL INJECTION 300MG/2ML" at bounding box center [240, 149] width 104 height 11
type input "260.1499938964844"
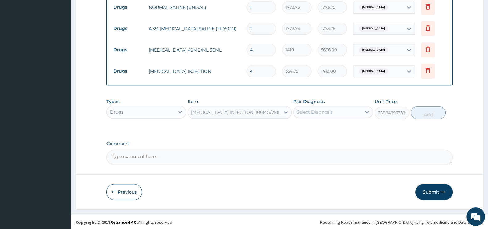
click at [319, 109] on div "Select Diagnosis" at bounding box center [315, 112] width 36 height 6
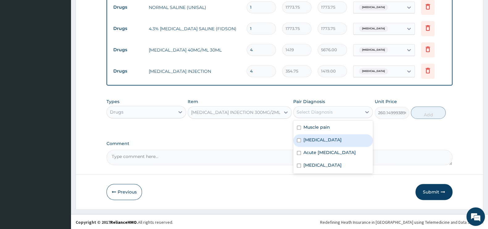
click at [312, 140] on label "Malaria" at bounding box center [323, 140] width 38 height 6
checkbox input "true"
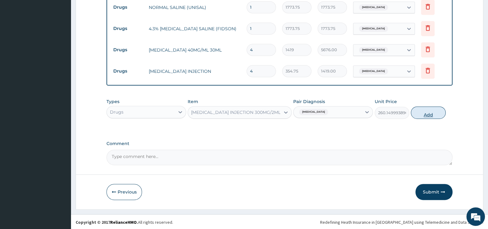
click at [421, 110] on button "Add" at bounding box center [428, 113] width 35 height 12
type input "0"
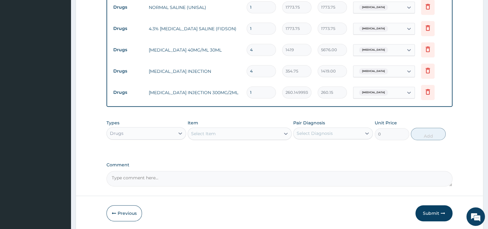
drag, startPoint x: 255, startPoint y: 89, endPoint x: 250, endPoint y: 91, distance: 5.4
click at [250, 91] on input "1" at bounding box center [261, 92] width 29 height 12
type input "8"
type input "2081.20"
type input "8"
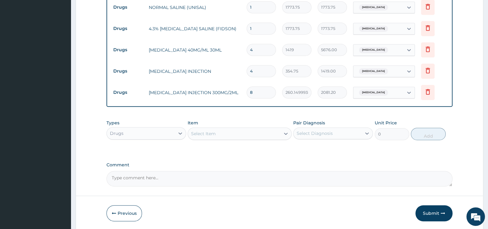
click at [217, 130] on div "Select Item" at bounding box center [240, 134] width 104 height 12
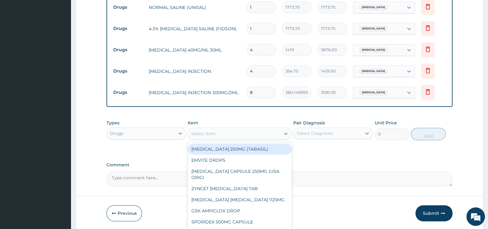
click at [217, 133] on div "Select Item" at bounding box center [234, 134] width 92 height 10
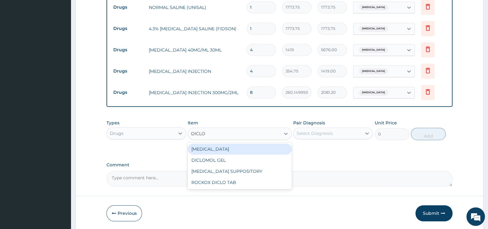
type input "DICLOF"
click at [231, 146] on div "DICLOFENAC" at bounding box center [240, 149] width 104 height 11
type input "591.25"
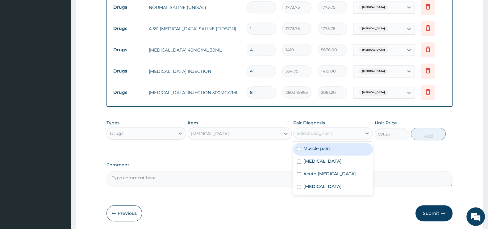
click at [299, 133] on div "Select Diagnosis" at bounding box center [315, 133] width 36 height 6
drag, startPoint x: 326, startPoint y: 146, endPoint x: 439, endPoint y: 122, distance: 115.5
click at [375, 138] on div "Types Drugs Item DICLOFENAC Pair Diagnosis option Malaria, selected. option Mus…" at bounding box center [280, 130] width 346 height 27
click at [333, 147] on div "Muscle pain" at bounding box center [333, 149] width 80 height 13
checkbox input "true"
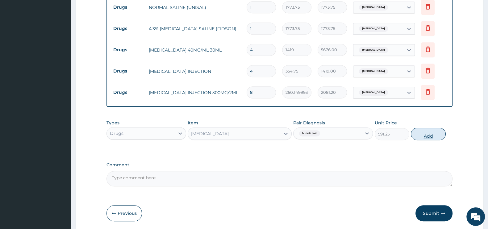
click at [431, 134] on button "Add" at bounding box center [428, 134] width 35 height 12
type input "0"
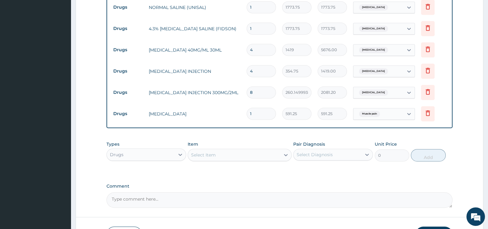
drag, startPoint x: 249, startPoint y: 111, endPoint x: 252, endPoint y: 110, distance: 3.1
click at [252, 110] on input "1" at bounding box center [261, 114] width 29 height 12
type input "2"
type input "1182.50"
type input "2"
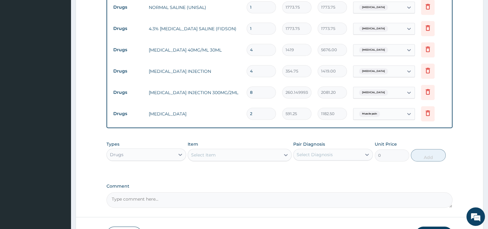
click at [224, 149] on div "Select Item" at bounding box center [240, 155] width 104 height 12
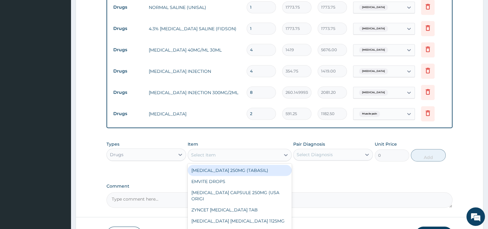
click at [224, 153] on div "Select Item" at bounding box center [234, 155] width 92 height 10
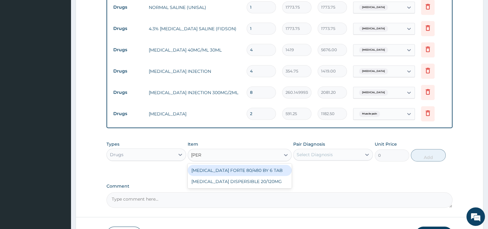
type input "COART"
click at [271, 165] on div "COARTEM FORTE 80/480 BY 6 TAB" at bounding box center [240, 170] width 104 height 11
type input "449.3500061035156"
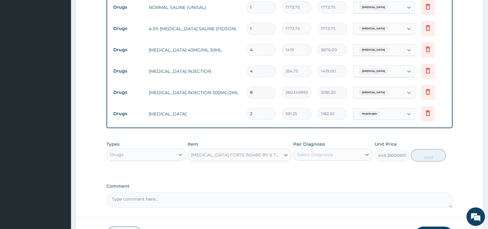
click at [312, 160] on div "Pair Diagnosis Select Diagnosis" at bounding box center [333, 151] width 80 height 20
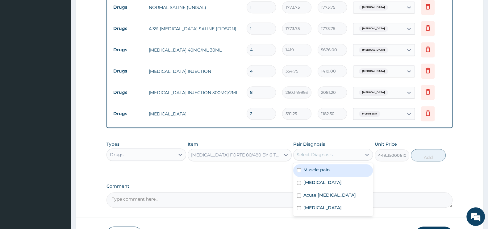
click at [334, 153] on div "Select Diagnosis" at bounding box center [328, 155] width 68 height 10
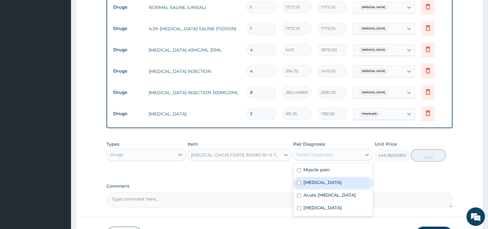
click at [326, 177] on div "Malaria" at bounding box center [333, 183] width 80 height 13
checkbox input "true"
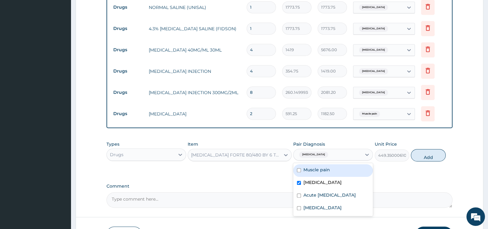
click at [431, 149] on button "Add" at bounding box center [428, 155] width 35 height 12
type input "0"
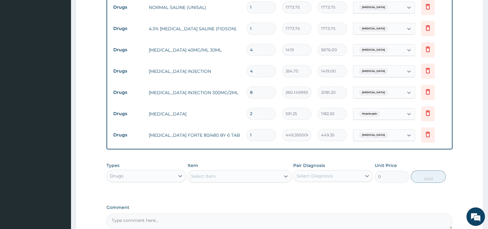
drag, startPoint x: 251, startPoint y: 132, endPoint x: 248, endPoint y: 132, distance: 3.7
click at [248, 132] on input "1" at bounding box center [261, 135] width 29 height 12
type input "6"
type input "2696.10"
type input "6"
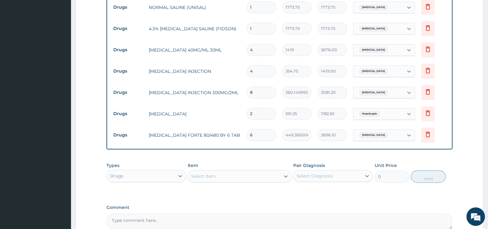
click at [199, 177] on div "Select Item" at bounding box center [203, 176] width 25 height 6
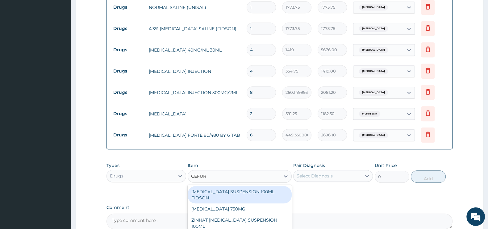
type input "CEFURO"
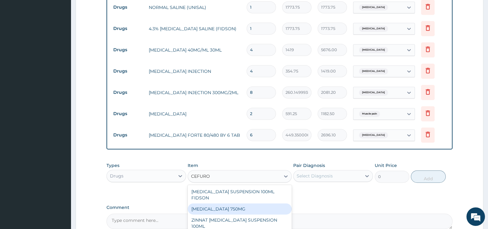
drag, startPoint x: 237, startPoint y: 201, endPoint x: 331, endPoint y: 181, distance: 96.0
click at [243, 203] on div "CEFUROXIME 750MG" at bounding box center [240, 208] width 104 height 11
type input "1773.75"
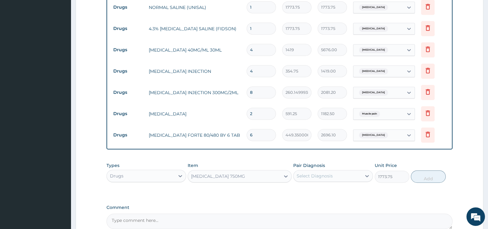
click at [330, 176] on div "Select Diagnosis" at bounding box center [315, 176] width 36 height 6
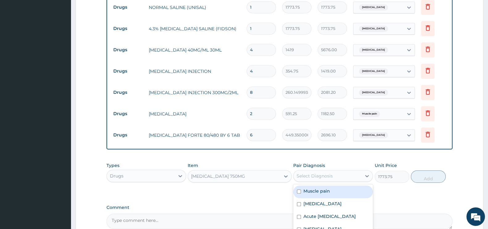
scroll to position [513, 0]
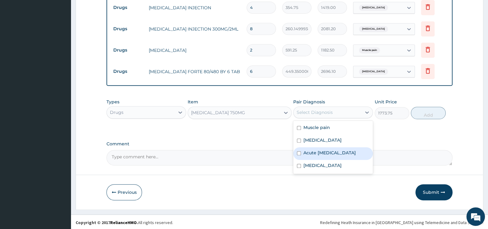
drag, startPoint x: 295, startPoint y: 153, endPoint x: 299, endPoint y: 157, distance: 6.1
click at [298, 157] on div "Acute upper respiratory infection" at bounding box center [333, 153] width 80 height 13
checkbox input "true"
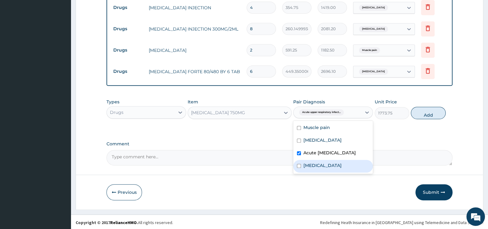
drag, startPoint x: 306, startPoint y: 170, endPoint x: 360, endPoint y: 157, distance: 56.1
click at [306, 169] on label "Typhoid fever" at bounding box center [323, 165] width 38 height 6
checkbox input "true"
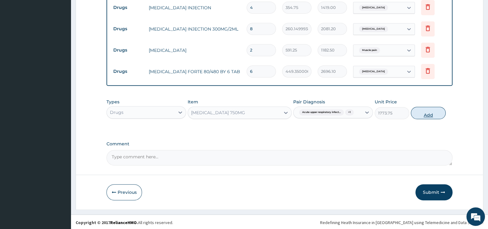
drag, startPoint x: 420, startPoint y: 112, endPoint x: 391, endPoint y: 121, distance: 30.1
click at [428, 111] on button "Add" at bounding box center [428, 113] width 35 height 12
type input "0"
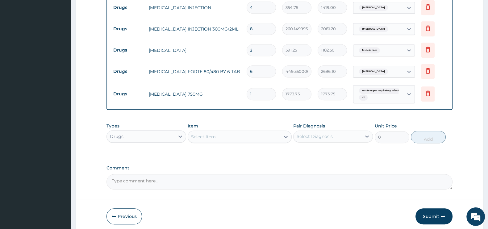
drag, startPoint x: 249, startPoint y: 88, endPoint x: 253, endPoint y: 89, distance: 4.5
click at [253, 89] on input "1" at bounding box center [261, 94] width 29 height 12
type input "5"
type input "8868.75"
type input "0.00"
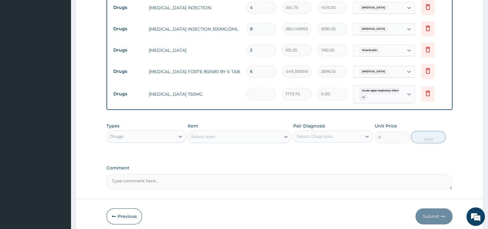
type input "6"
type input "10642.50"
type input "6"
click at [233, 136] on div "Select Item" at bounding box center [234, 137] width 92 height 10
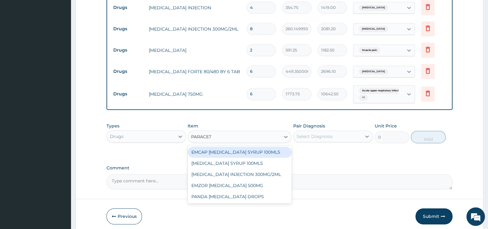
type input "PARACETA"
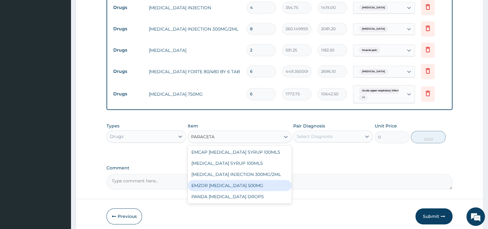
click at [257, 184] on div "EMZOR PARACETAMOL 500MG" at bounding box center [240, 185] width 104 height 11
type input "23.64999961853027"
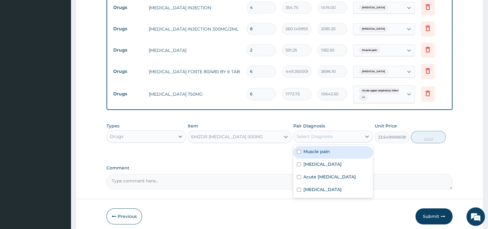
drag, startPoint x: 324, startPoint y: 132, endPoint x: 314, endPoint y: 147, distance: 17.6
click at [324, 133] on div "Select Diagnosis" at bounding box center [315, 136] width 36 height 6
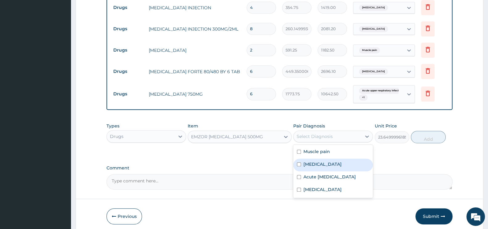
drag, startPoint x: 310, startPoint y: 163, endPoint x: 337, endPoint y: 155, distance: 28.5
click at [315, 161] on label "Malaria" at bounding box center [323, 164] width 38 height 6
checkbox input "true"
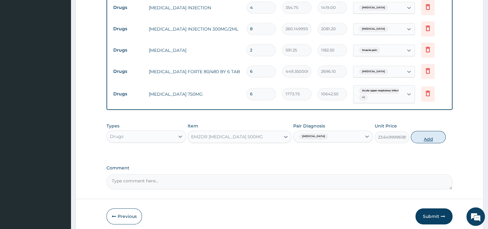
click at [417, 136] on button "Add" at bounding box center [428, 137] width 35 height 12
type input "0"
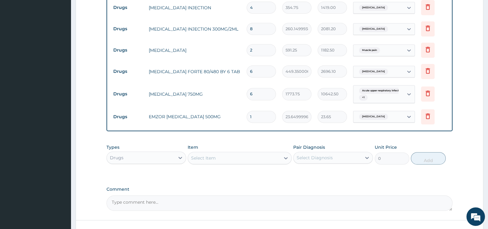
drag, startPoint x: 256, startPoint y: 112, endPoint x: 250, endPoint y: 115, distance: 6.4
click at [250, 115] on input "1" at bounding box center [261, 117] width 29 height 12
type input "15"
type input "354.75"
type input "15"
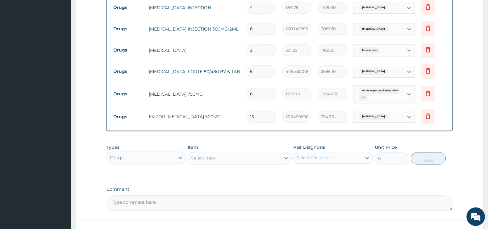
click at [249, 150] on div "Item Select Item" at bounding box center [240, 154] width 104 height 20
click at [247, 156] on div "Select Item" at bounding box center [234, 158] width 92 height 10
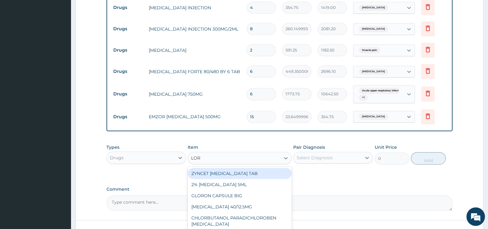
type input "LORA"
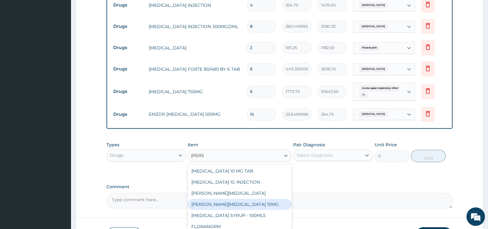
scroll to position [558, 0]
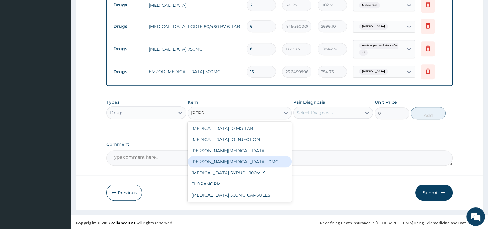
click at [251, 159] on div "LORATYN LORATADINE 10MG" at bounding box center [240, 161] width 104 height 11
type input "88.6875"
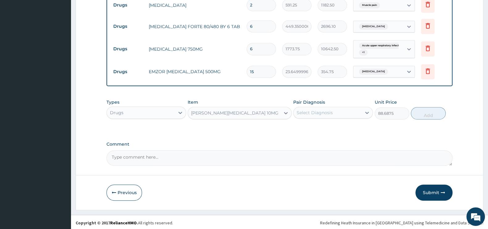
click at [333, 101] on div "Pair Diagnosis Select Diagnosis" at bounding box center [333, 109] width 80 height 20
click at [333, 110] on div "Select Diagnosis" at bounding box center [328, 113] width 68 height 10
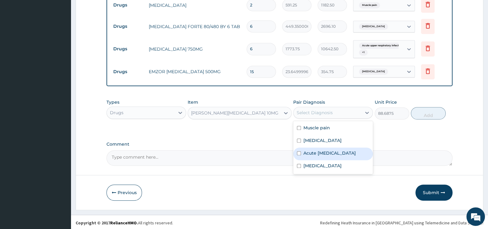
click at [321, 156] on label "Acute upper respiratory infection" at bounding box center [330, 153] width 52 height 6
checkbox input "true"
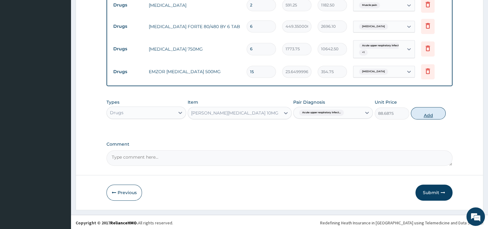
click at [423, 112] on button "Add" at bounding box center [428, 113] width 35 height 12
type input "0"
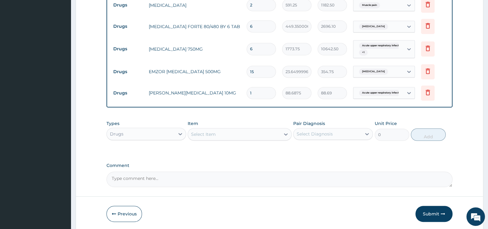
type input "10"
type input "886.88"
type input "10"
click at [220, 131] on div "Select Item" at bounding box center [234, 134] width 92 height 10
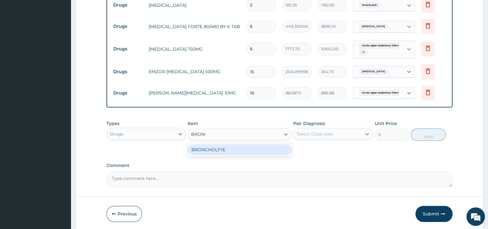
type input "BRONCH"
drag, startPoint x: 230, startPoint y: 145, endPoint x: 301, endPoint y: 132, distance: 72.4
click at [233, 145] on div "BRONCHOLTYE" at bounding box center [240, 149] width 104 height 11
type input "1773.75"
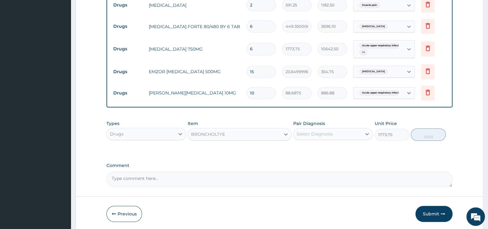
click at [310, 131] on div "Select Diagnosis" at bounding box center [315, 134] width 36 height 6
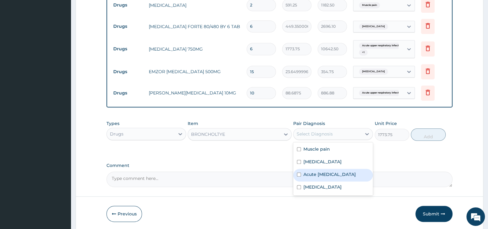
click at [317, 175] on label "Acute upper respiratory infection" at bounding box center [330, 174] width 52 height 6
checkbox input "true"
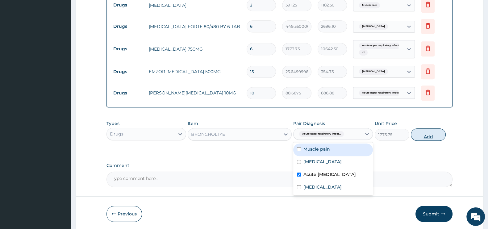
click at [418, 132] on button "Add" at bounding box center [428, 134] width 35 height 12
type input "0"
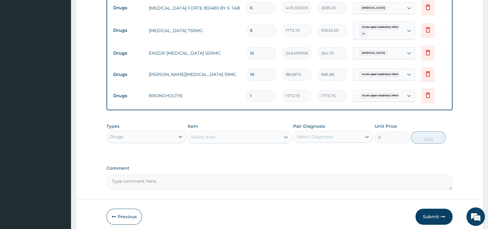
scroll to position [601, 0]
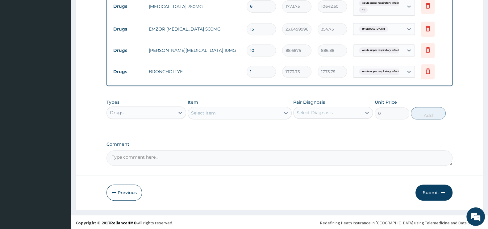
click at [424, 189] on button "Submit" at bounding box center [434, 193] width 37 height 16
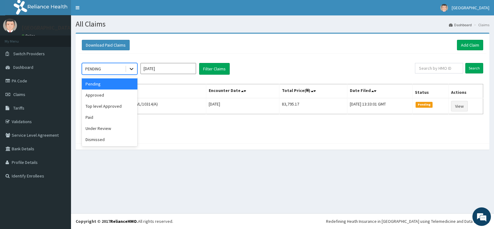
click at [129, 69] on icon at bounding box center [131, 69] width 6 height 6
click at [107, 92] on div "Approved" at bounding box center [110, 95] width 56 height 11
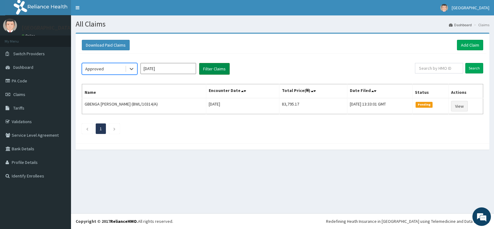
click at [219, 63] on button "Filter Claims" at bounding box center [214, 69] width 31 height 12
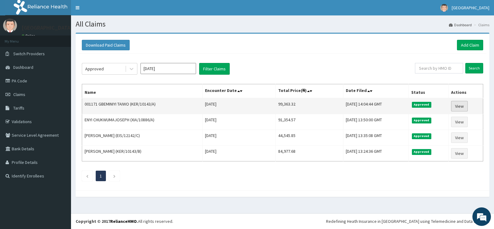
click at [459, 101] on link "View" at bounding box center [459, 106] width 17 height 10
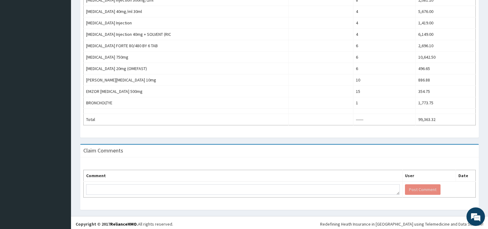
scroll to position [374, 0]
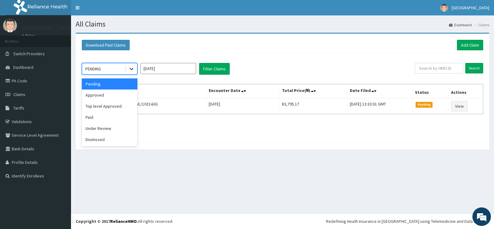
click at [132, 70] on icon at bounding box center [131, 69] width 6 height 6
click at [114, 93] on div "Approved" at bounding box center [110, 95] width 56 height 11
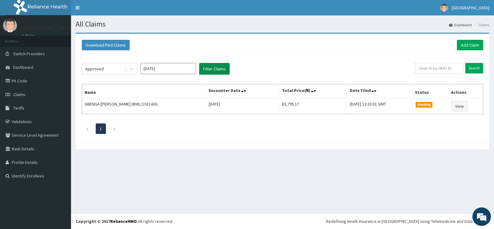
click at [221, 67] on button "Filter Claims" at bounding box center [214, 69] width 31 height 12
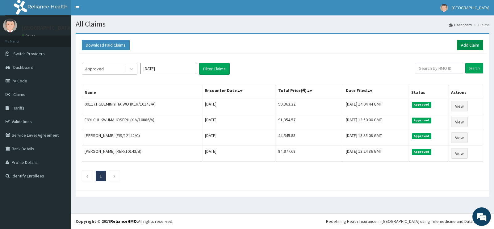
click at [460, 44] on link "Add Claim" at bounding box center [470, 45] width 26 height 10
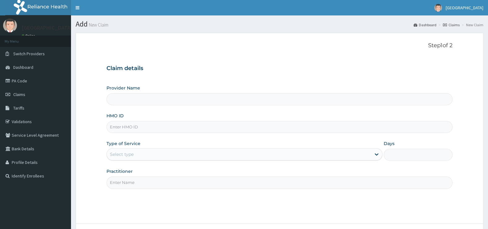
type input "[GEOGRAPHIC_DATA]"
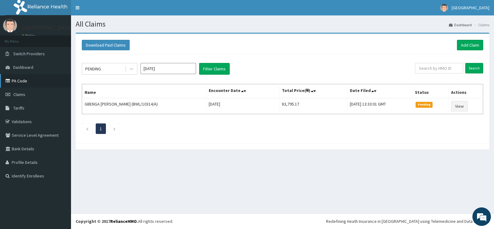
click at [20, 82] on link "PA Code" at bounding box center [35, 81] width 71 height 14
